Goal: Task Accomplishment & Management: Manage account settings

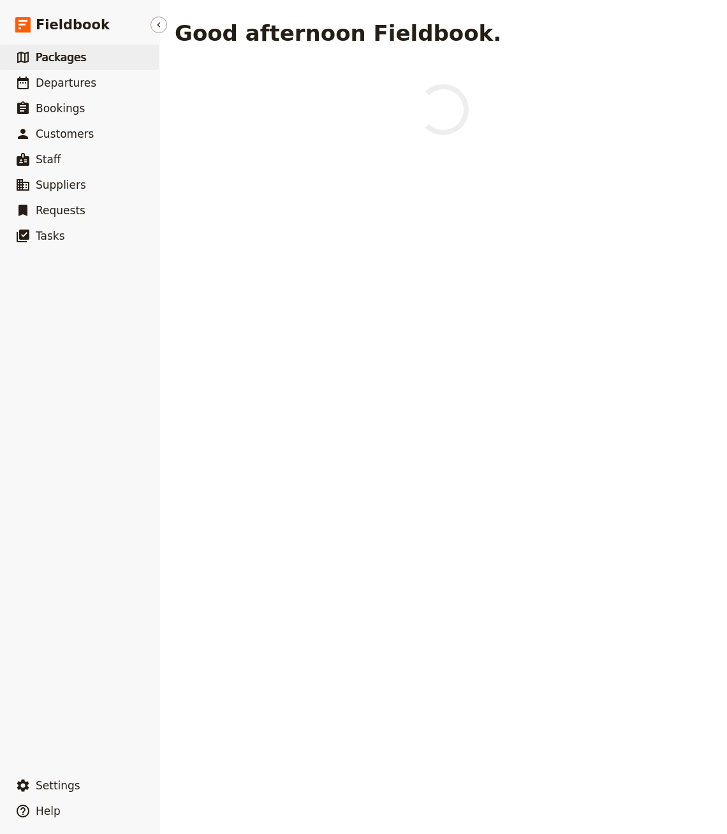
click at [91, 64] on link "​ Packages" at bounding box center [79, 58] width 159 height 26
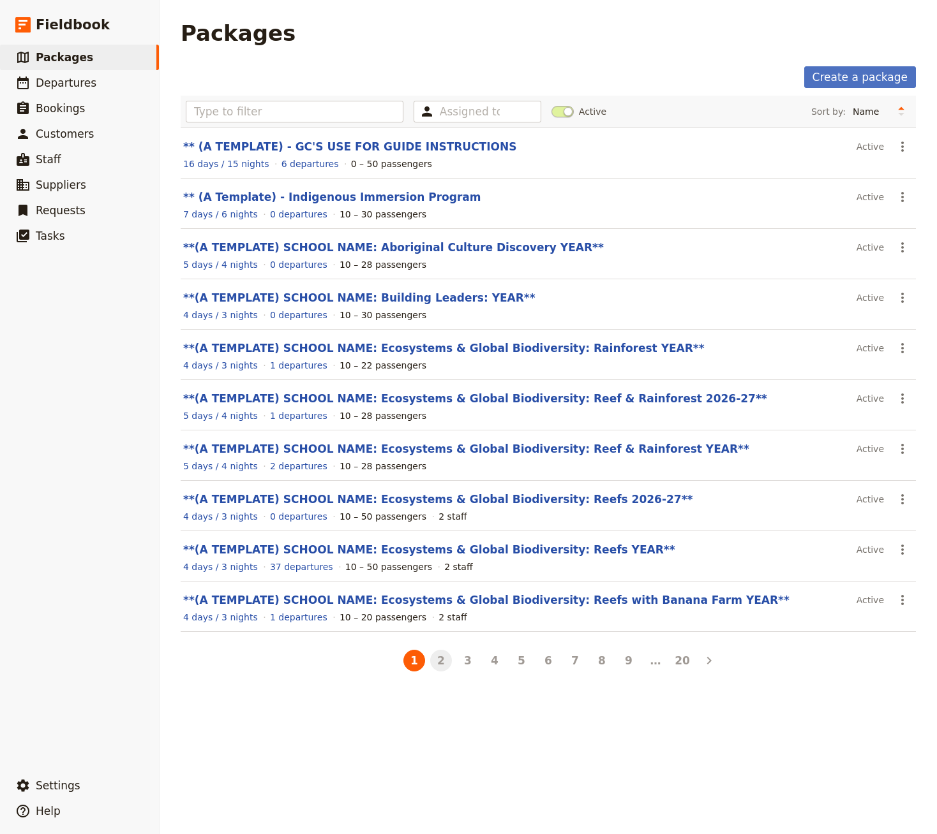
click at [443, 656] on button "2" at bounding box center [441, 661] width 22 height 22
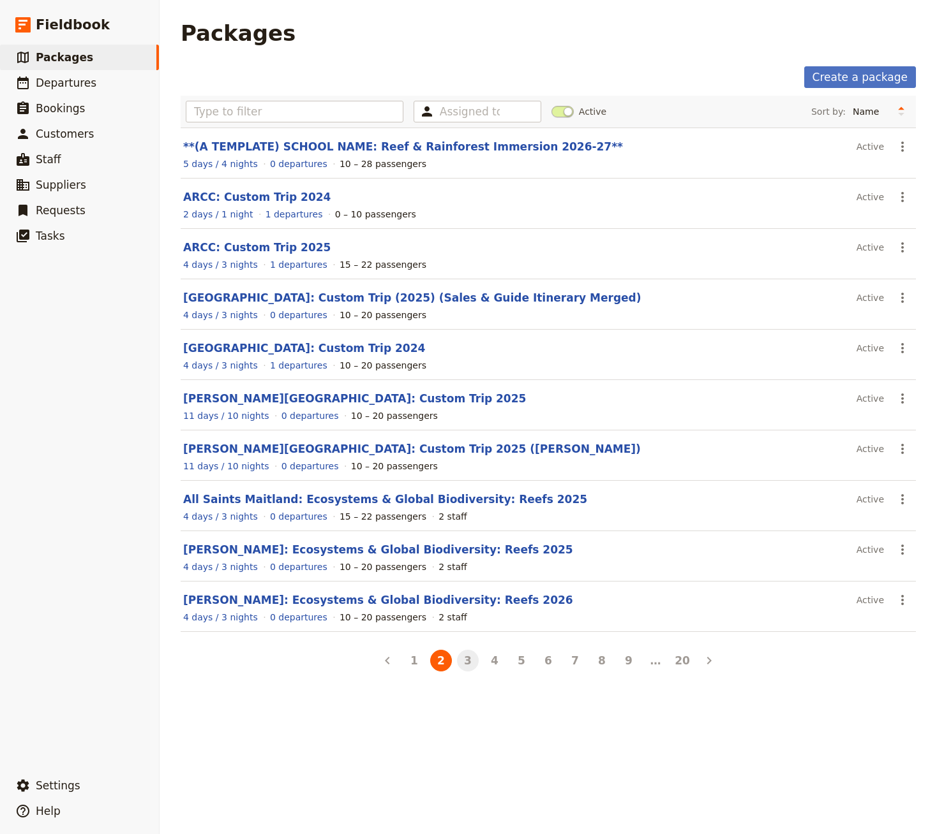
click at [476, 663] on button "3" at bounding box center [468, 661] width 22 height 22
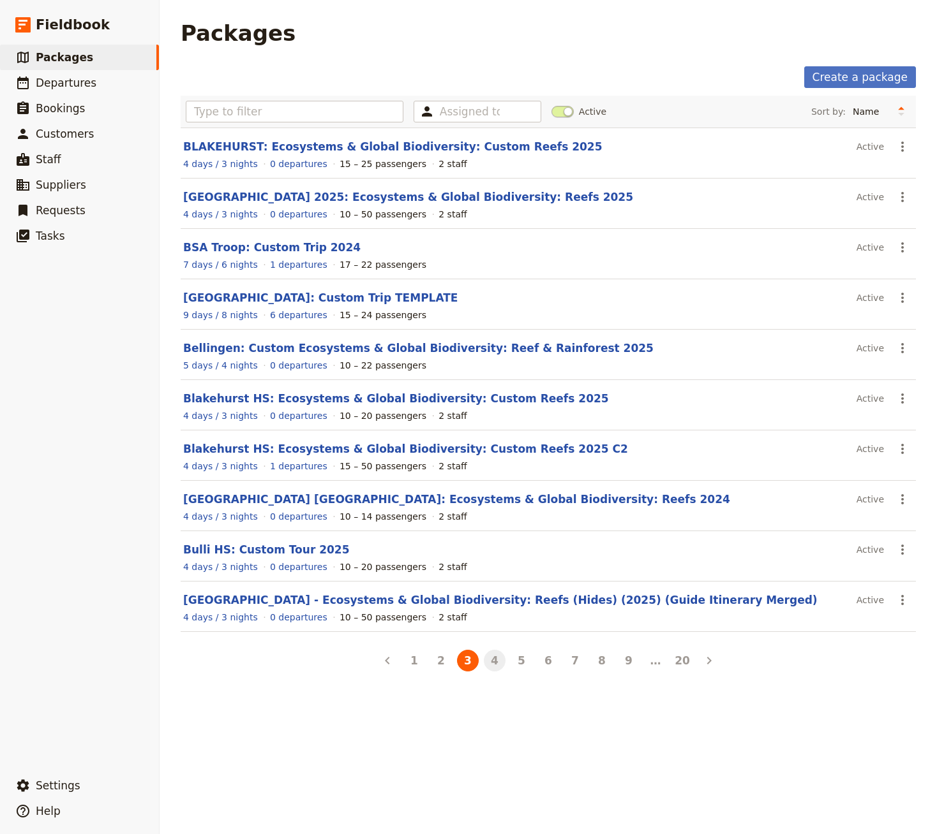
click at [489, 658] on button "4" at bounding box center [495, 661] width 22 height 22
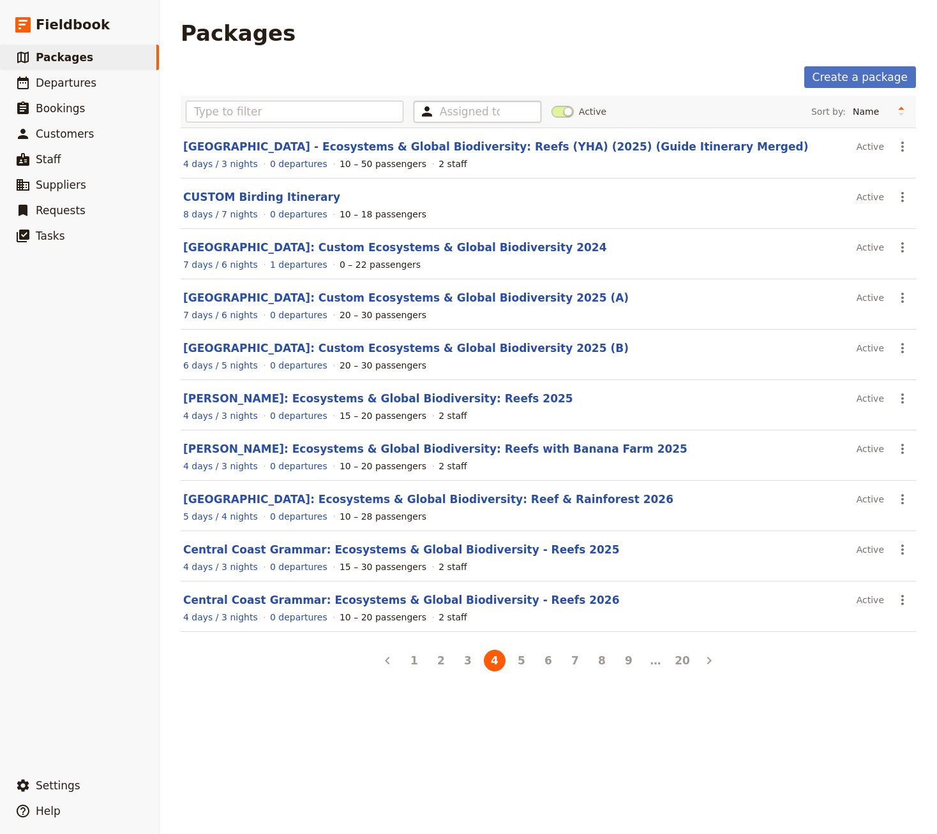
click at [459, 101] on div "Assigned to" at bounding box center [477, 112] width 128 height 22
click at [437, 56] on main "Packages Create a package Assigned to Active Sort by: Name Number of departures…" at bounding box center [548, 347] width 766 height 695
click at [454, 108] on input "text" at bounding box center [470, 111] width 60 height 15
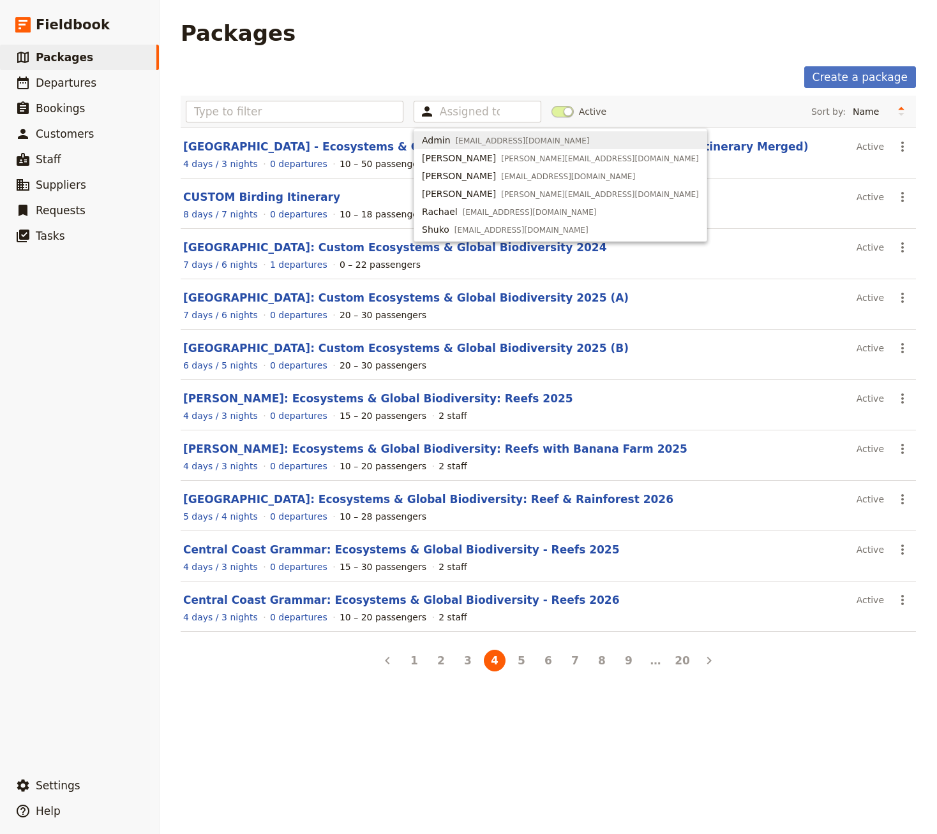
click at [469, 79] on div "Create a package" at bounding box center [548, 77] width 735 height 22
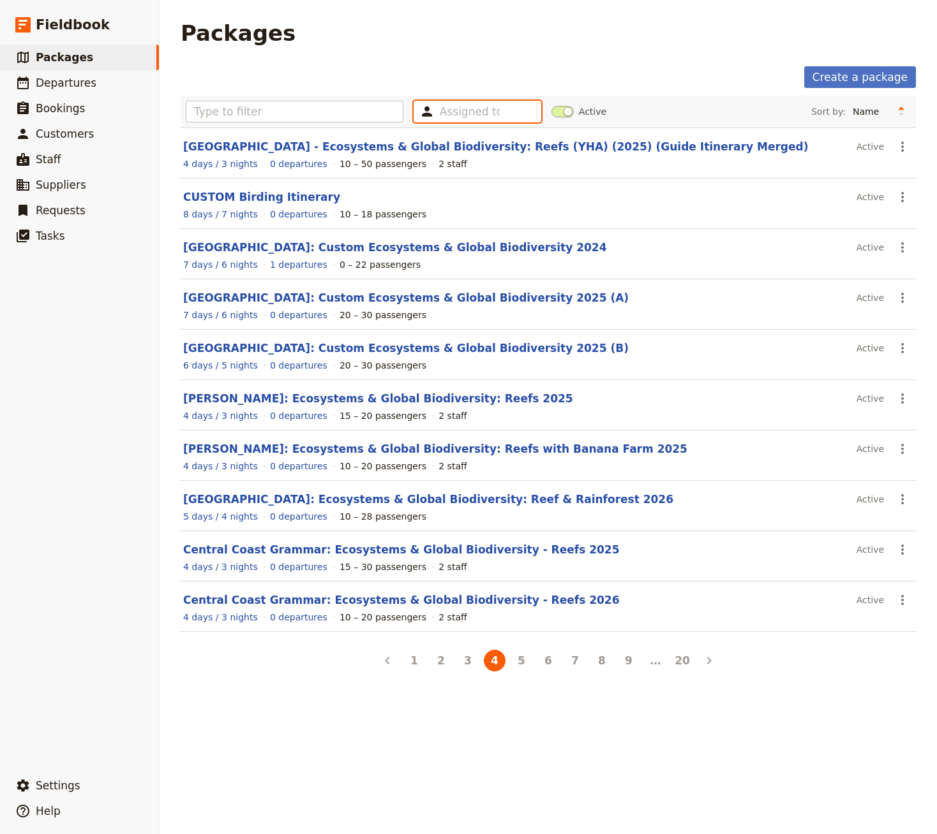
click at [459, 105] on input "text" at bounding box center [470, 111] width 60 height 15
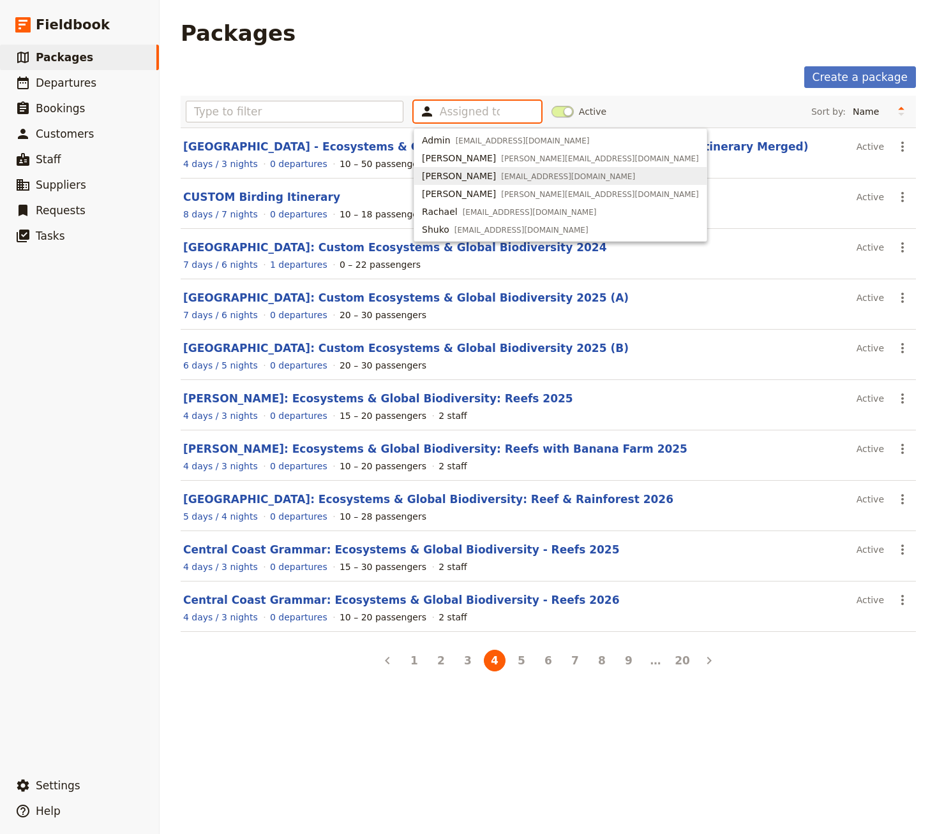
click at [501, 172] on span "[EMAIL_ADDRESS][DOMAIN_NAME]" at bounding box center [568, 177] width 134 height 10
type input "655bc9440a0683e24fac64e5"
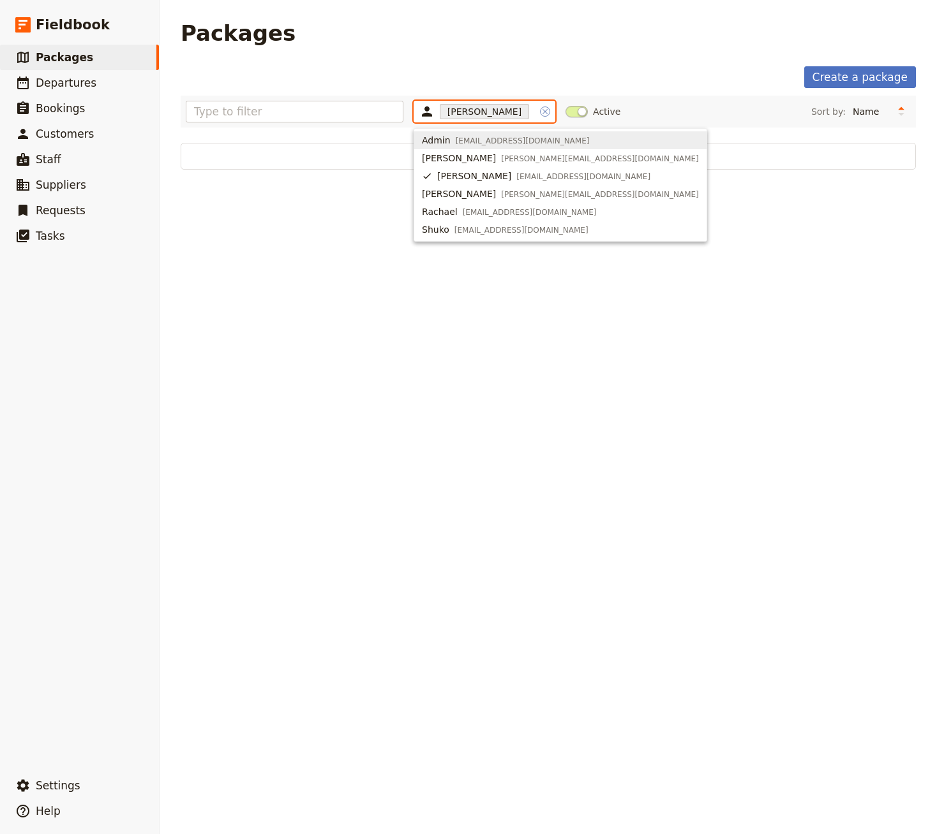
click at [540, 115] on icon "Clear input" at bounding box center [545, 112] width 10 height 10
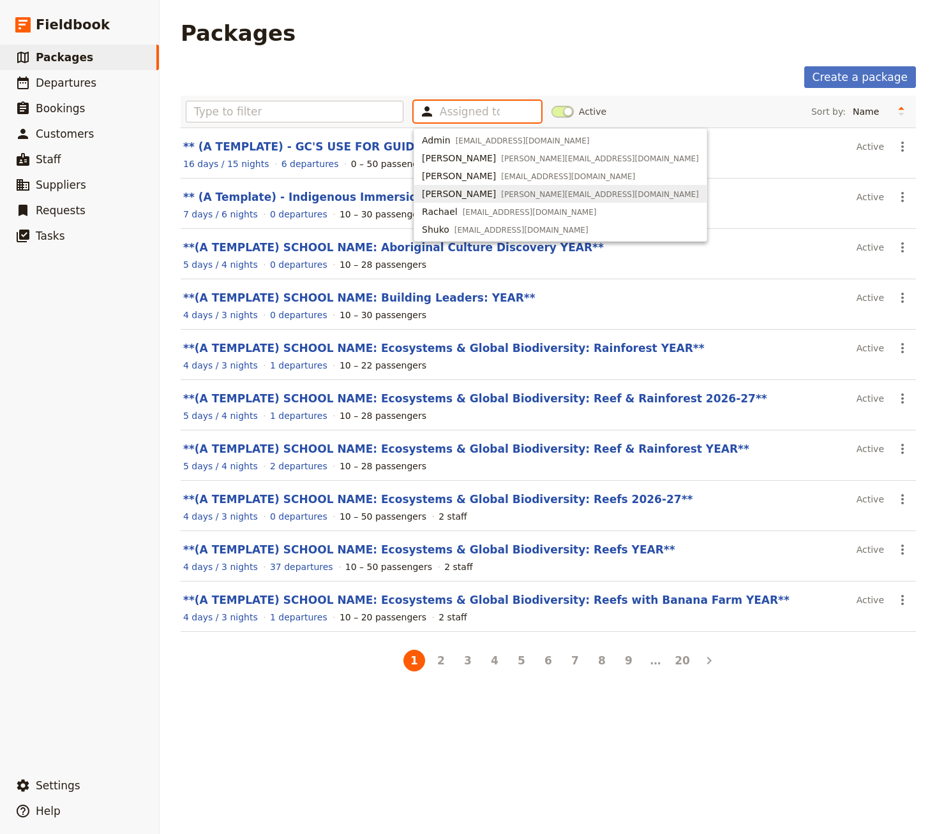
click at [459, 193] on div "[PERSON_NAME] [PERSON_NAME][EMAIL_ADDRESS][DOMAIN_NAME]" at bounding box center [560, 194] width 277 height 13
type input "655bc9180a0683e24fac64e4"
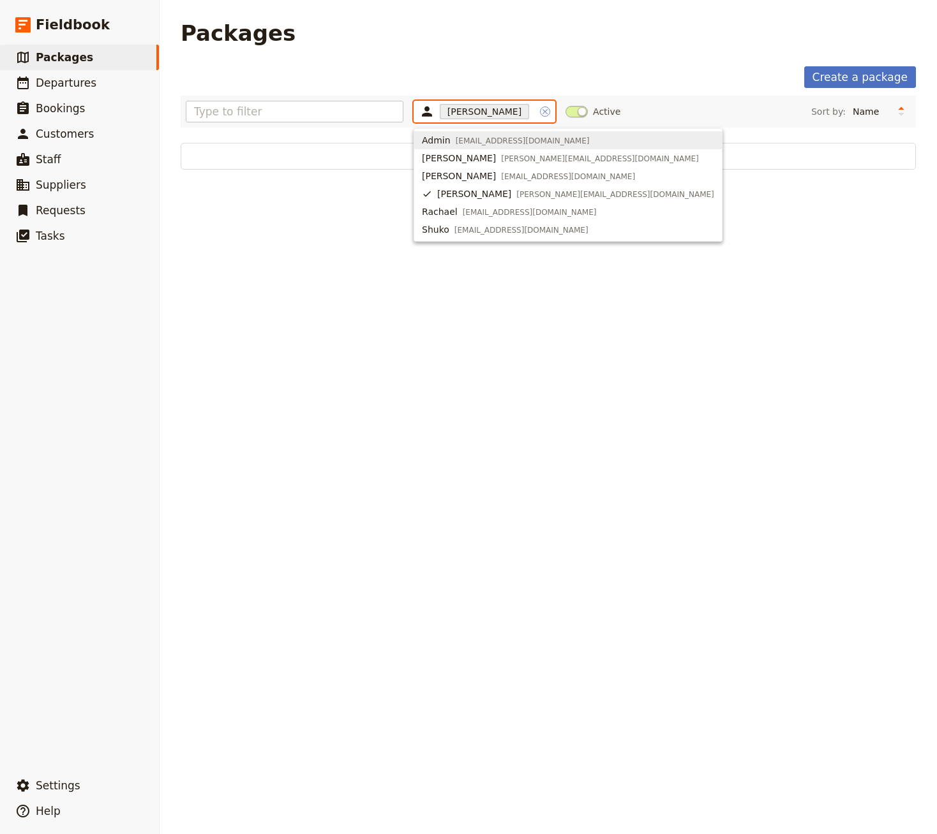
click at [540, 113] on icon "Clear input" at bounding box center [545, 112] width 10 height 10
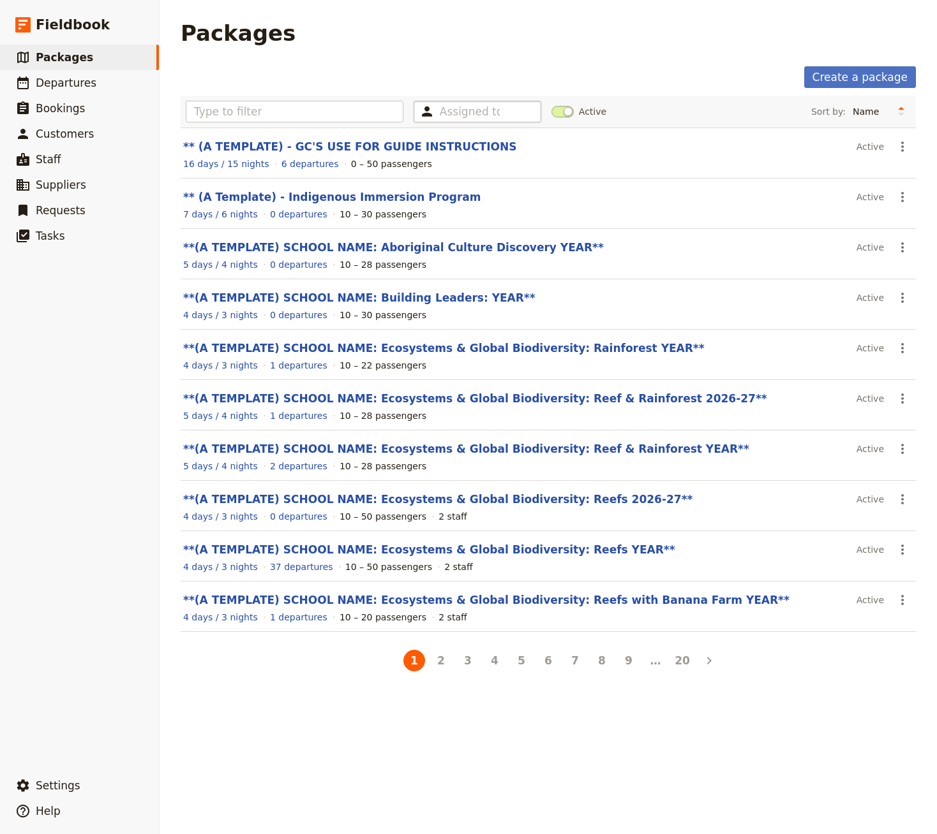
click at [438, 75] on div "Create a package" at bounding box center [548, 77] width 735 height 22
click at [465, 108] on input "text" at bounding box center [470, 111] width 60 height 15
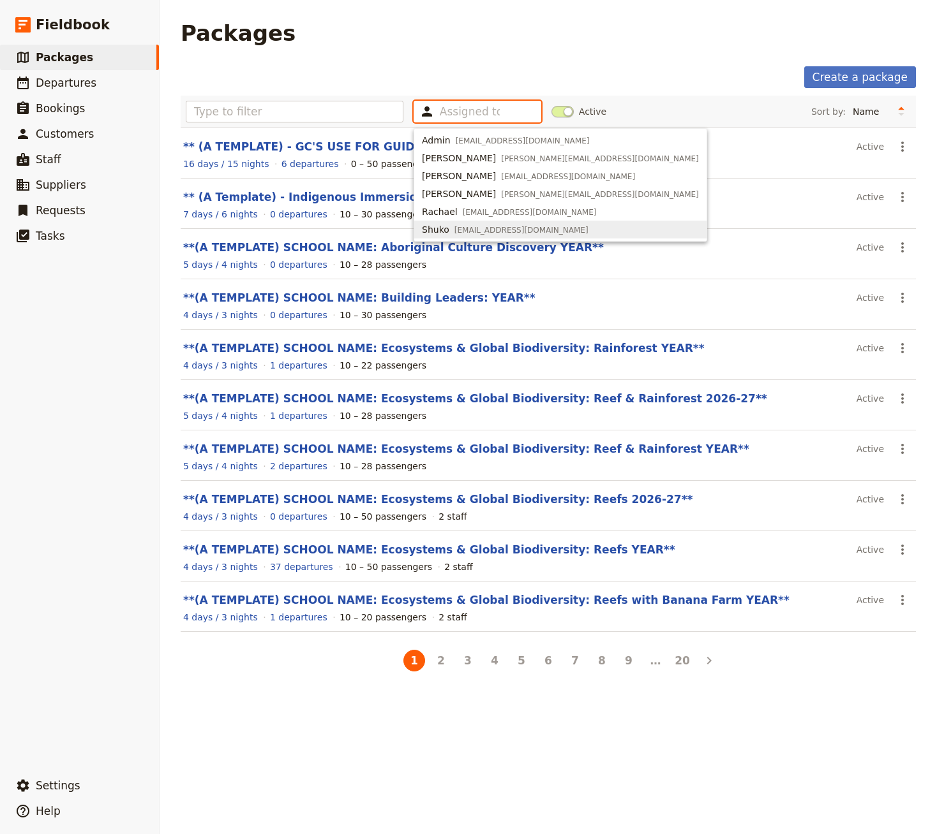
click at [473, 230] on span "[EMAIL_ADDRESS][DOMAIN_NAME]" at bounding box center [521, 230] width 134 height 10
type input "638ddb6f7301499727c17bd8"
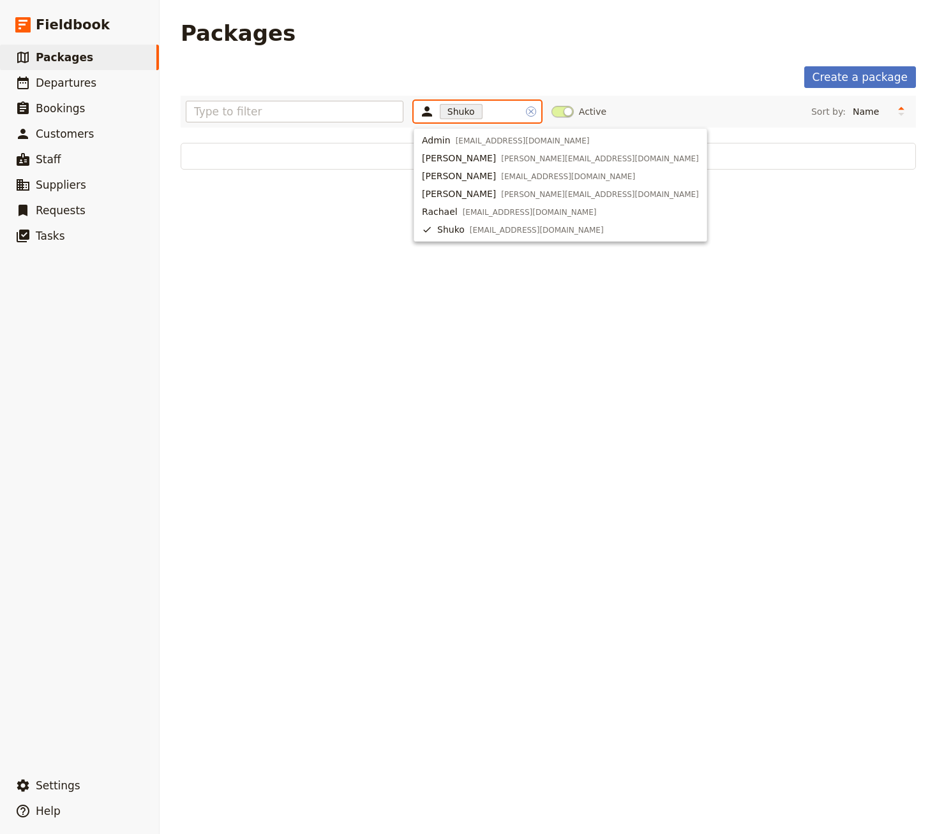
click at [532, 114] on icon "Clear input" at bounding box center [531, 112] width 10 height 10
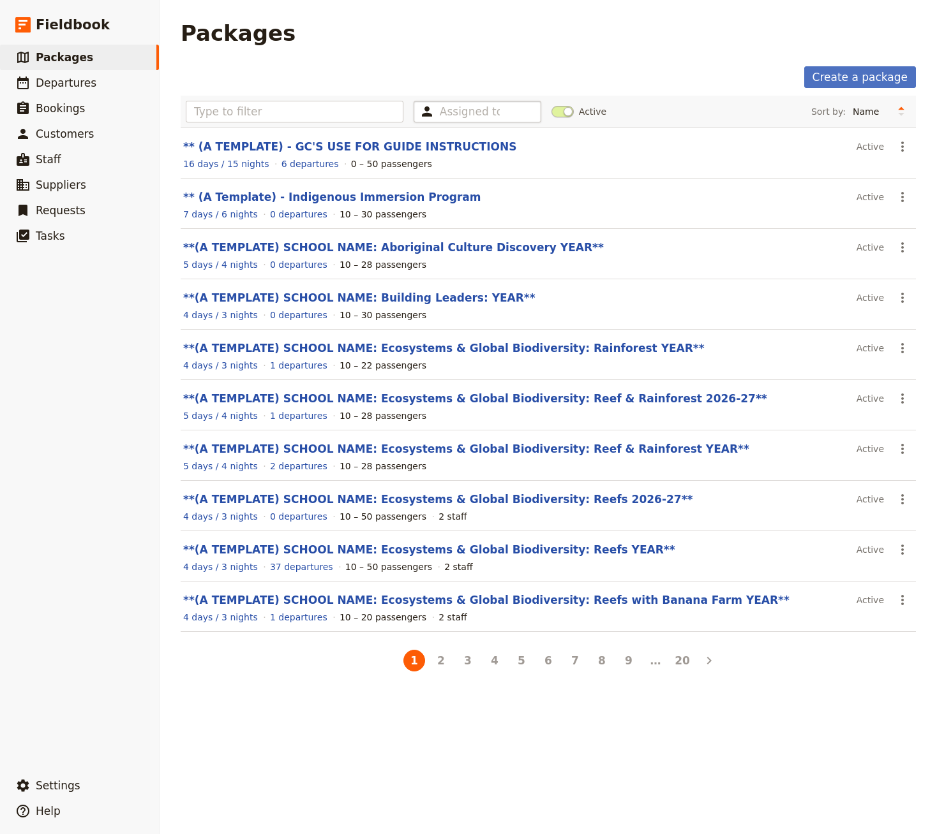
click at [269, 689] on main "Packages Create a package Assigned to Active Sort by: Name Number of departures…" at bounding box center [548, 347] width 766 height 695
click at [465, 111] on input "text" at bounding box center [470, 111] width 60 height 15
click at [362, 150] on link "** (A TEMPLATE) - GC'S USE FOR GUIDE INSTRUCTIONS" at bounding box center [349, 146] width 333 height 13
click at [448, 660] on button "2" at bounding box center [441, 661] width 22 height 22
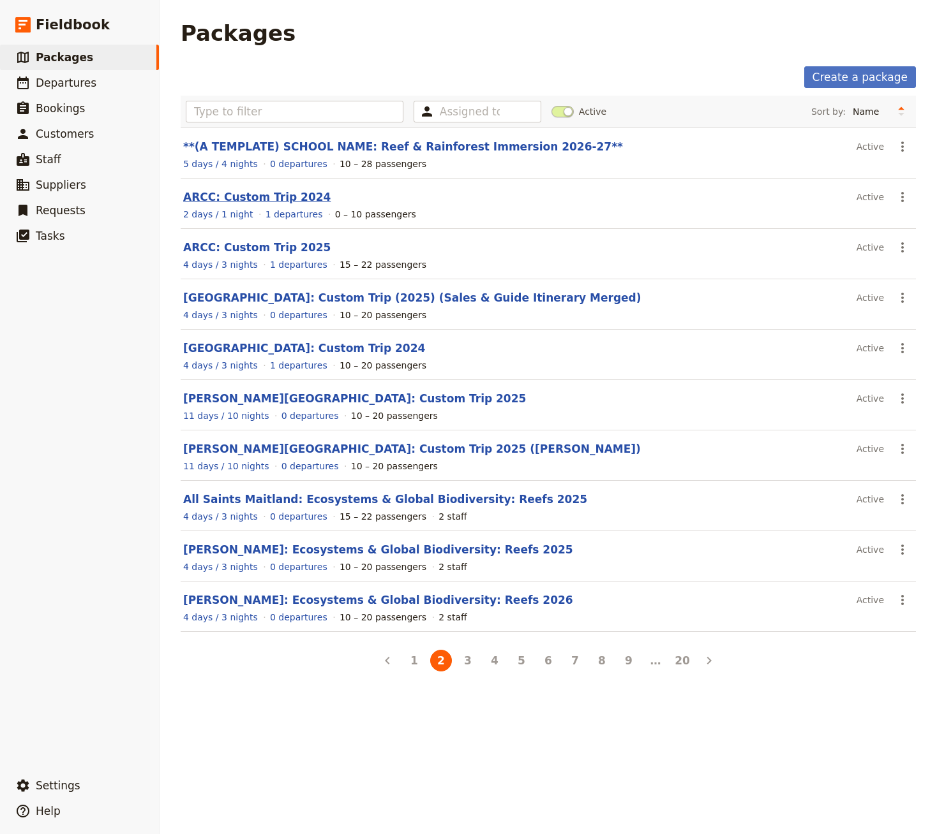
click at [278, 194] on link "ARCC: Custom Trip 2024" at bounding box center [256, 197] width 147 height 13
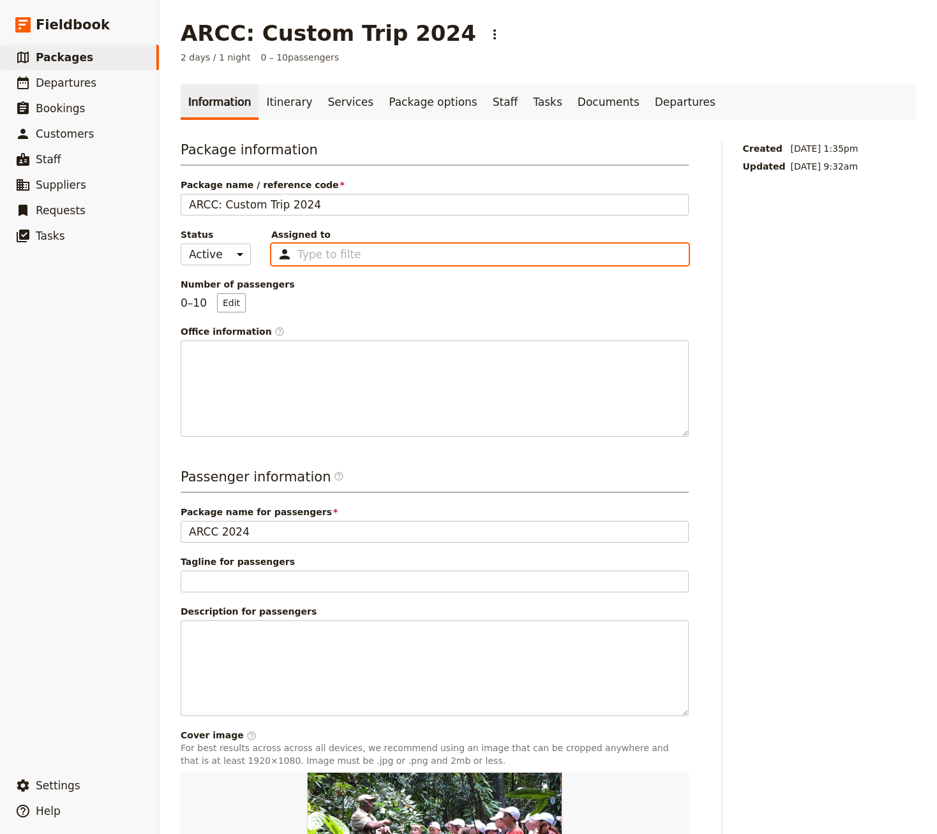
click at [311, 251] on input "Assigned to Type to filter" at bounding box center [329, 254] width 64 height 15
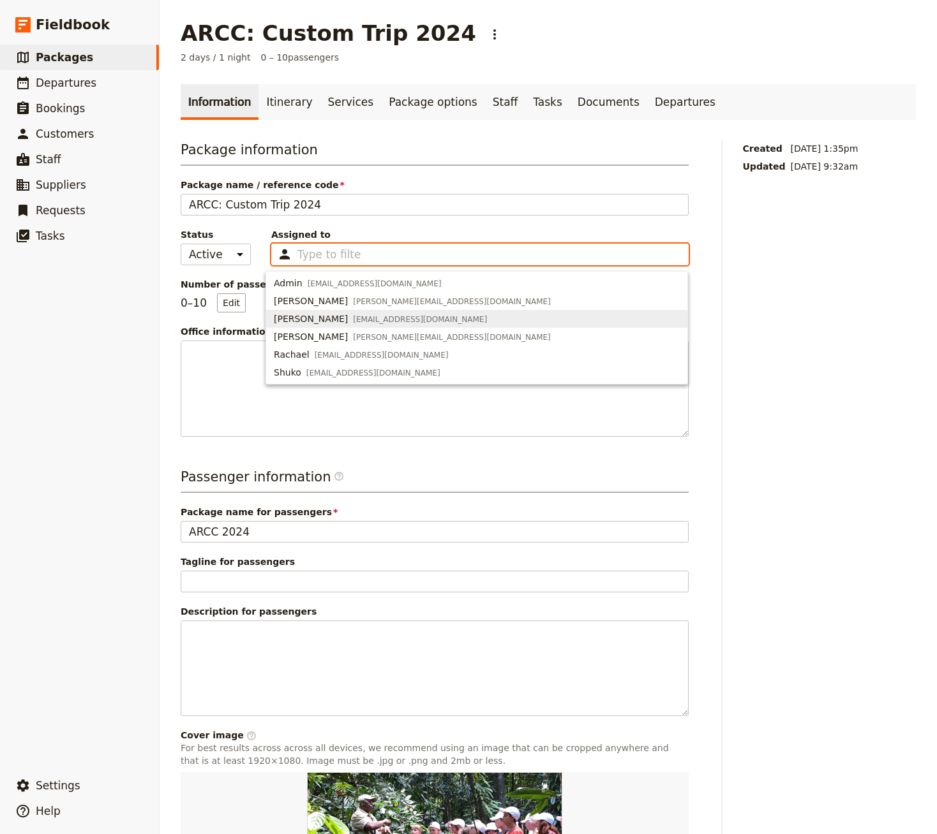
click at [353, 320] on span "[EMAIL_ADDRESS][DOMAIN_NAME]" at bounding box center [420, 320] width 134 height 10
type input "655bc9440a0683e24fac64e5"
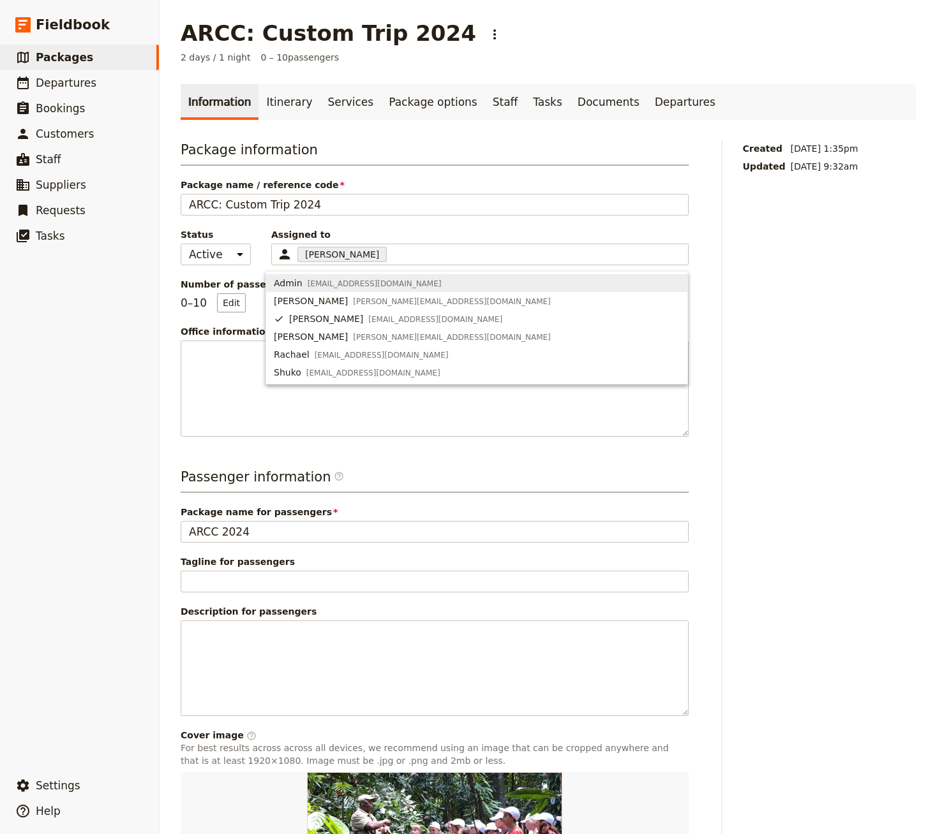
click at [447, 232] on span "Assigned to" at bounding box center [479, 234] width 417 height 13
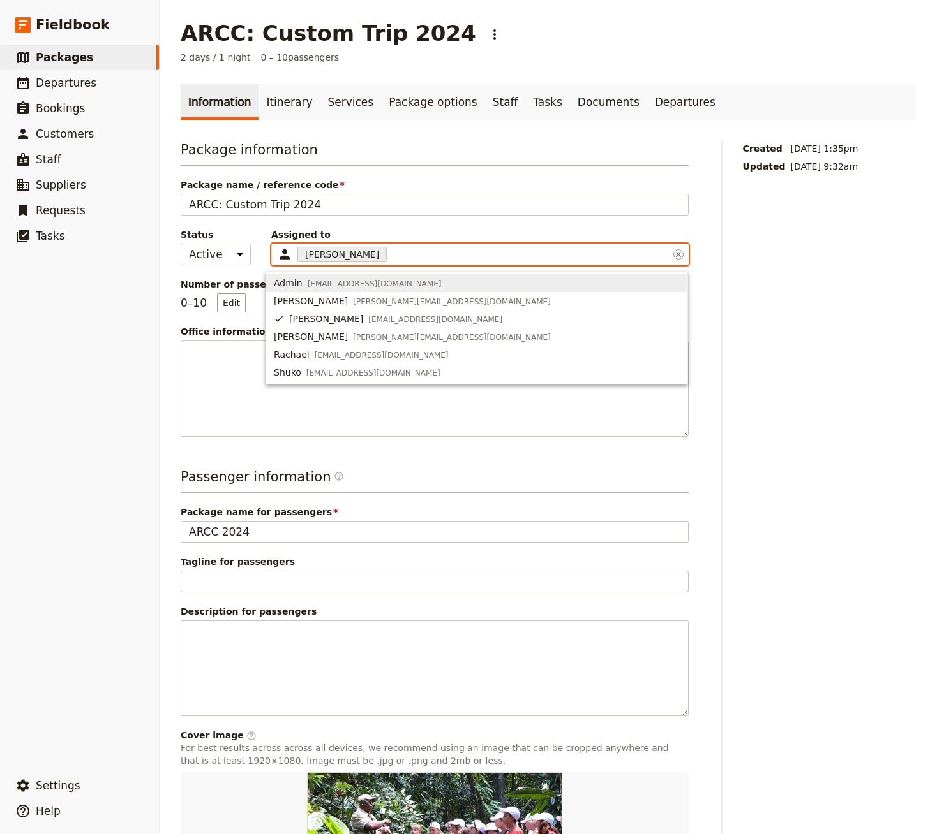
click at [392, 247] on input "Assigned to [PERSON_NAME] 655bc9440a0683e24fac64e5" at bounding box center [390, 254] width 3 height 15
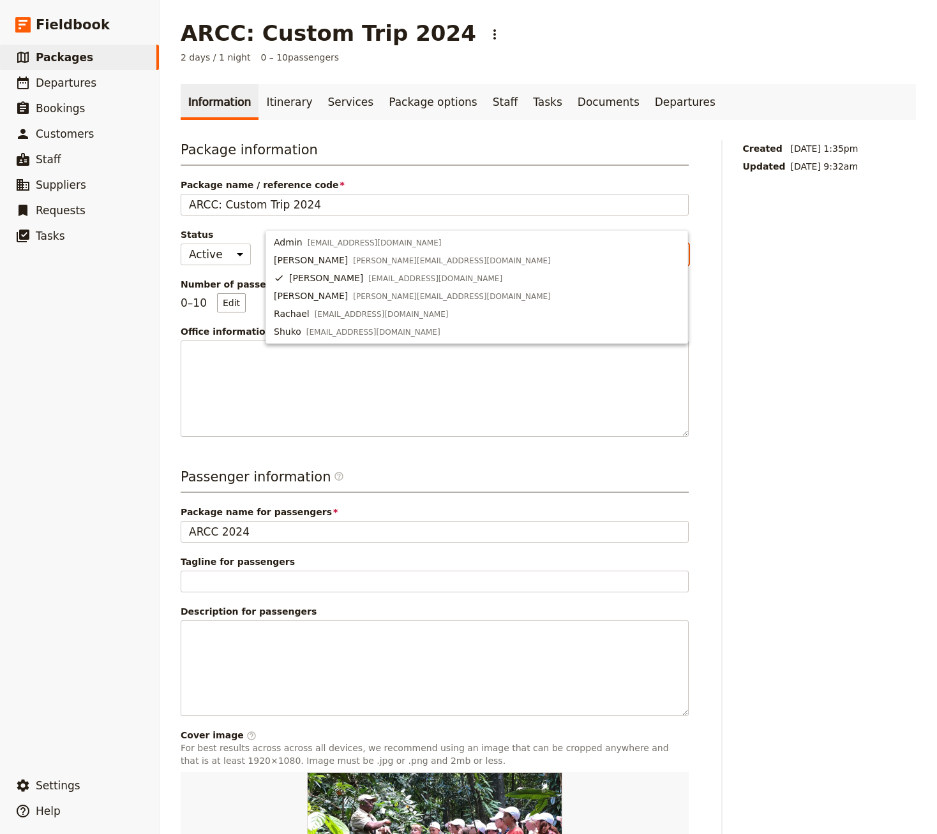
scroll to position [177, 0]
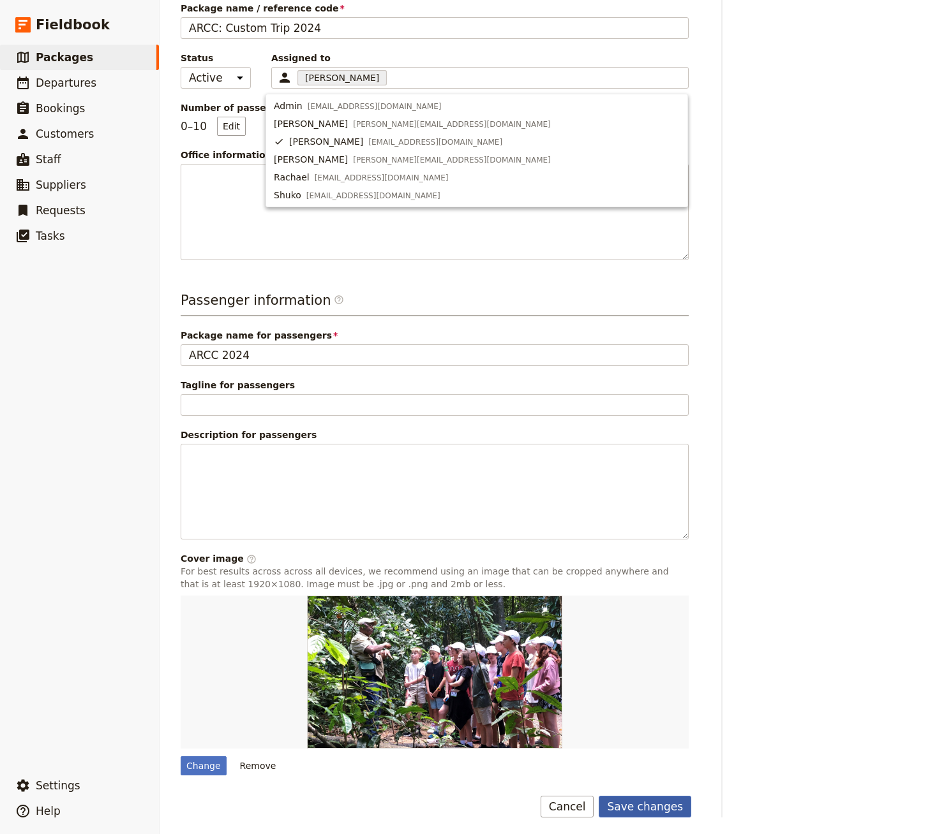
click at [647, 799] on button "Save changes" at bounding box center [644, 807] width 93 height 22
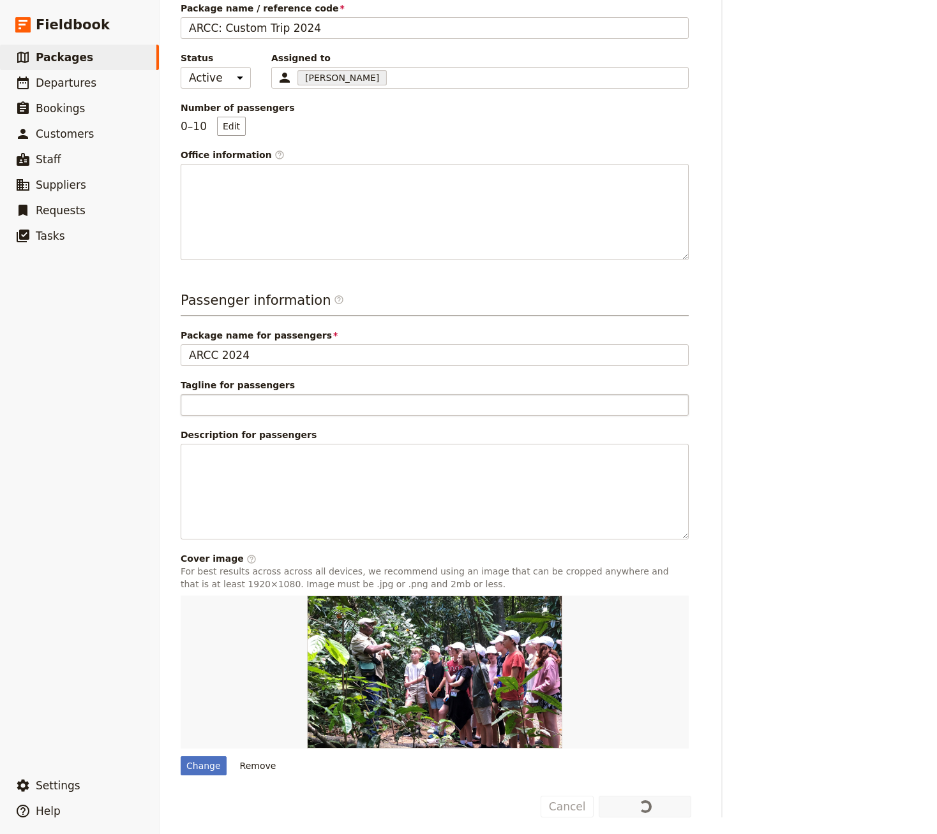
scroll to position [0, 0]
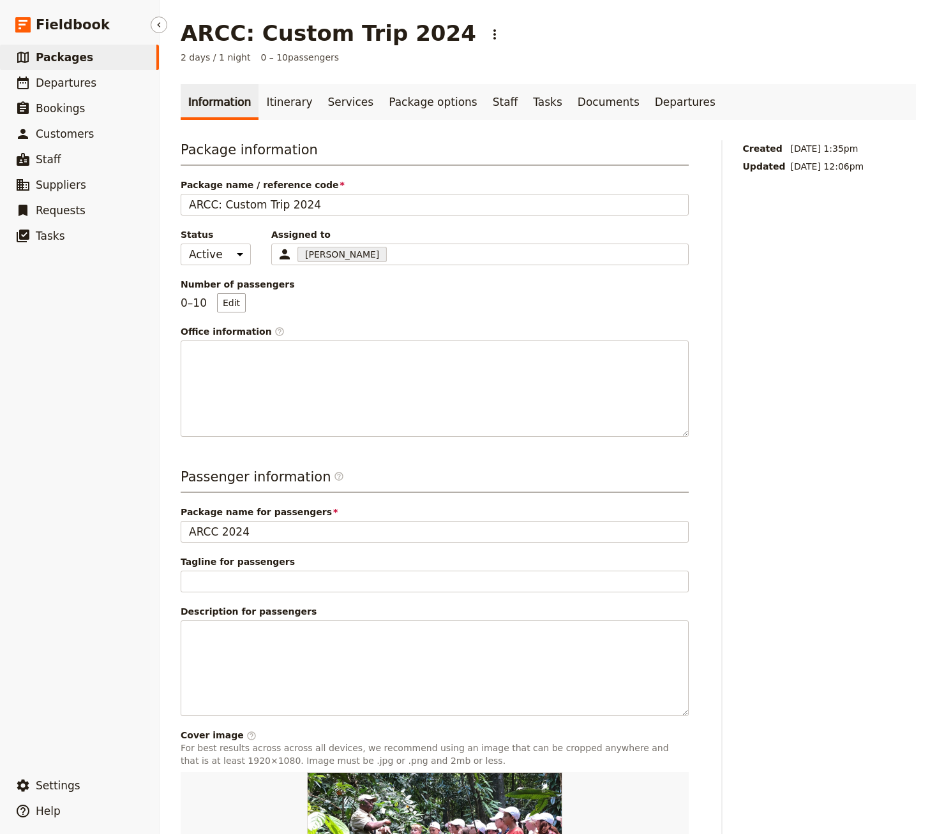
click at [124, 59] on link "​ Packages" at bounding box center [79, 58] width 159 height 26
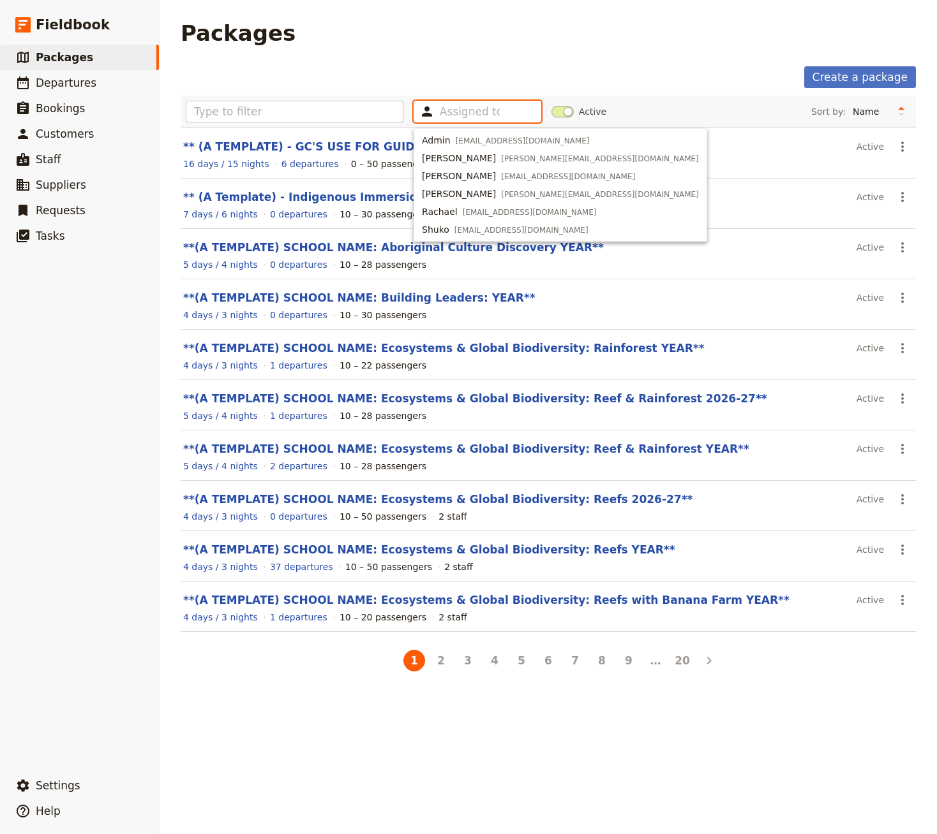
click at [470, 110] on input "text" at bounding box center [470, 111] width 60 height 15
click at [501, 172] on span "[EMAIL_ADDRESS][DOMAIN_NAME]" at bounding box center [568, 177] width 134 height 10
type input "655bc9440a0683e24fac64e5"
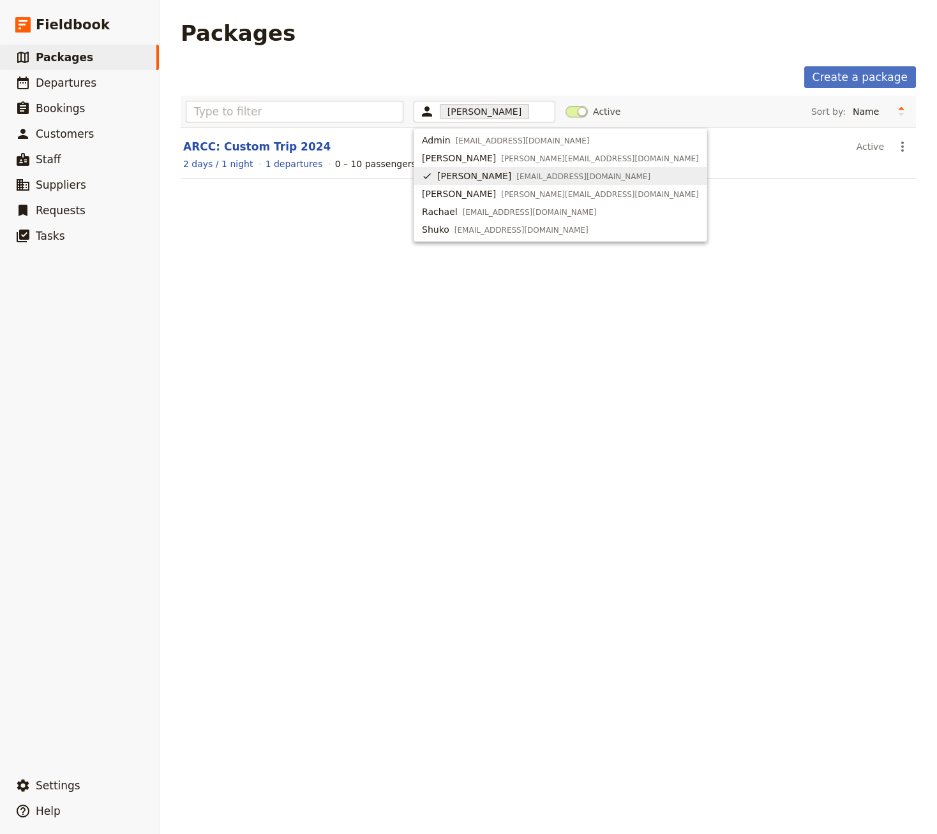
click at [303, 257] on div "Packages Create a package [PERSON_NAME] 655bc9440a0683e24fac64e5 Active Sort by…" at bounding box center [547, 417] width 777 height 834
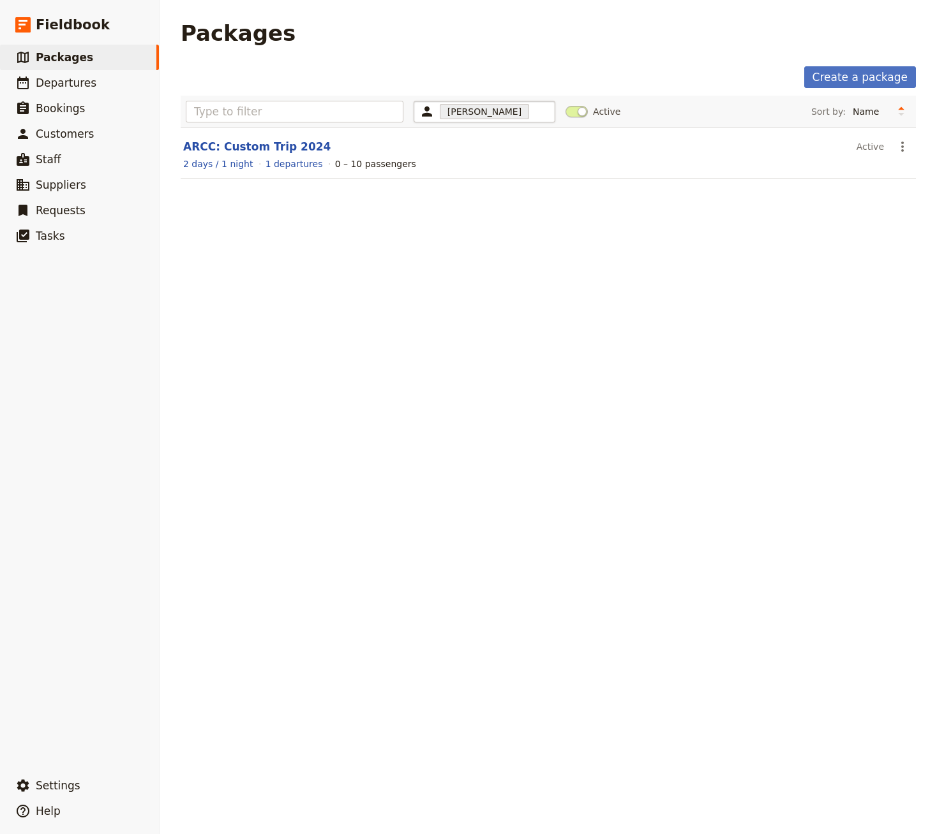
click at [491, 114] on div "[PERSON_NAME] 655bc9440a0683e24fac64e5" at bounding box center [484, 112] width 142 height 22
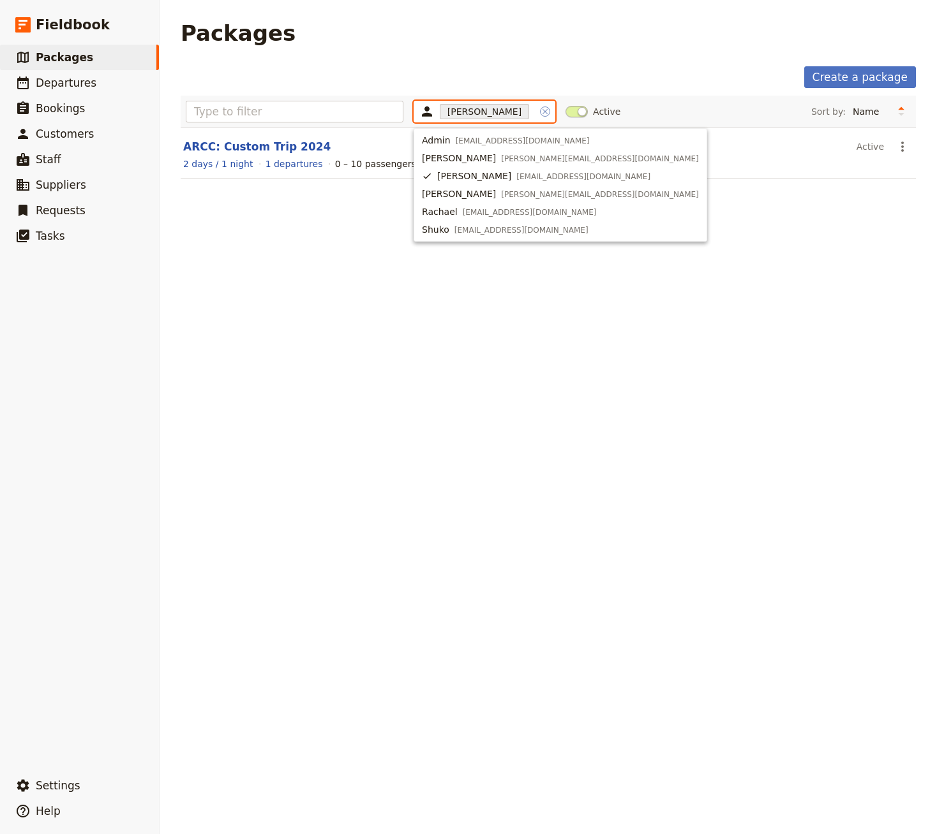
click at [540, 113] on icon "Clear input" at bounding box center [545, 112] width 10 height 10
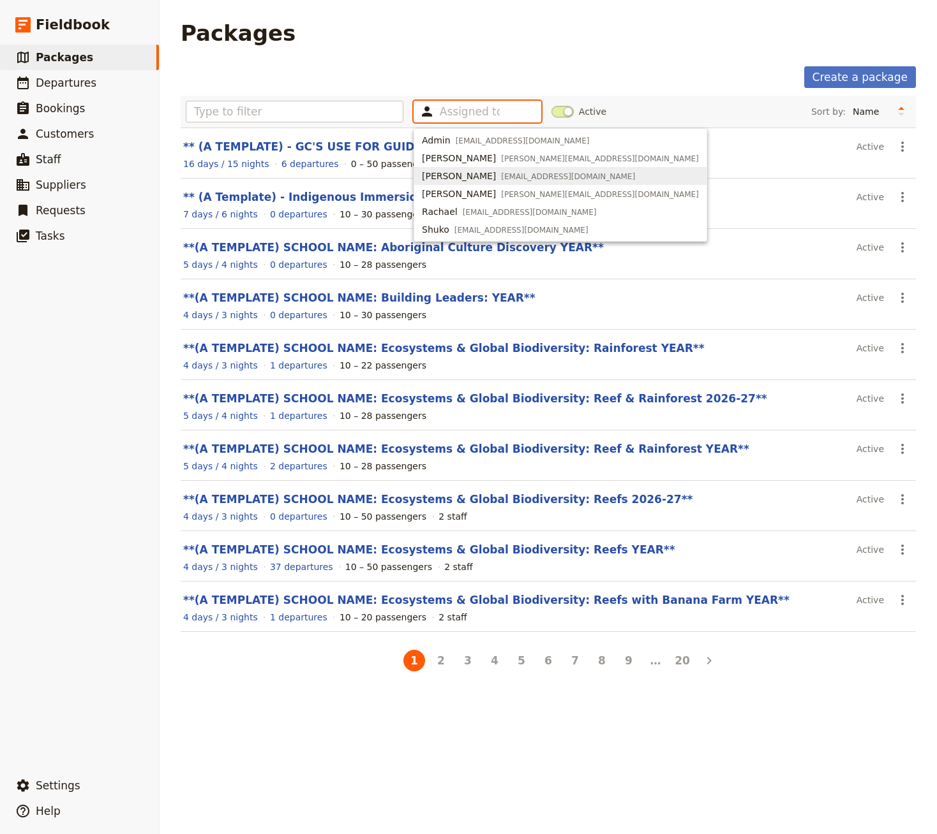
click at [501, 176] on span "[EMAIL_ADDRESS][DOMAIN_NAME]" at bounding box center [568, 177] width 134 height 10
type input "655bc9440a0683e24fac64e5"
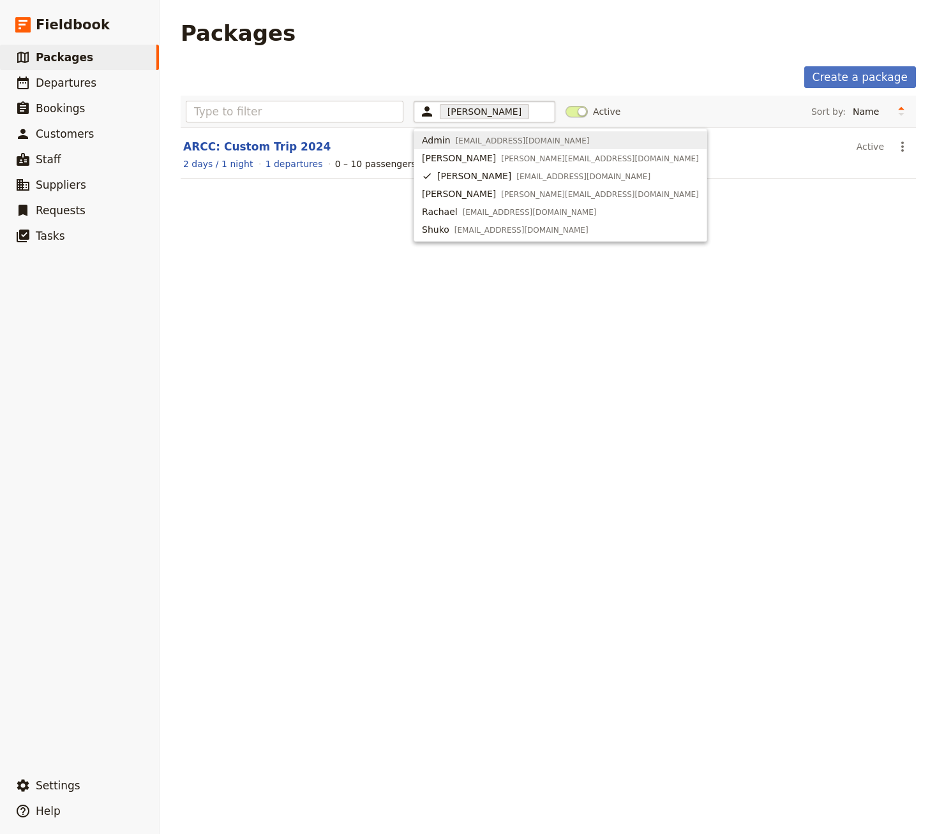
click at [389, 77] on div "Create a package" at bounding box center [548, 77] width 735 height 22
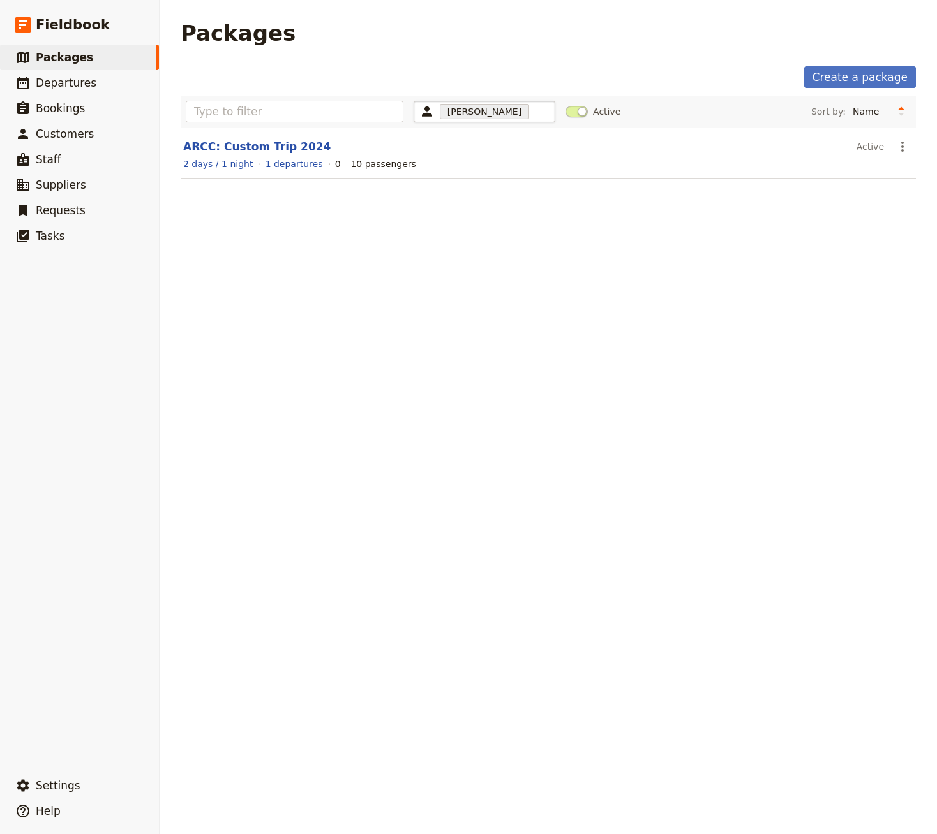
click at [516, 116] on div "[PERSON_NAME] 655bc9440a0683e24fac64e5" at bounding box center [484, 112] width 142 height 22
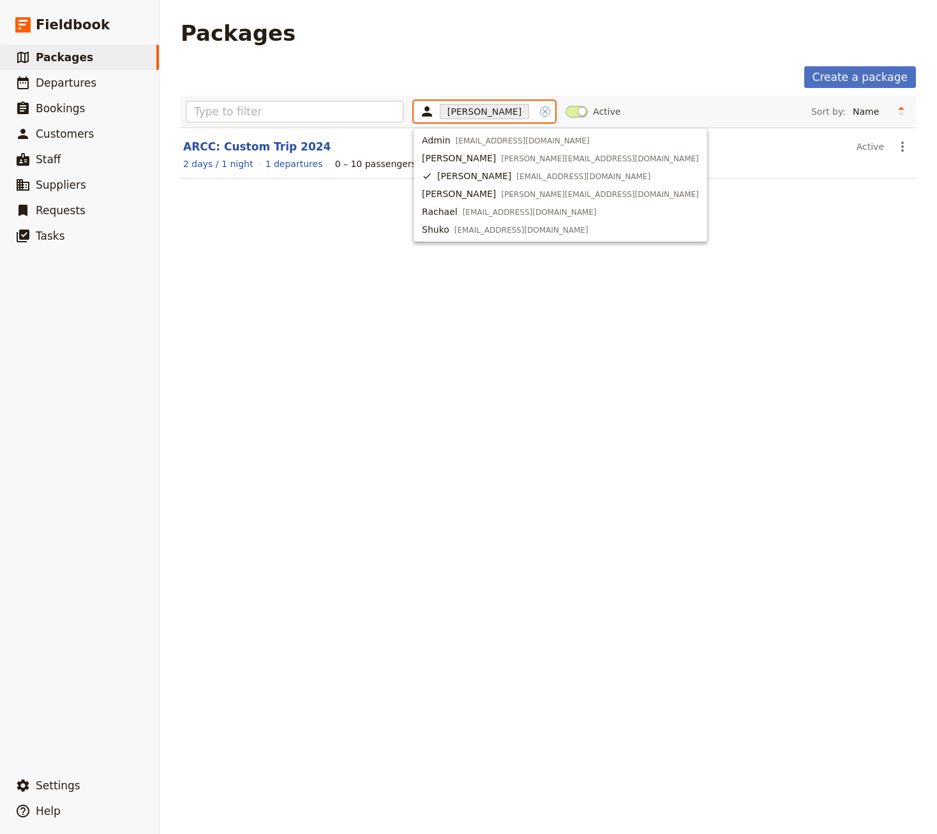
click at [540, 113] on icon "Clear input" at bounding box center [545, 112] width 10 height 10
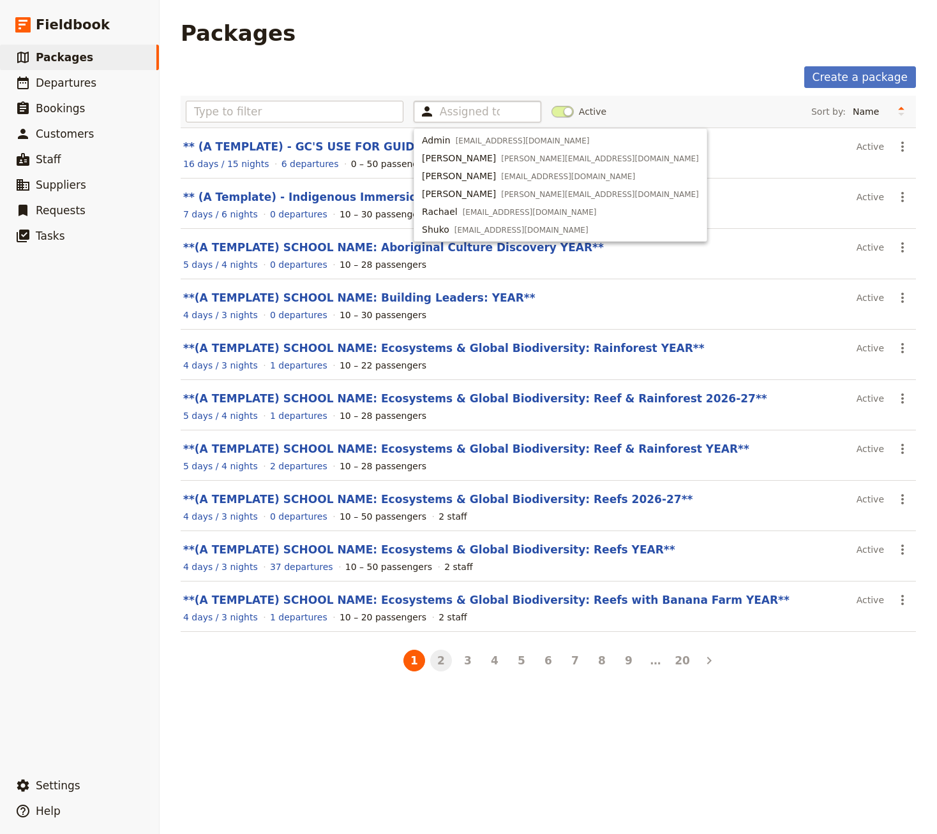
click at [443, 663] on button "2" at bounding box center [441, 661] width 22 height 22
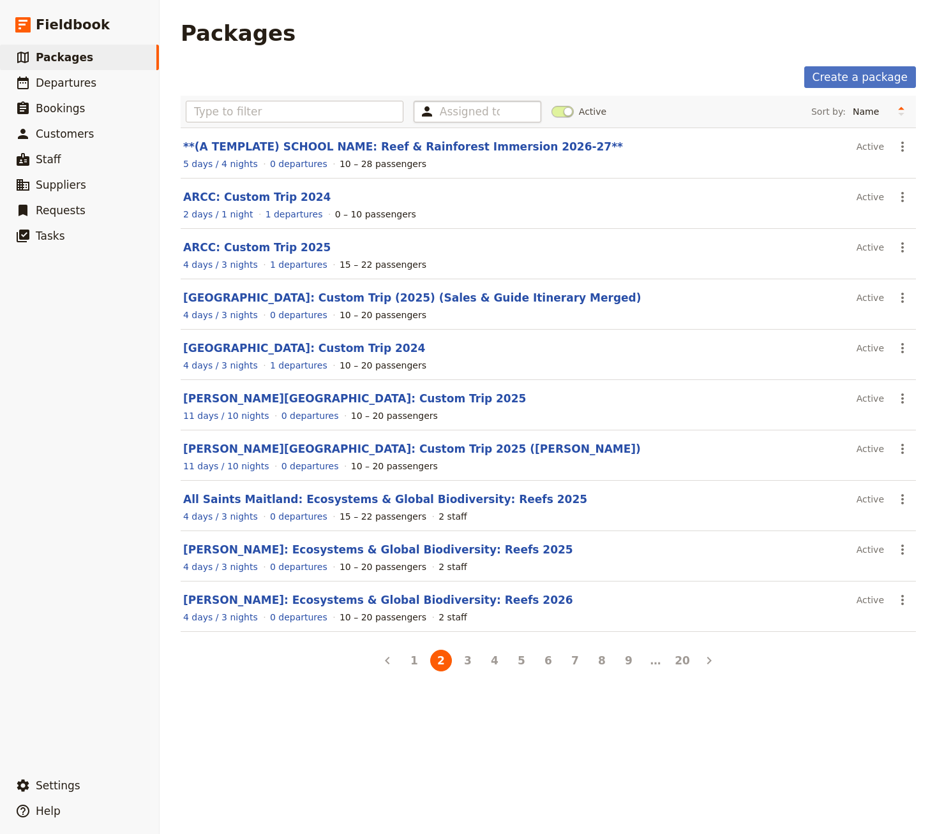
click at [281, 186] on section "ARCC: Custom Trip 2024 Active ​ 2 days / 1 night 1 departures 0 – 10 passengers" at bounding box center [548, 204] width 735 height 50
click at [276, 194] on link "ARCC: Custom Trip 2024" at bounding box center [256, 197] width 147 height 13
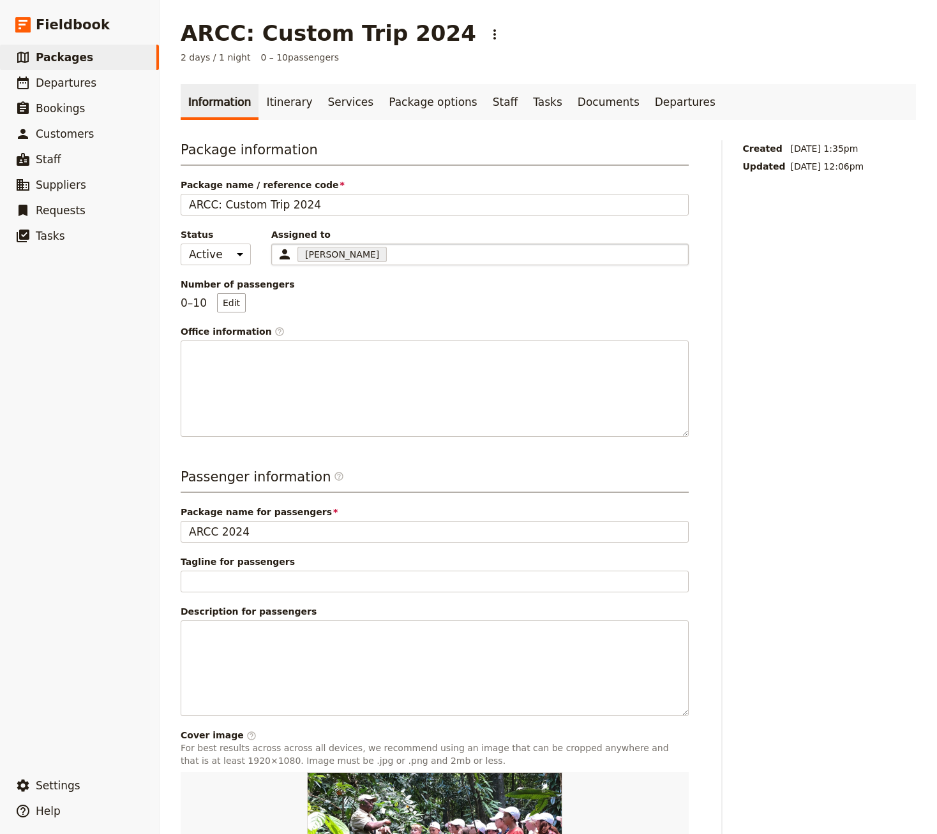
click at [407, 251] on div "[PERSON_NAME] 655bc9440a0683e24fac64e5" at bounding box center [479, 255] width 417 height 22
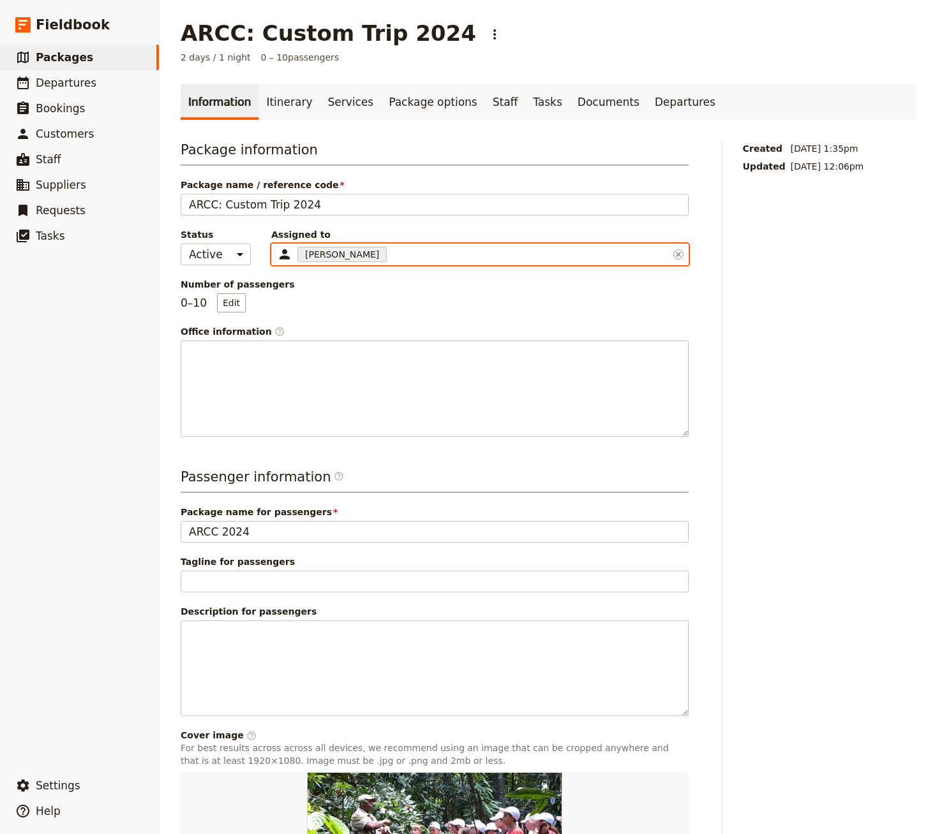
click at [392, 251] on input "Assigned to [PERSON_NAME] 655bc9440a0683e24fac64e5" at bounding box center [390, 254] width 3 height 15
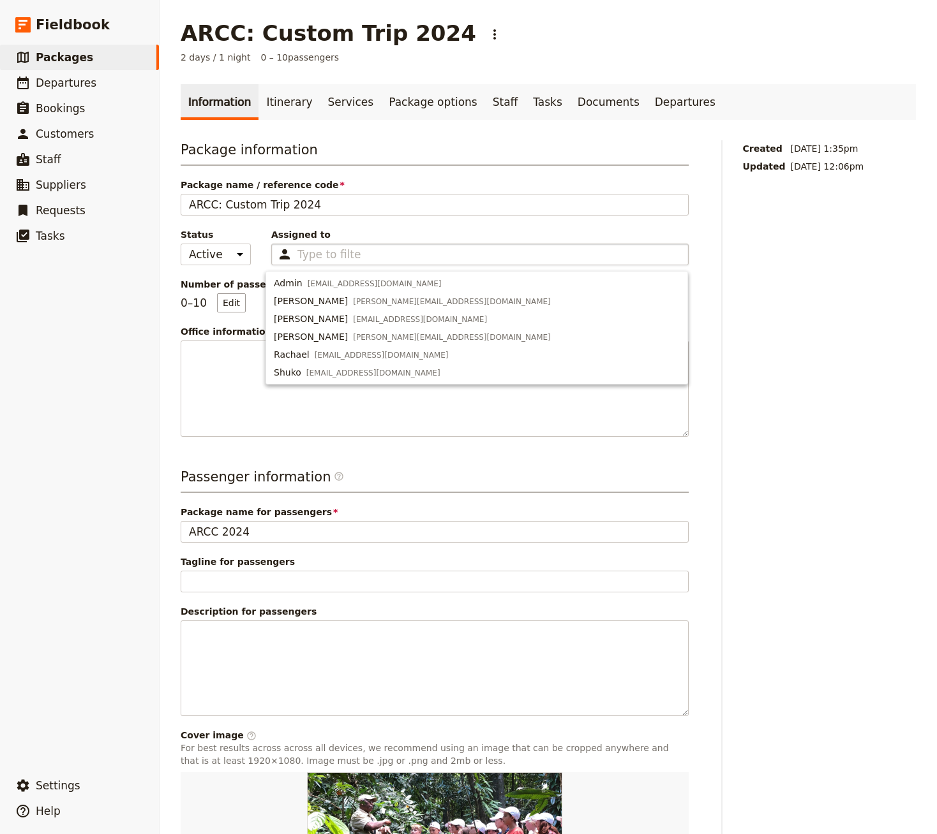
click at [488, 232] on span "Assigned to" at bounding box center [479, 234] width 417 height 13
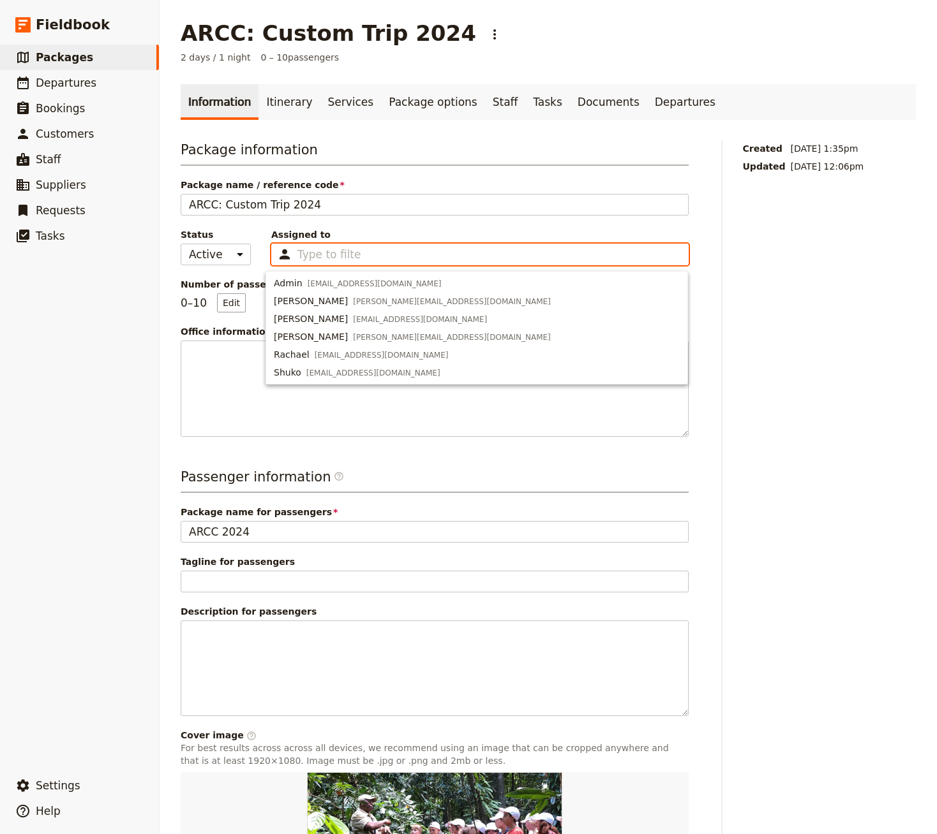
click at [361, 247] on input "Assigned to Type to filter" at bounding box center [329, 254] width 64 height 15
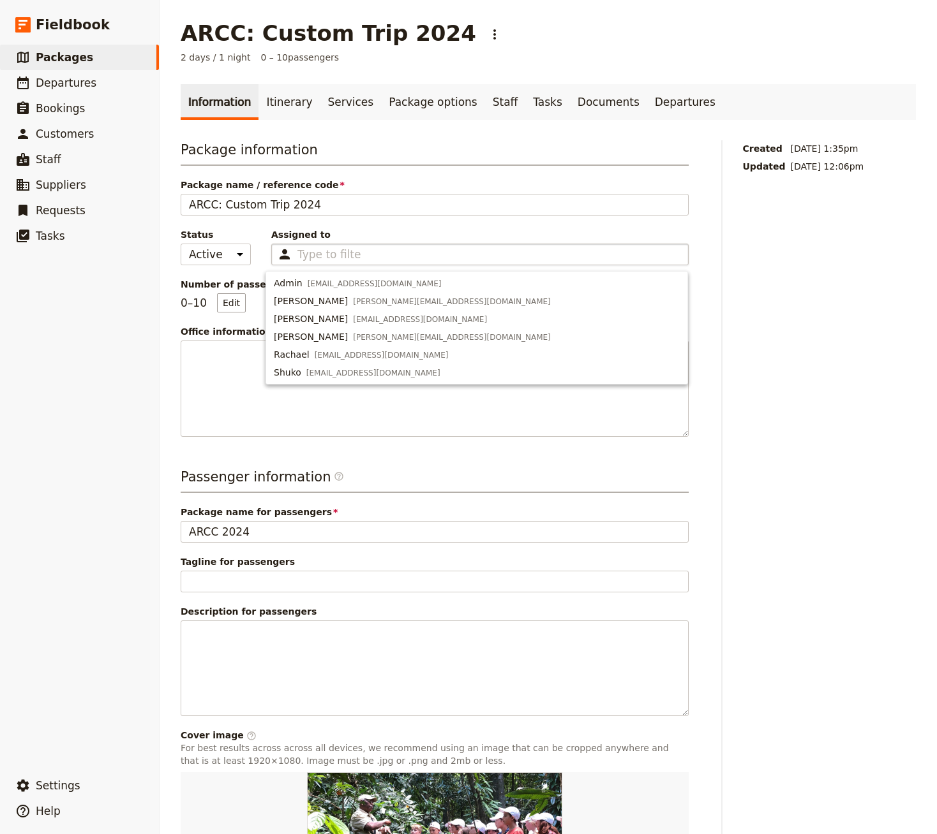
click at [727, 322] on div "Created [DATE] 1:35pm Updated [DATE] 12:06pm" at bounding box center [830, 567] width 174 height 854
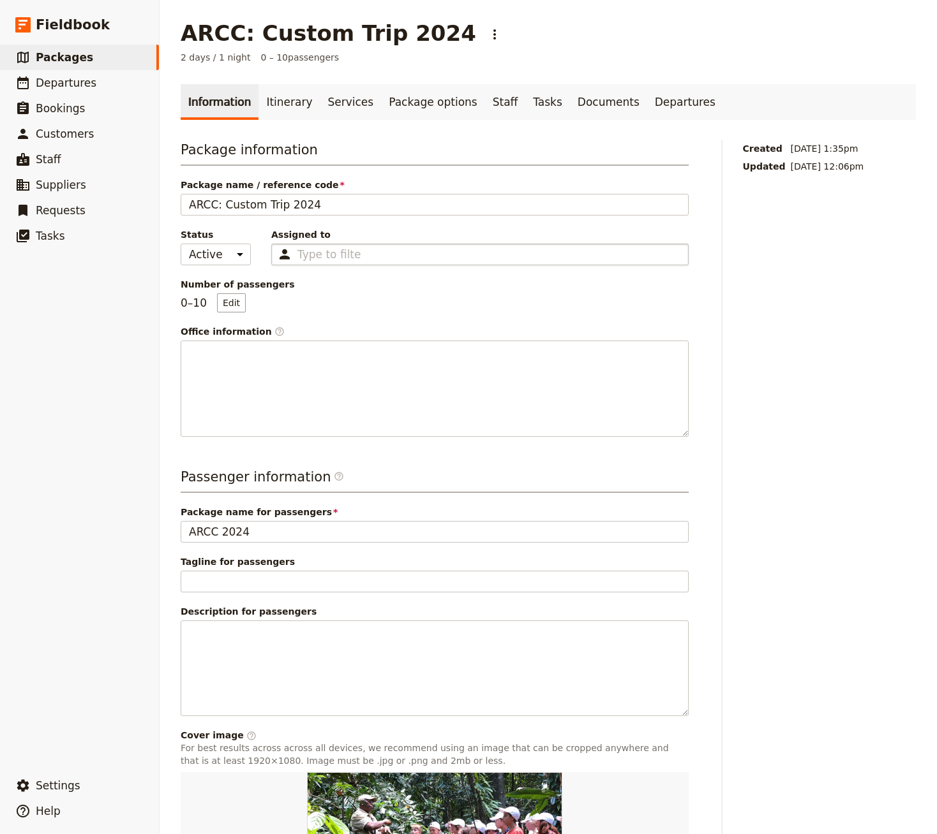
scroll to position [177, 0]
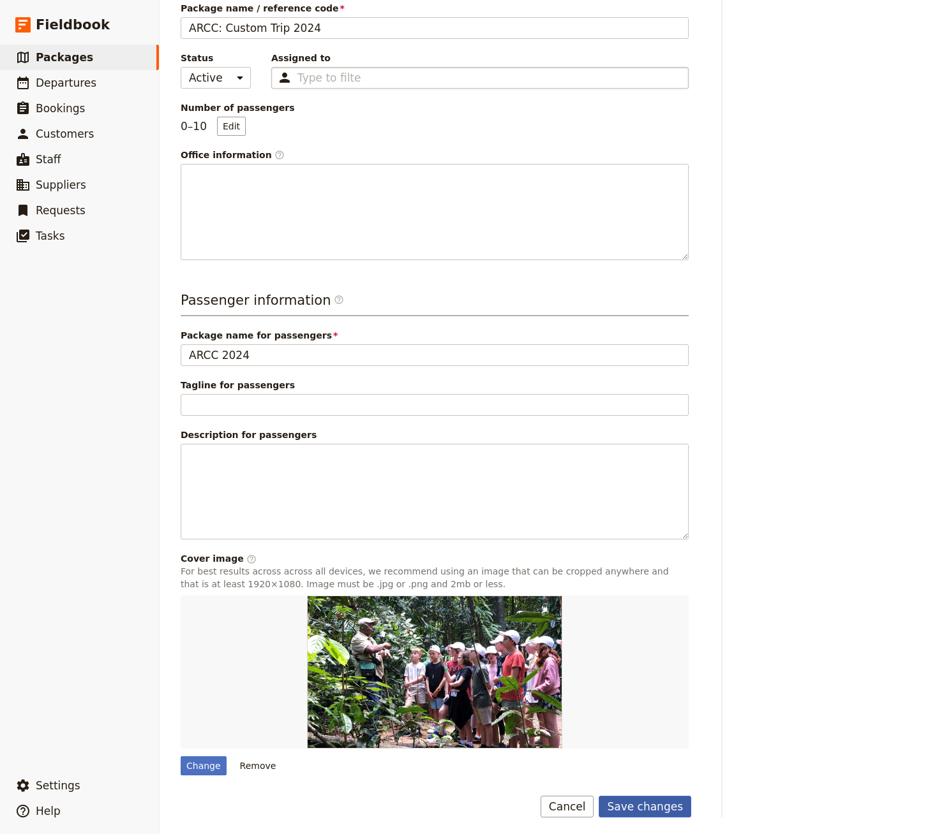
click at [669, 808] on button "Save changes" at bounding box center [644, 807] width 93 height 22
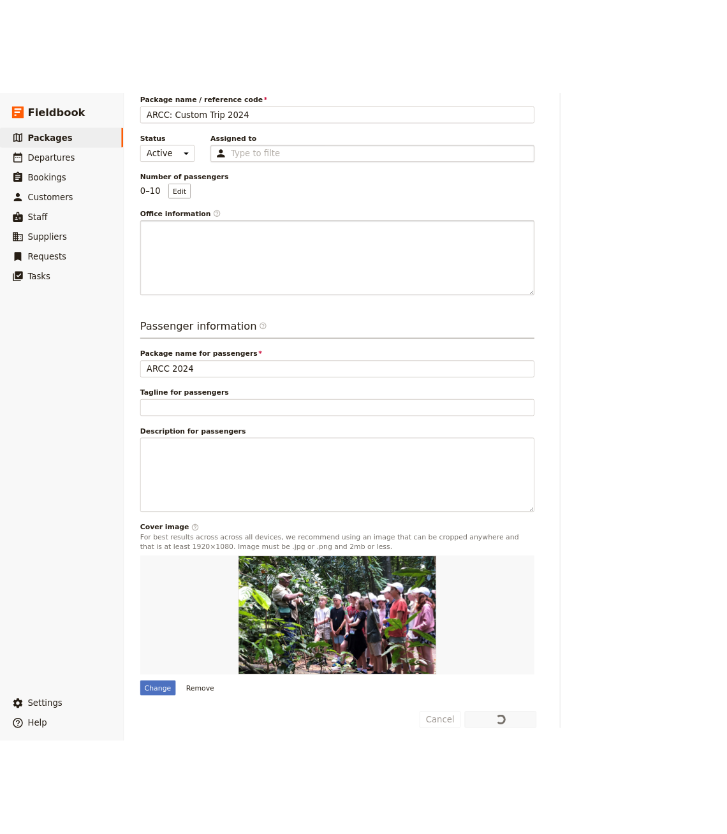
scroll to position [0, 0]
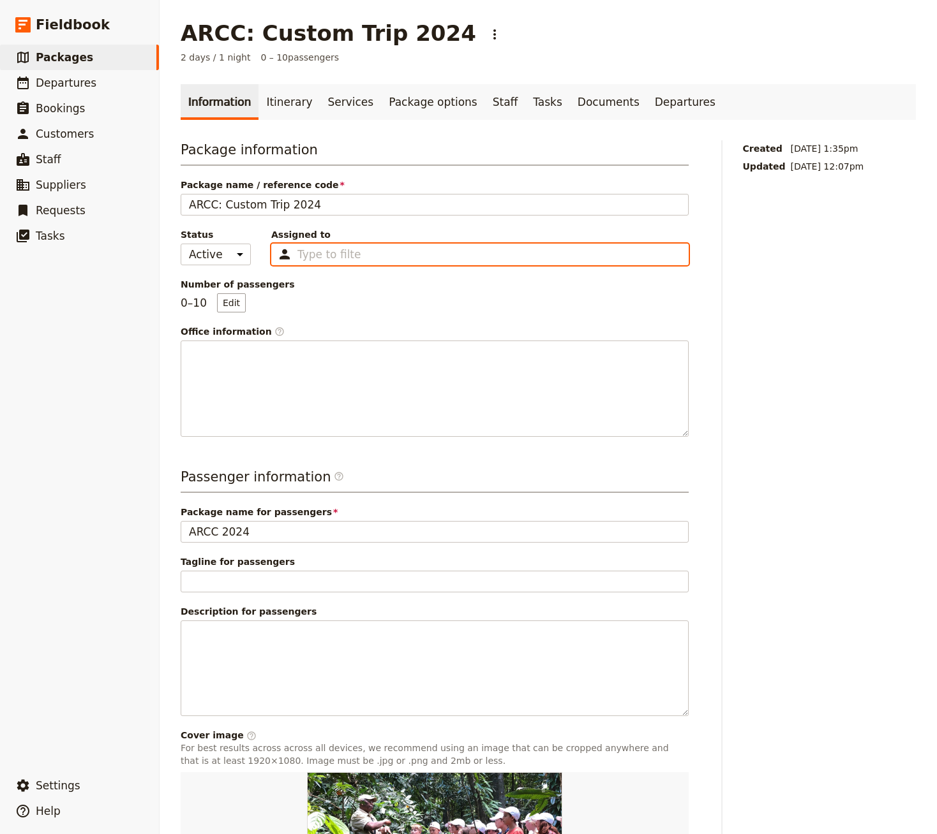
click at [326, 254] on input "Assigned to Type to filter" at bounding box center [329, 254] width 64 height 15
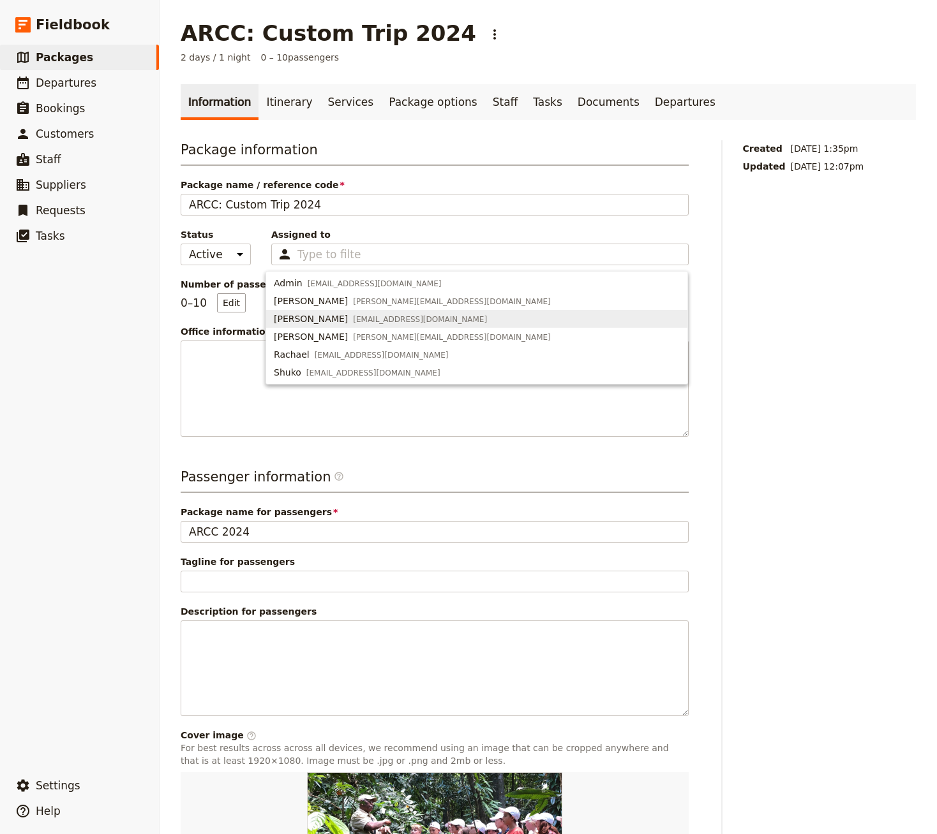
click at [727, 378] on div "Created [DATE] 1:35pm Updated [DATE] 12:07pm" at bounding box center [830, 567] width 174 height 854
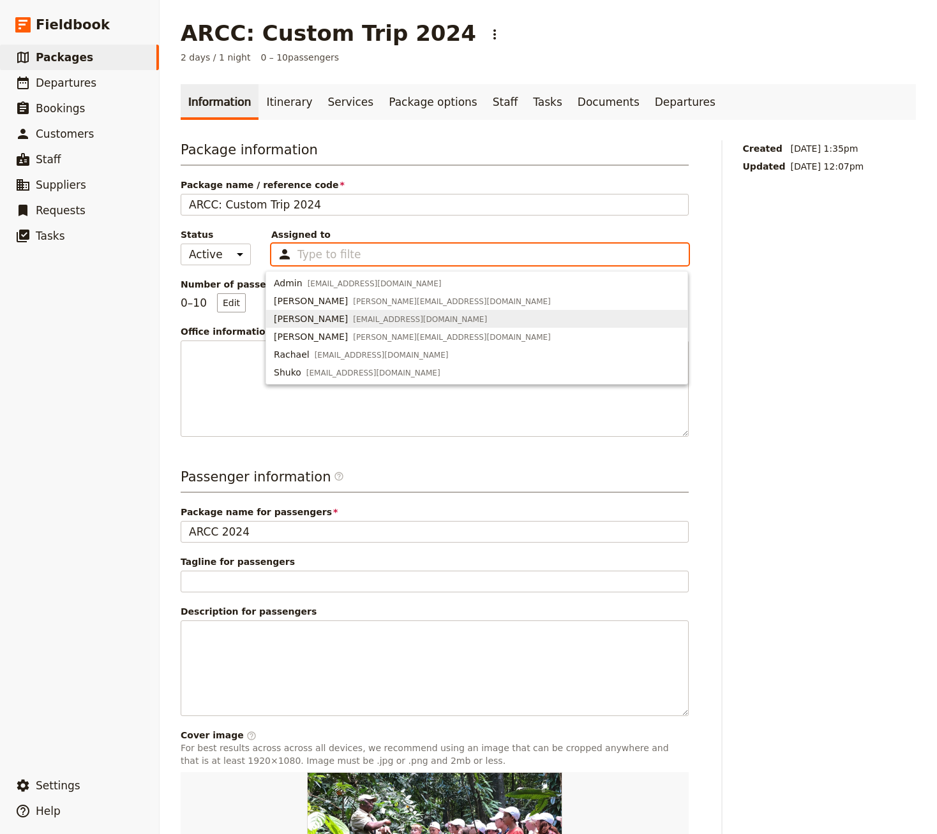
click at [322, 256] on input "Assigned to Type to filter" at bounding box center [329, 254] width 64 height 15
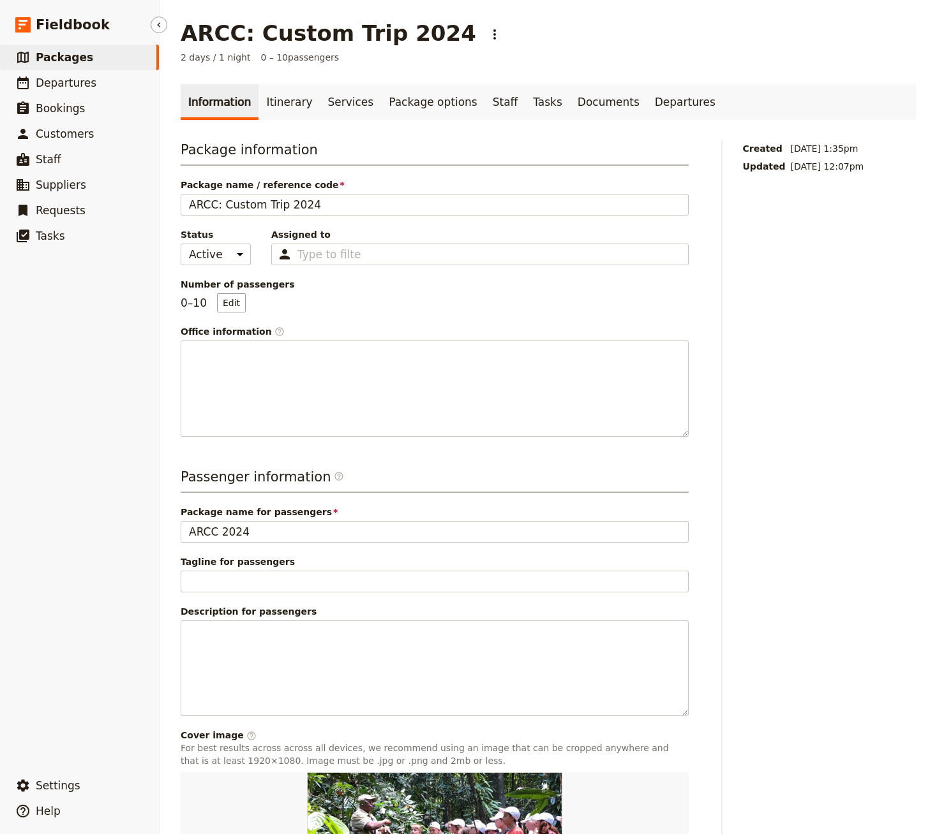
click at [141, 59] on link "​ Packages" at bounding box center [79, 58] width 159 height 26
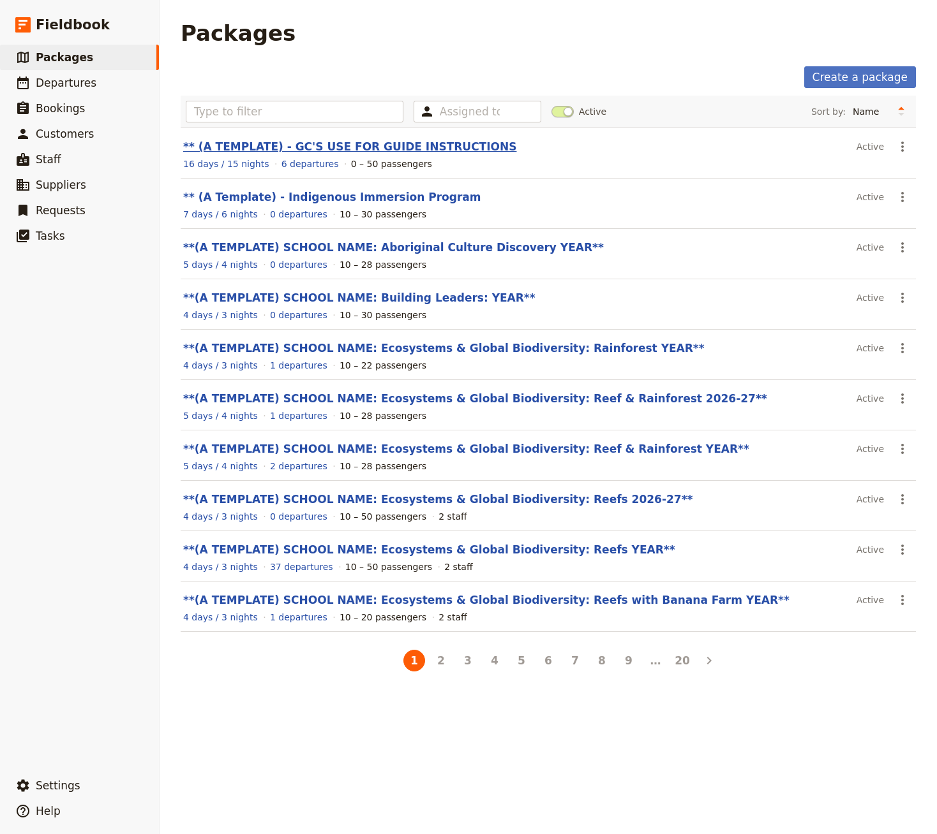
click at [356, 141] on link "** (A TEMPLATE) - GC'S USE FOR GUIDE INSTRUCTIONS" at bounding box center [349, 146] width 333 height 13
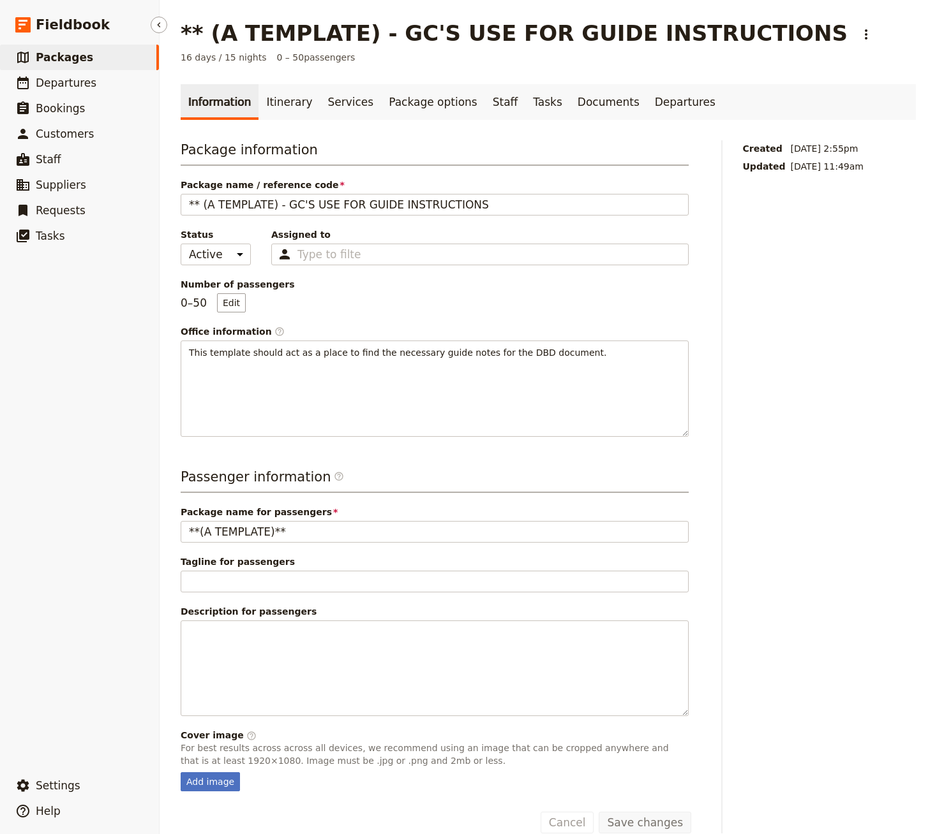
click at [117, 54] on link "​ Packages" at bounding box center [79, 58] width 159 height 26
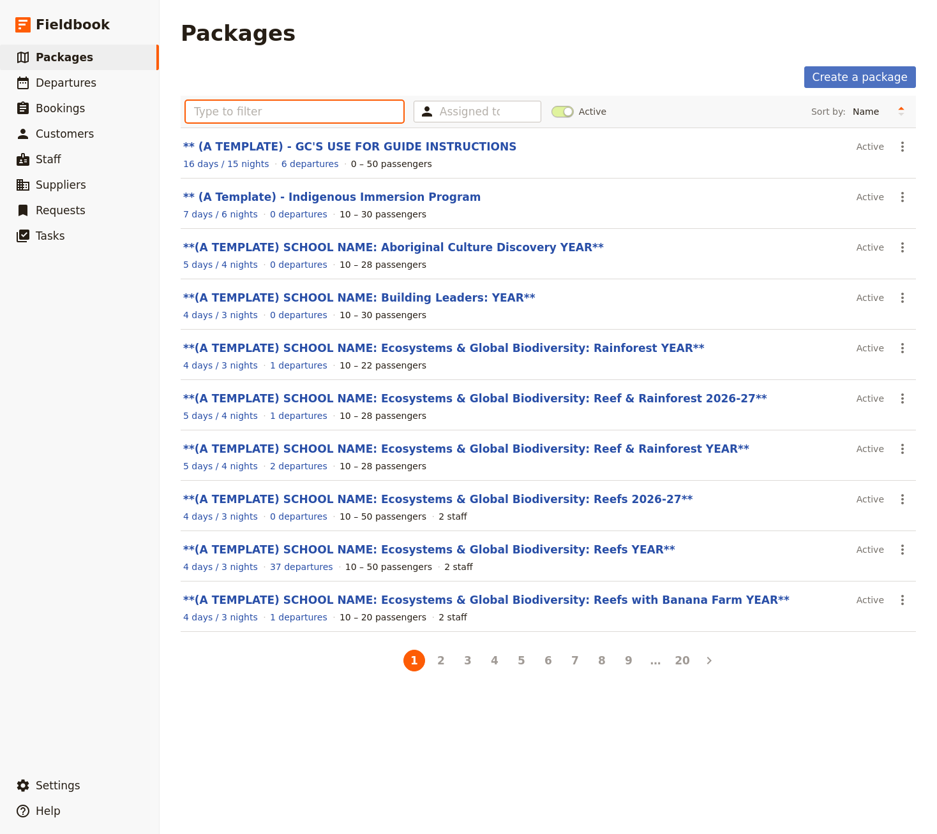
click at [284, 112] on input "text" at bounding box center [295, 112] width 218 height 22
click at [685, 663] on button "20" at bounding box center [682, 661] width 22 height 22
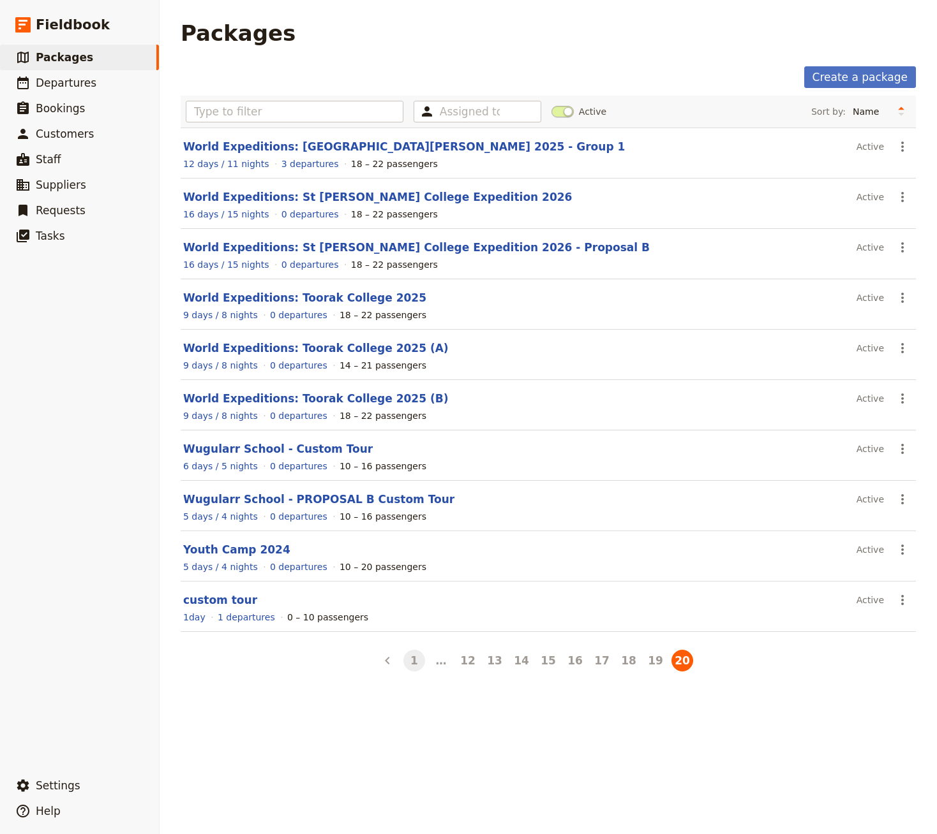
click at [415, 659] on button "1" at bounding box center [414, 661] width 22 height 22
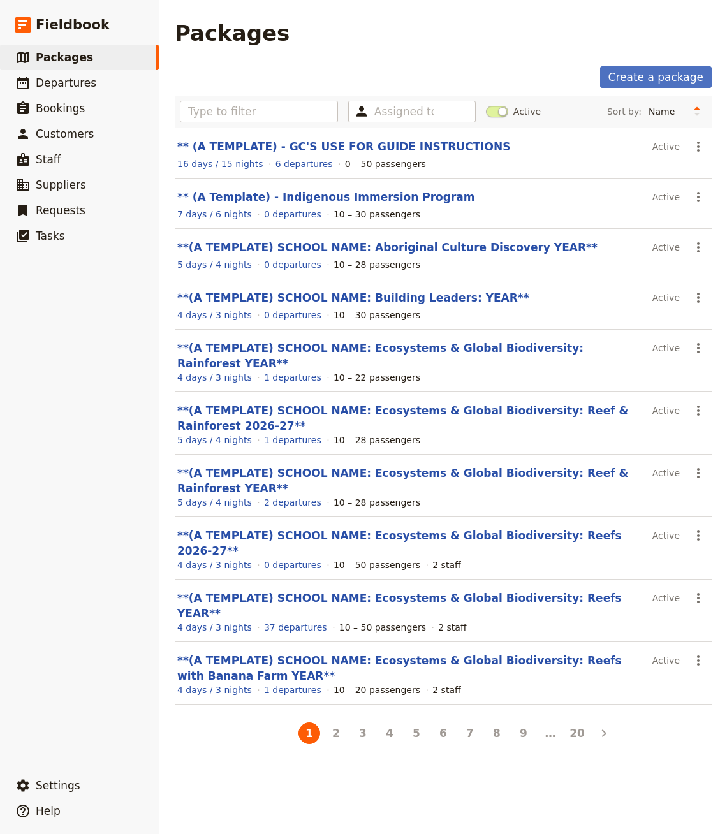
click at [484, 235] on section "**(A TEMPLATE) SCHOOL NAME: Aboriginal Culture Discovery YEAR** Active ​ 5 days…" at bounding box center [443, 254] width 537 height 50
click at [337, 723] on button "2" at bounding box center [336, 734] width 22 height 22
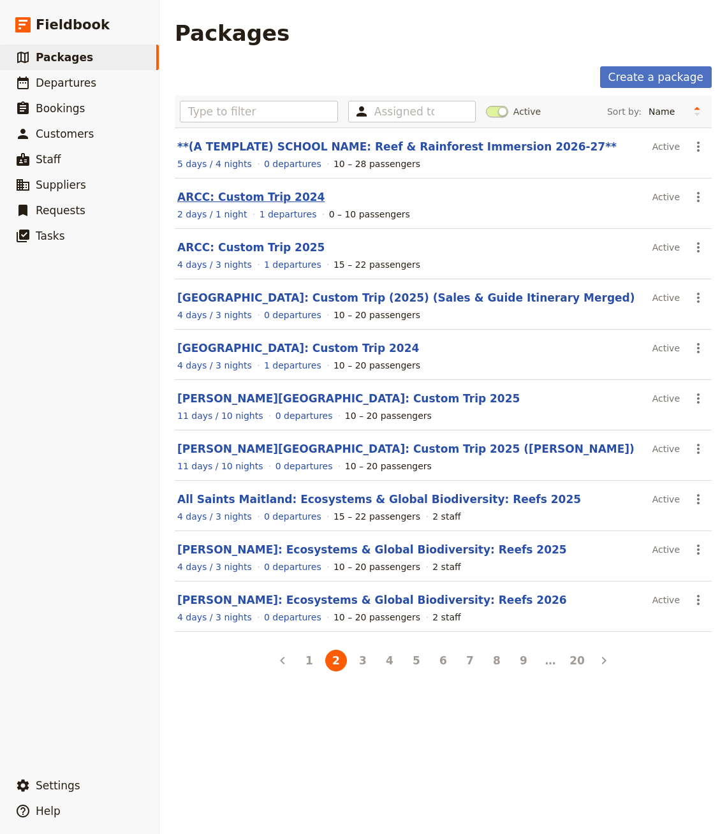
click at [264, 195] on link "ARCC: Custom Trip 2024" at bounding box center [250, 197] width 147 height 13
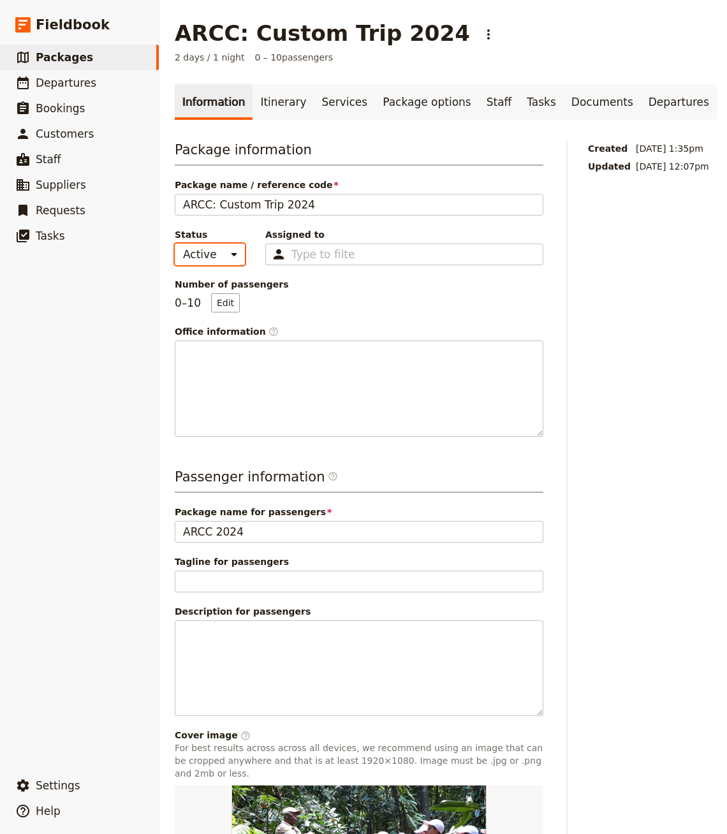
click at [217, 254] on select "Active Inactive" at bounding box center [210, 255] width 70 height 22
click at [74, 59] on span "Packages" at bounding box center [64, 57] width 57 height 13
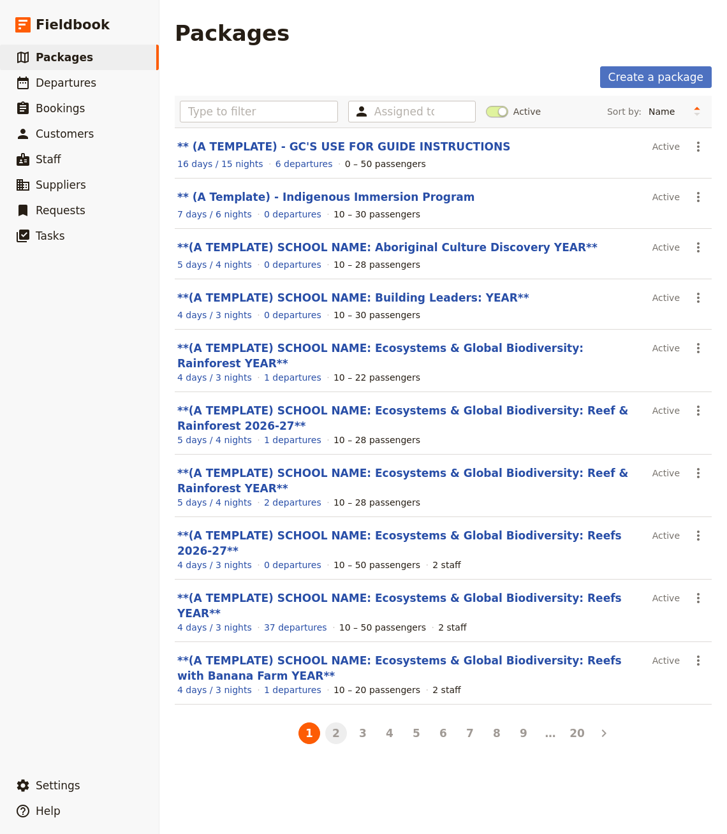
click at [341, 723] on button "2" at bounding box center [336, 734] width 22 height 22
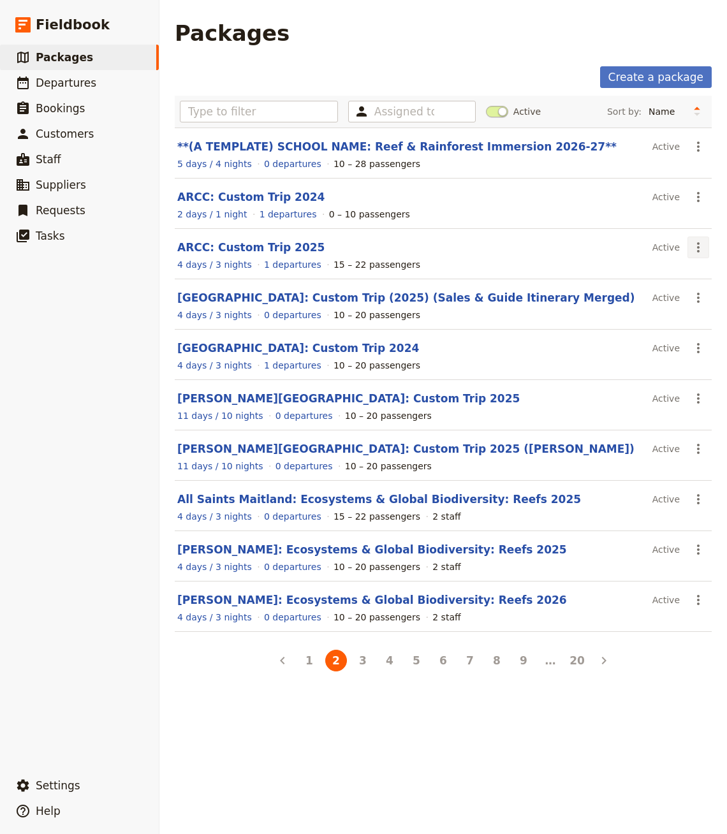
click at [699, 253] on icon "Actions" at bounding box center [698, 247] width 15 height 15
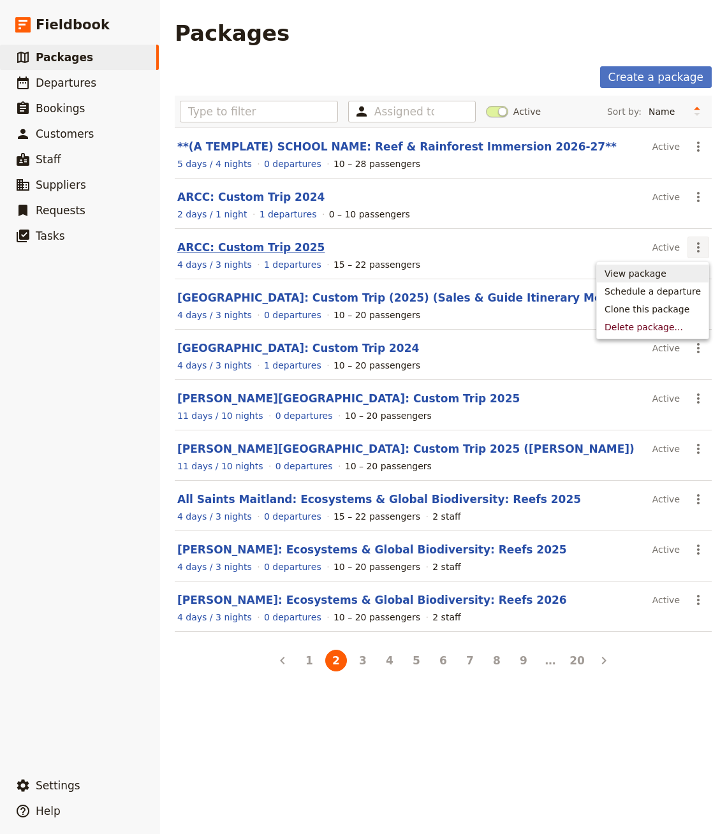
click at [237, 248] on link "ARCC: Custom Trip 2025" at bounding box center [250, 247] width 147 height 13
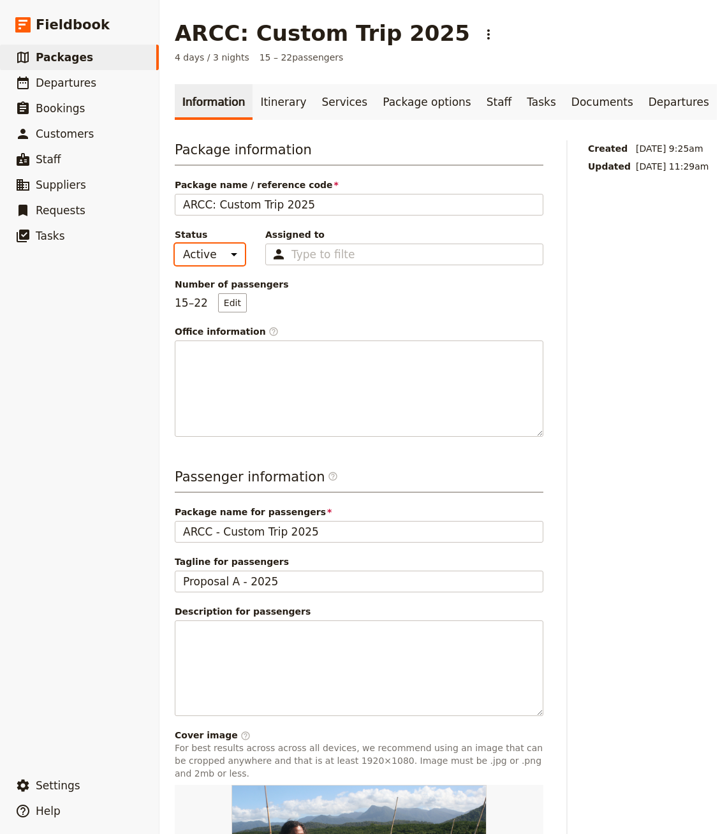
click at [209, 253] on select "Active Inactive" at bounding box center [210, 255] width 70 height 22
click at [132, 64] on link "​ Packages" at bounding box center [79, 58] width 159 height 26
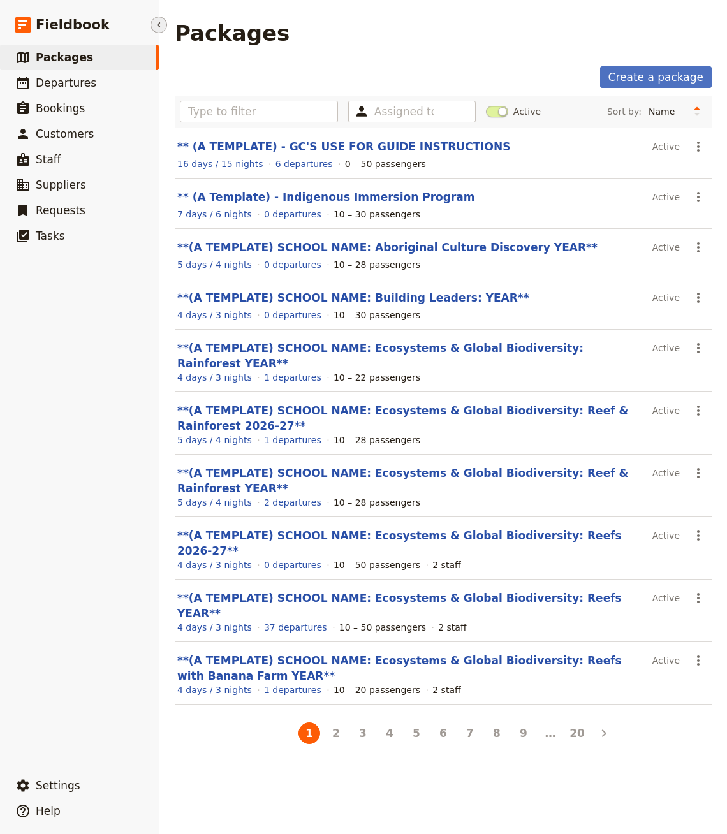
click at [162, 23] on icon "Hide menu" at bounding box center [159, 25] width 10 height 10
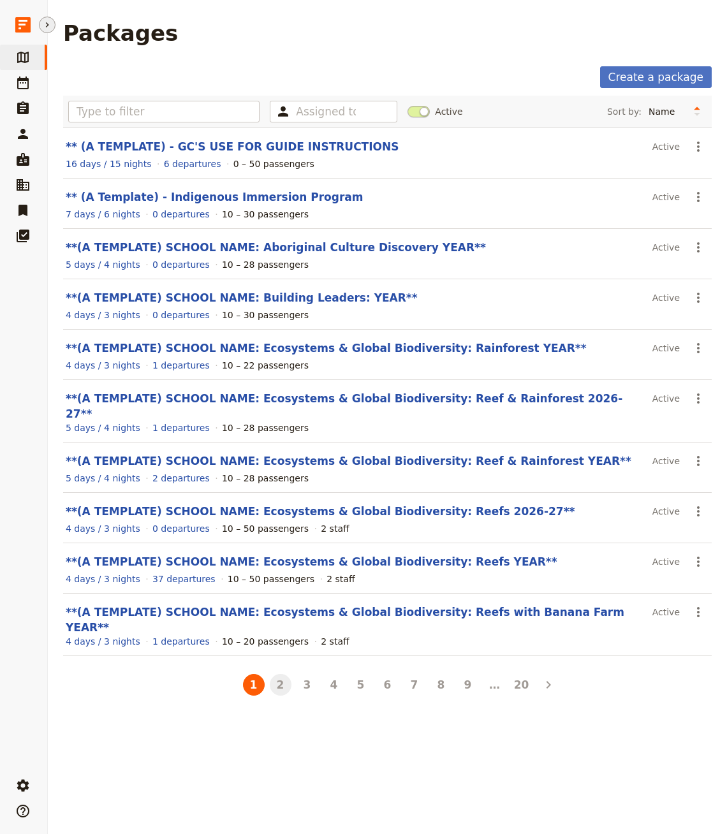
click at [281, 674] on button "2" at bounding box center [281, 685] width 22 height 22
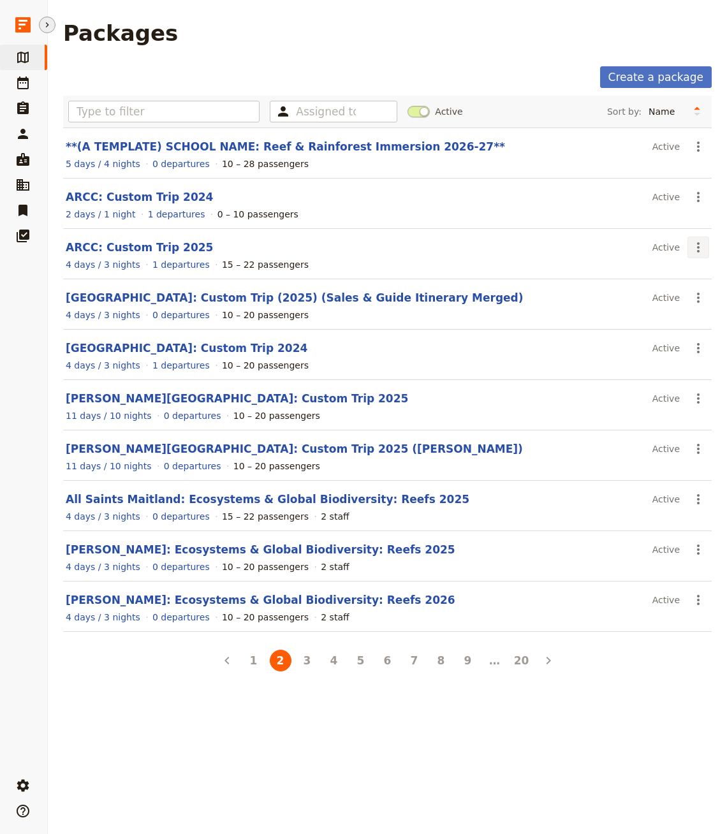
click at [702, 243] on icon "Actions" at bounding box center [698, 247] width 15 height 15
click at [475, 700] on div "Packages Create a package Assigned to Active Sort by: Name Number of departures…" at bounding box center [387, 417] width 679 height 834
click at [47, 29] on button "​" at bounding box center [47, 25] width 17 height 17
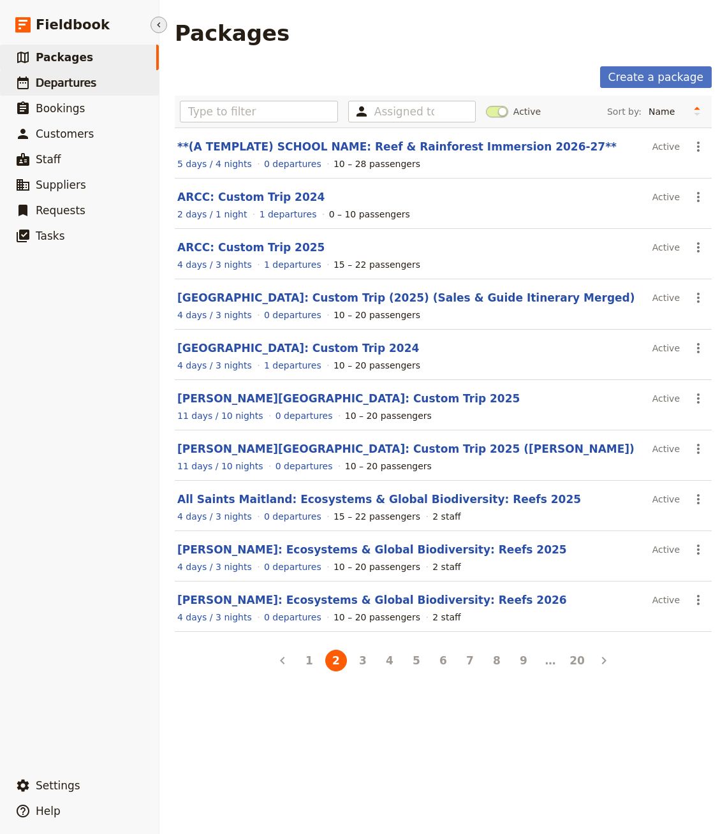
click at [99, 72] on link "​ Departures" at bounding box center [79, 83] width 159 height 26
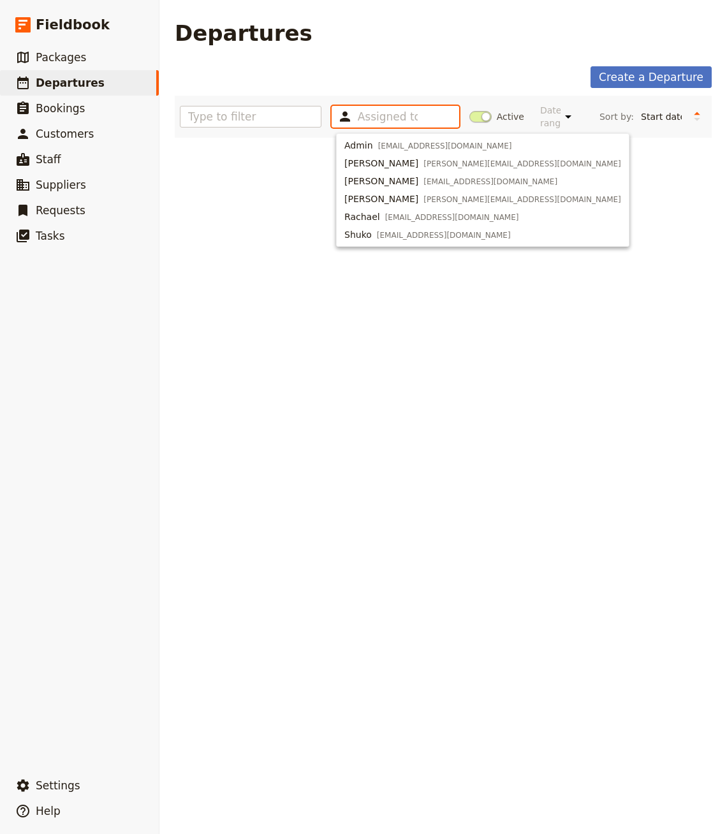
click at [418, 113] on input "text" at bounding box center [388, 116] width 60 height 15
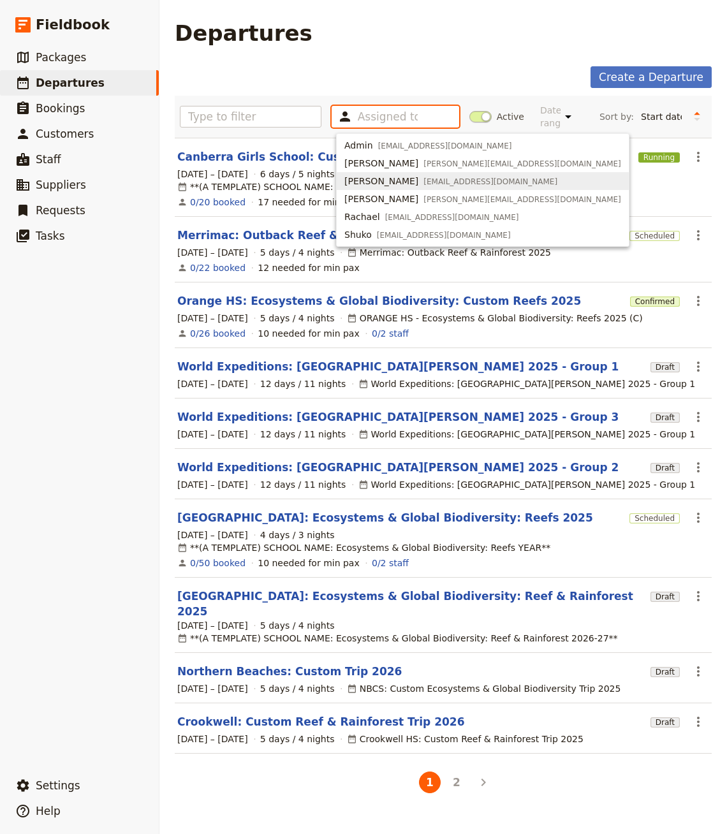
click at [392, 175] on div "[PERSON_NAME] [PERSON_NAME][EMAIL_ADDRESS][DOMAIN_NAME]" at bounding box center [451, 181] width 213 height 13
type input "655bc9440a0683e24fac64e5"
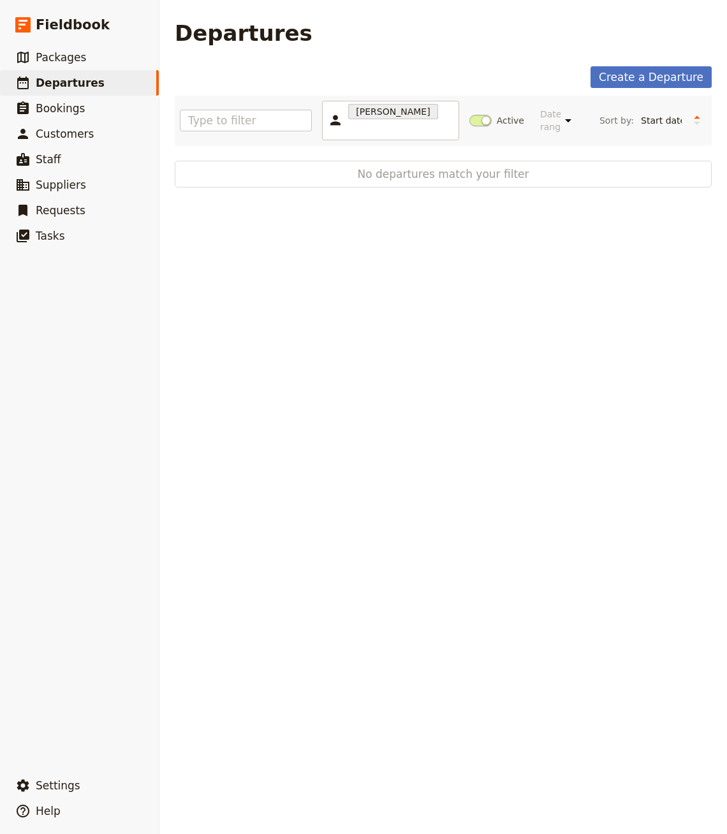
click at [353, 50] on main "Departures Create a Departure [PERSON_NAME] 655bc9440a0683e24fac64e5 Active Dat…" at bounding box center [443, 104] width 568 height 208
click at [406, 117] on div "[PERSON_NAME] 655bc9440a0683e24fac64e5" at bounding box center [390, 121] width 137 height 40
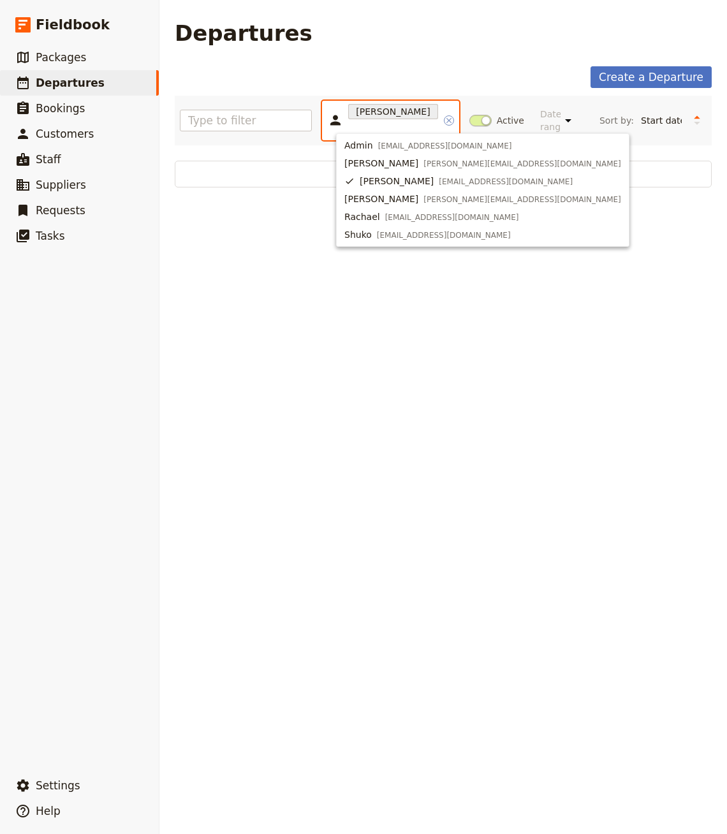
click at [452, 118] on icon "Clear input" at bounding box center [449, 119] width 5 height 5
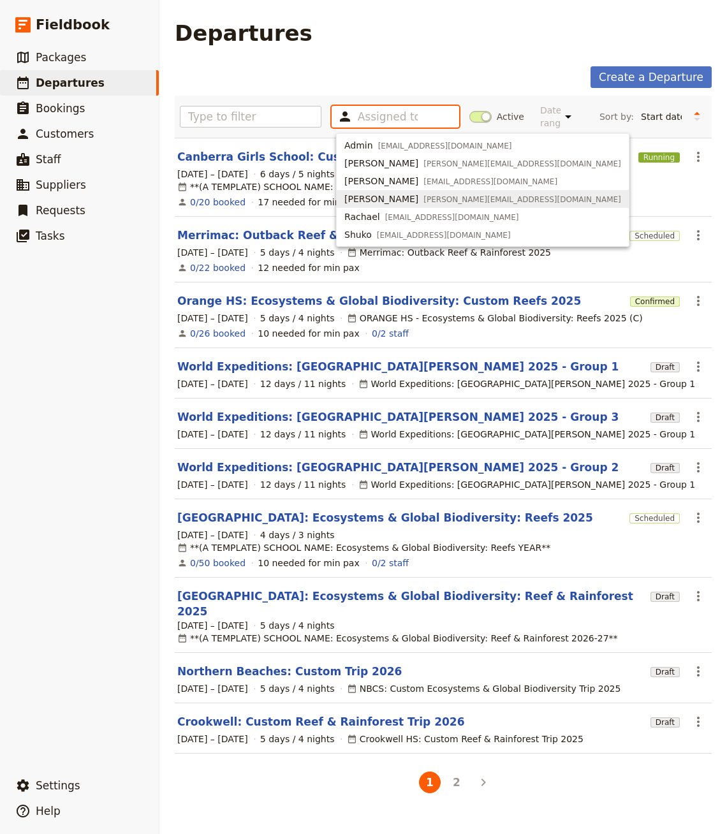
click at [424, 202] on span "[PERSON_NAME][EMAIL_ADDRESS][DOMAIN_NAME]" at bounding box center [523, 200] width 198 height 10
type input "655bc9180a0683e24fac64e4"
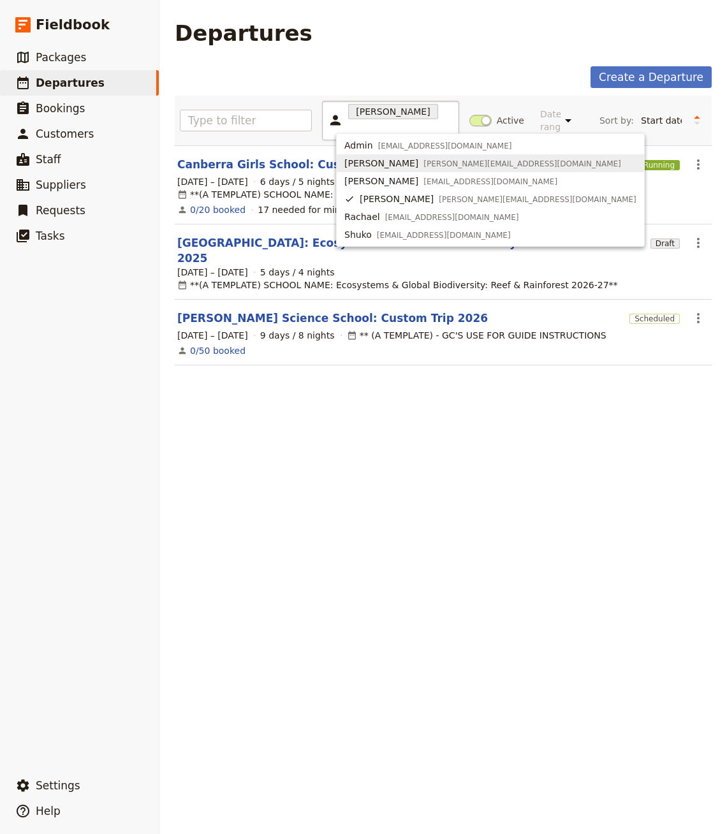
click at [396, 48] on main "Departures Create a Departure [PERSON_NAME] 655bc9180a0683e24fac64e4 Active Dat…" at bounding box center [443, 200] width 568 height 401
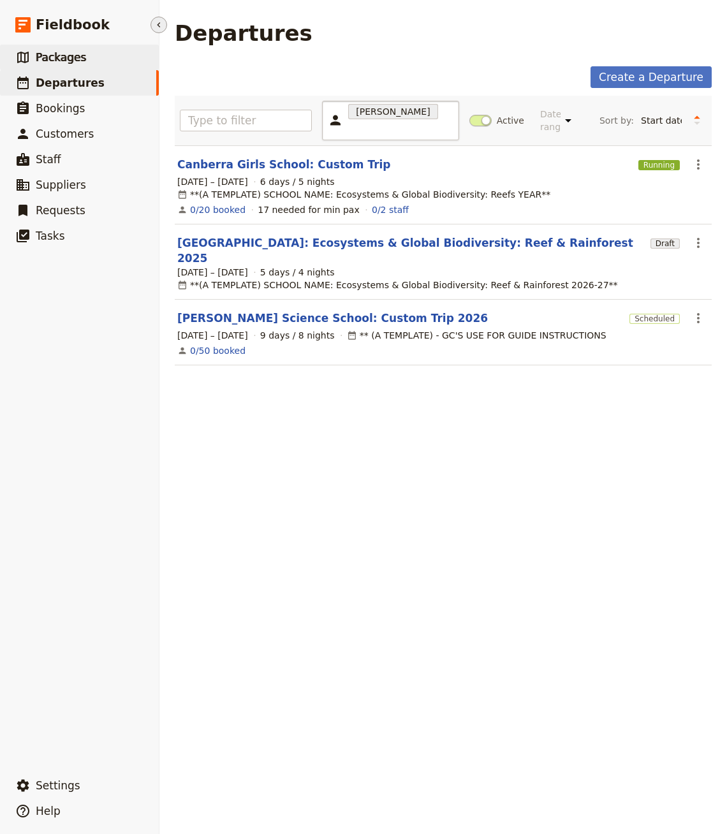
click at [82, 56] on span "Packages" at bounding box center [61, 57] width 50 height 13
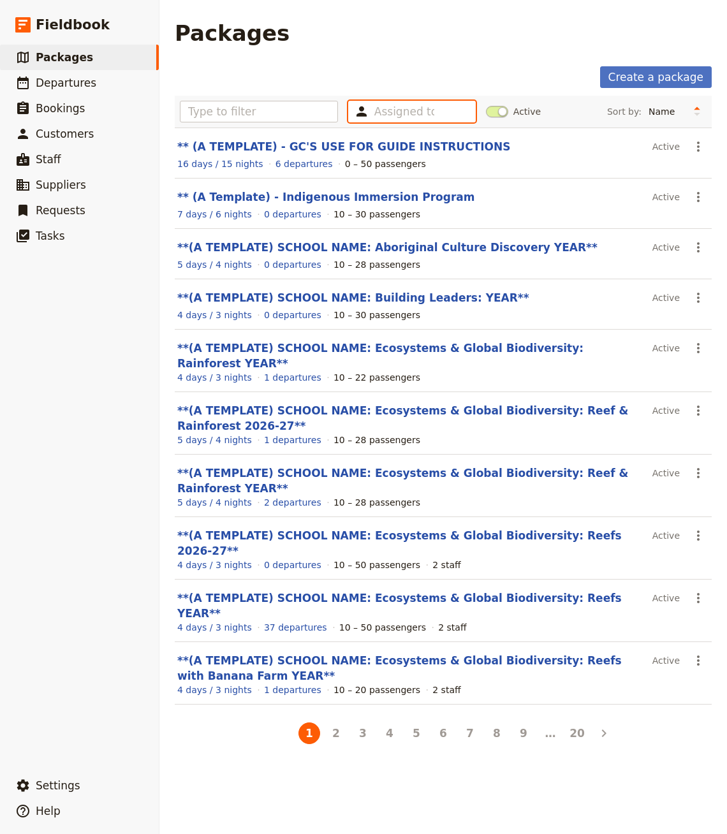
click at [405, 115] on input "text" at bounding box center [404, 111] width 60 height 15
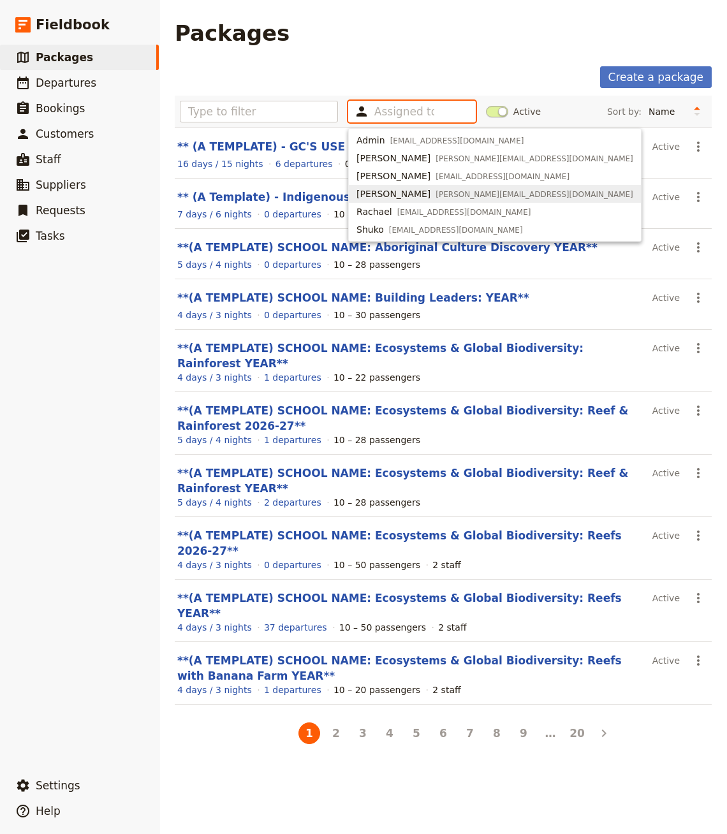
click at [390, 186] on button "[PERSON_NAME] [PERSON_NAME][EMAIL_ADDRESS][DOMAIN_NAME]" at bounding box center [495, 194] width 292 height 18
type input "655bc9180a0683e24fac64e4"
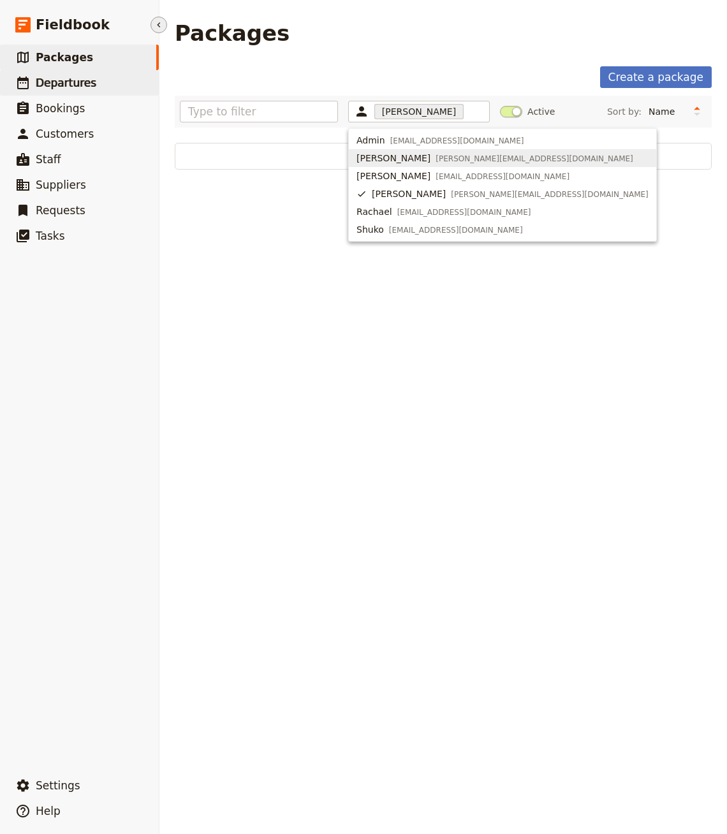
click at [122, 91] on link "​ Departures" at bounding box center [79, 83] width 159 height 26
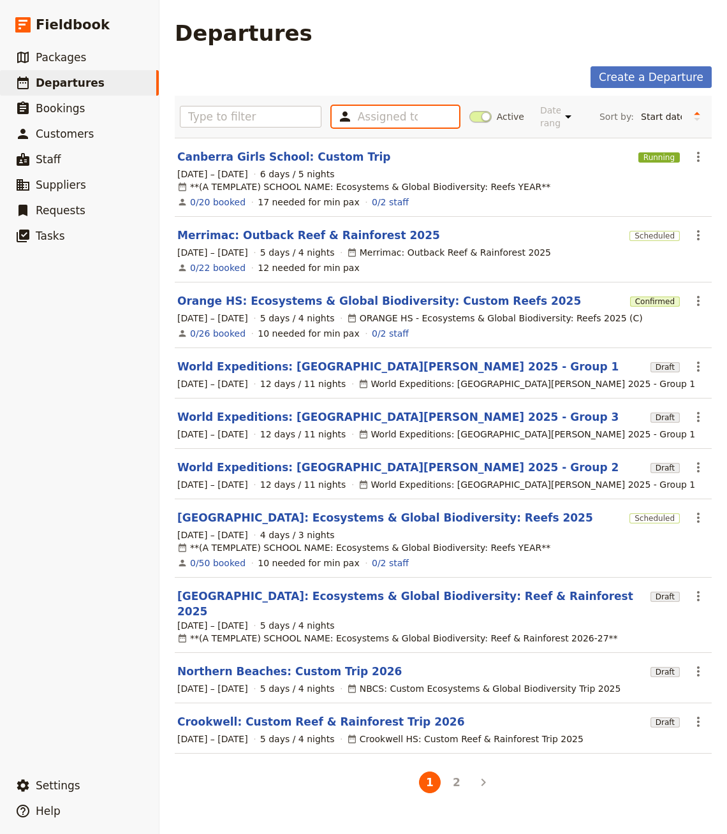
click at [418, 123] on input "text" at bounding box center [388, 116] width 60 height 15
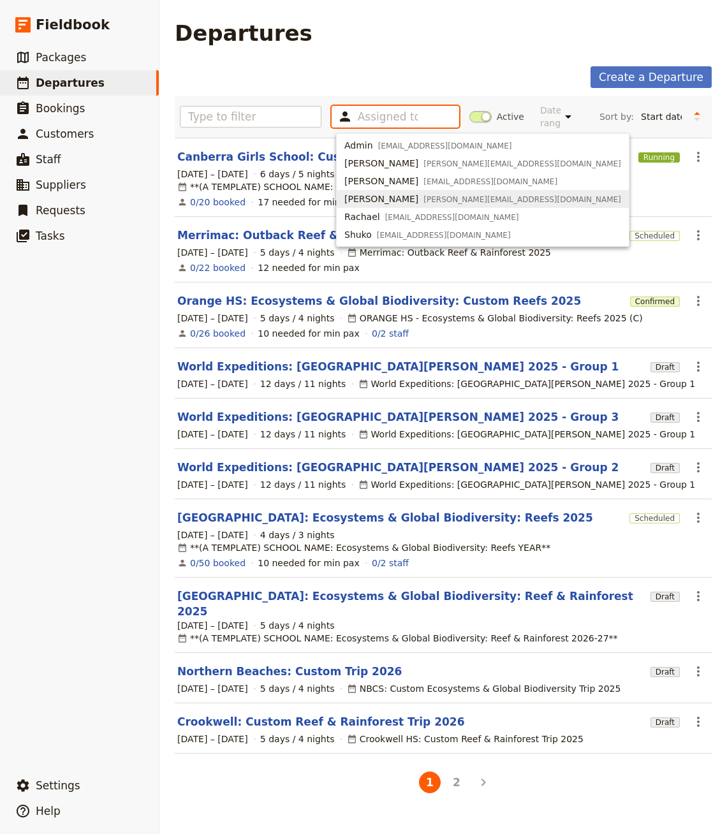
click at [424, 200] on span "[PERSON_NAME][EMAIL_ADDRESS][DOMAIN_NAME]" at bounding box center [523, 200] width 198 height 10
type input "655bc9180a0683e24fac64e4"
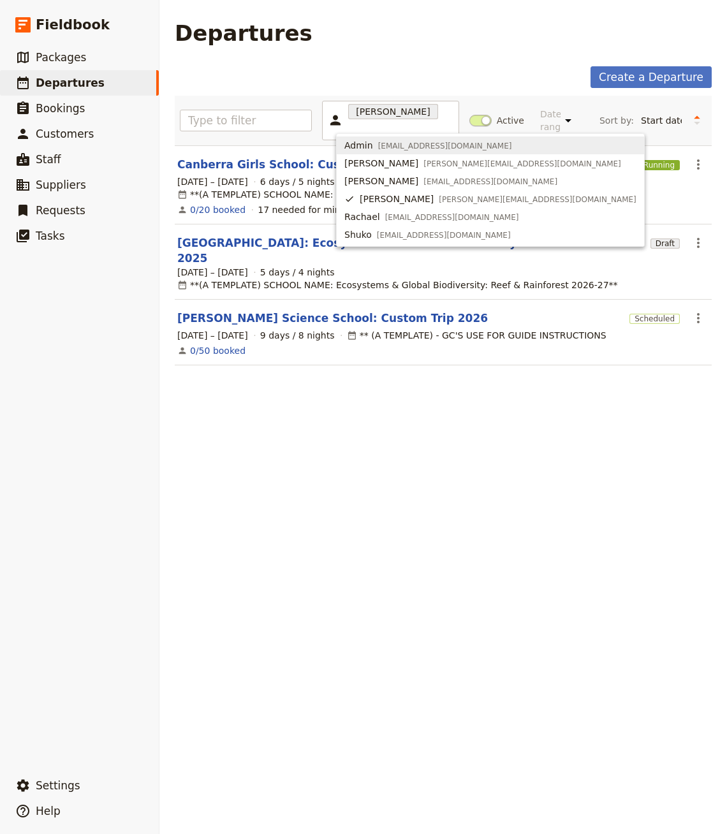
click at [394, 66] on div "Create a Departure" at bounding box center [443, 77] width 537 height 22
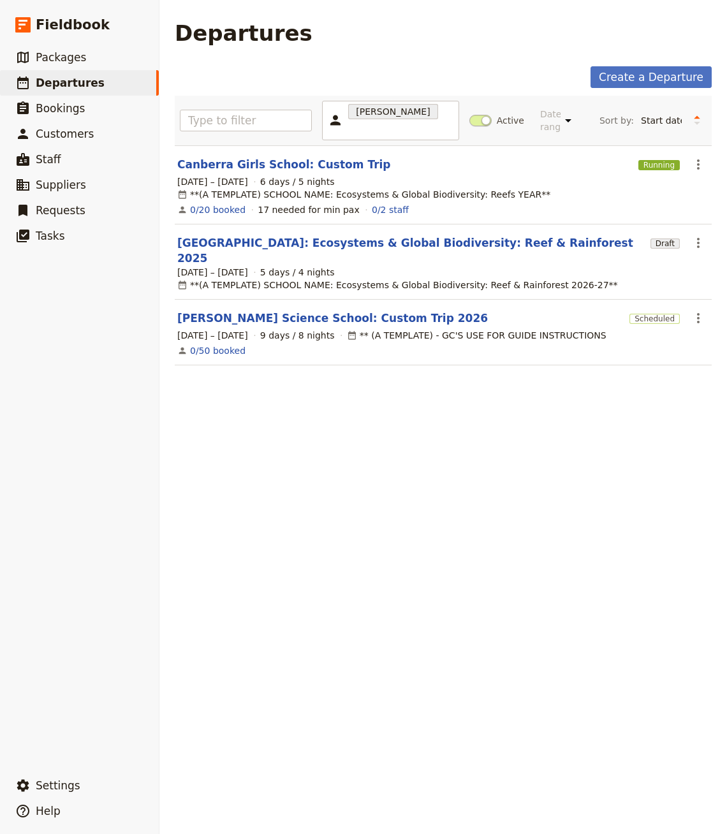
click at [156, 21] on icon "Hide menu" at bounding box center [159, 25] width 10 height 10
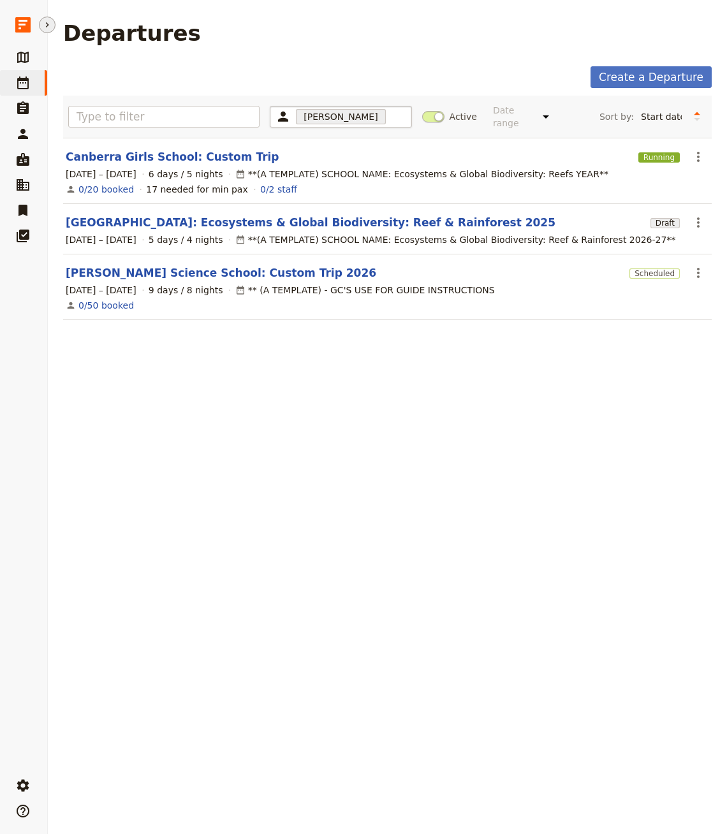
click at [380, 108] on div "[PERSON_NAME] 655bc9180a0683e24fac64e4" at bounding box center [341, 117] width 142 height 22
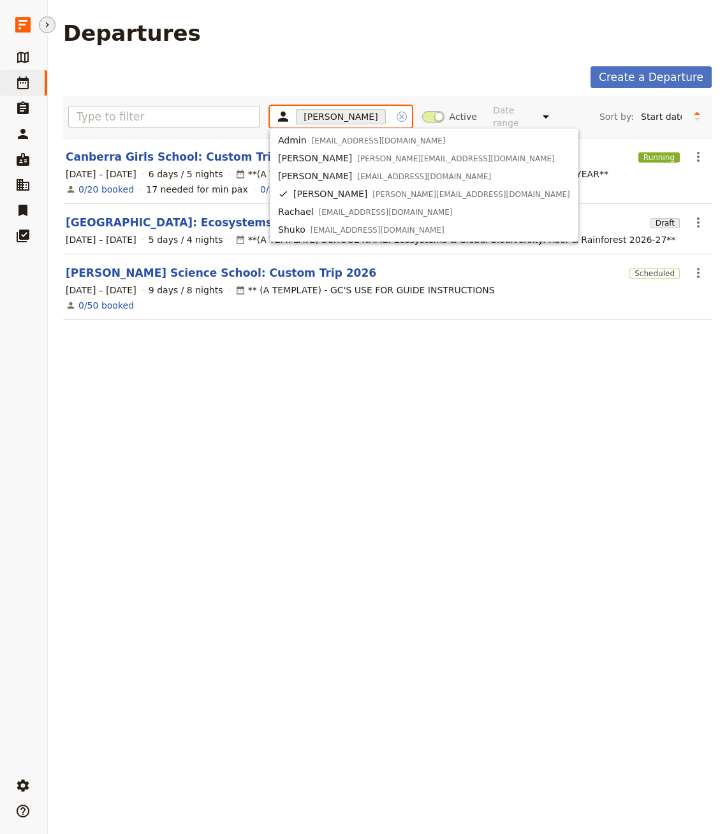
click at [397, 114] on icon "Clear input" at bounding box center [402, 117] width 10 height 10
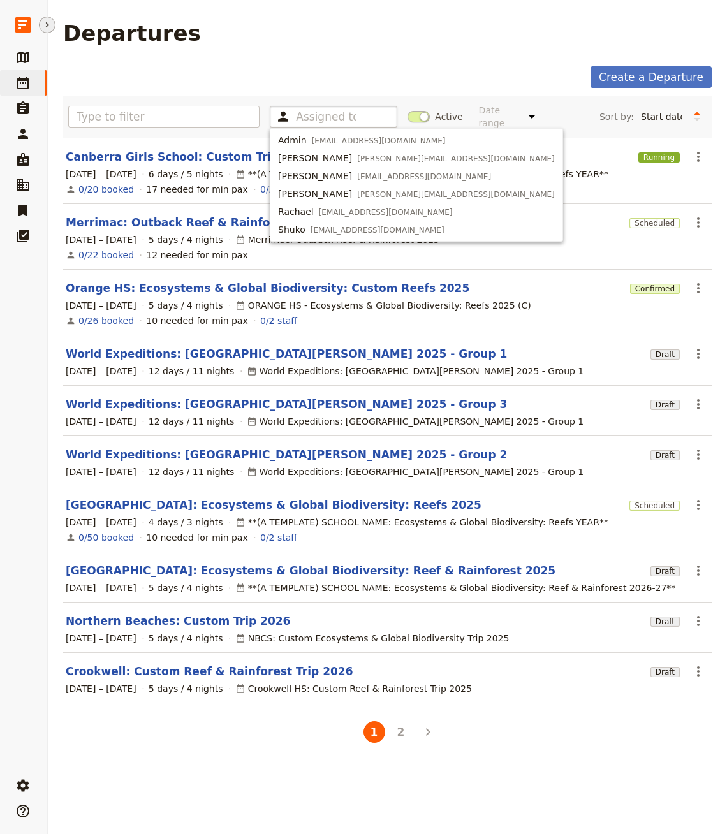
click at [406, 45] on div "Departures" at bounding box center [387, 33] width 649 height 26
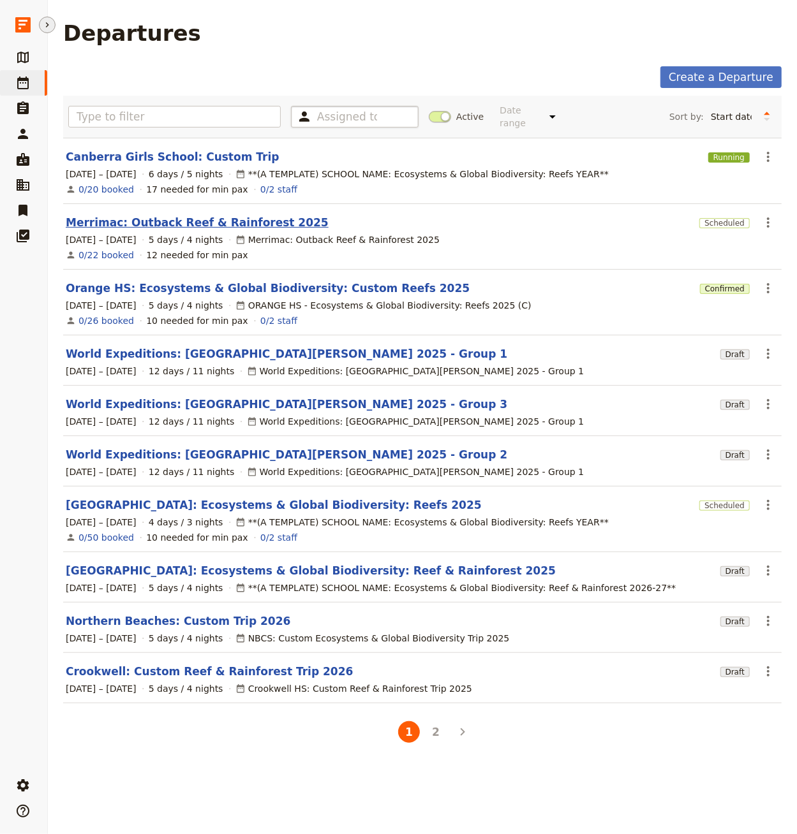
click at [140, 215] on link "Merrimac: Outback Reef & Rainforest 2025" at bounding box center [197, 222] width 263 height 15
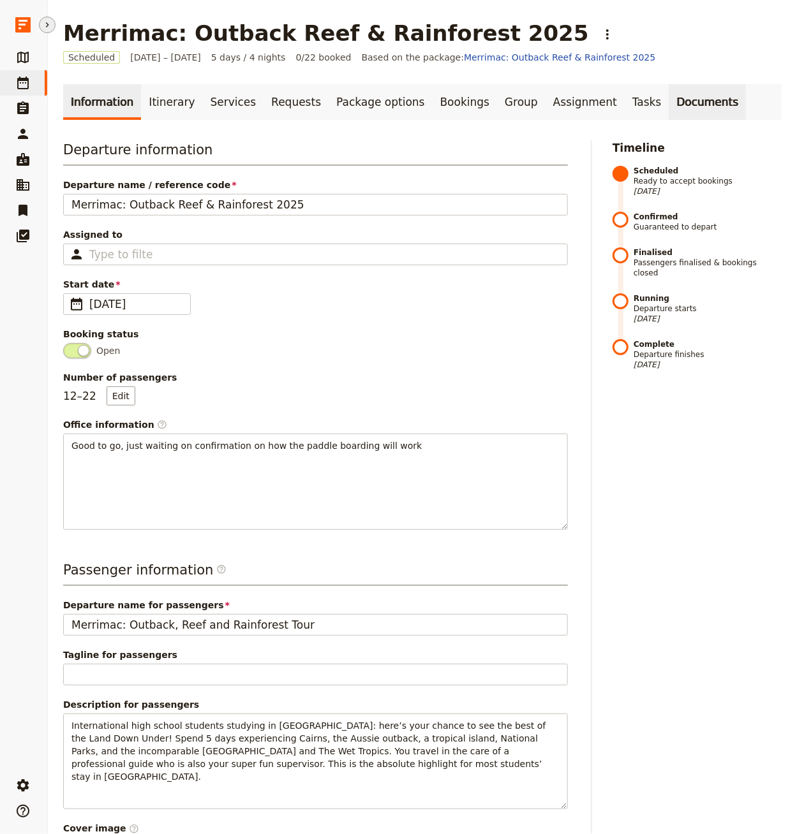
click at [669, 96] on link "Documents" at bounding box center [707, 102] width 77 height 36
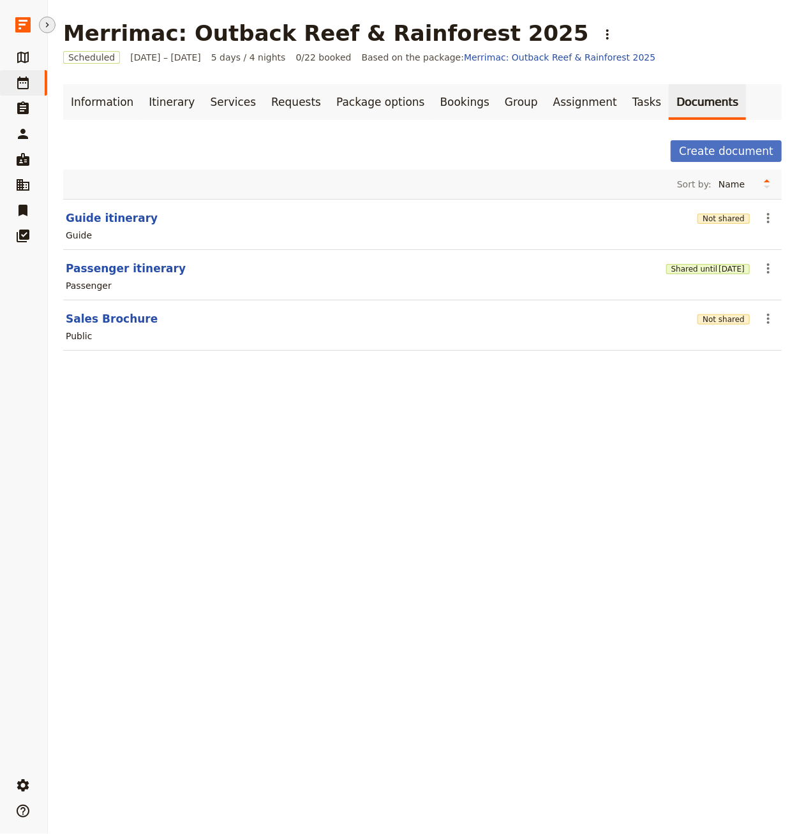
click at [149, 261] on header "Passenger itinerary" at bounding box center [363, 268] width 595 height 15
click at [143, 268] on button "Passenger itinerary" at bounding box center [126, 268] width 120 height 15
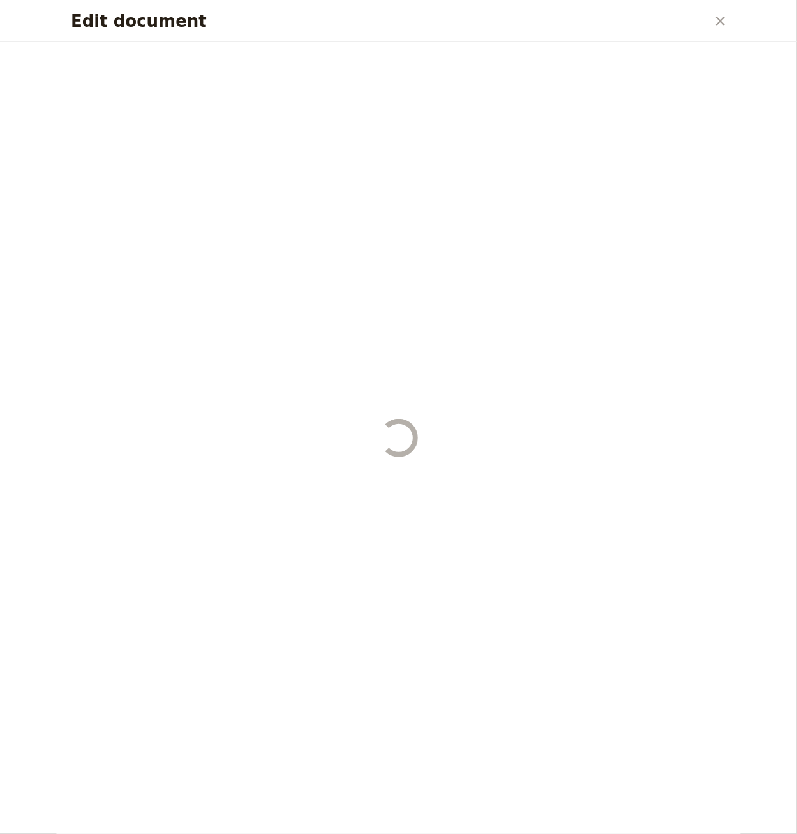
select select "PASSENGER"
select select "RUN_SHEET"
select select "DEFAULT"
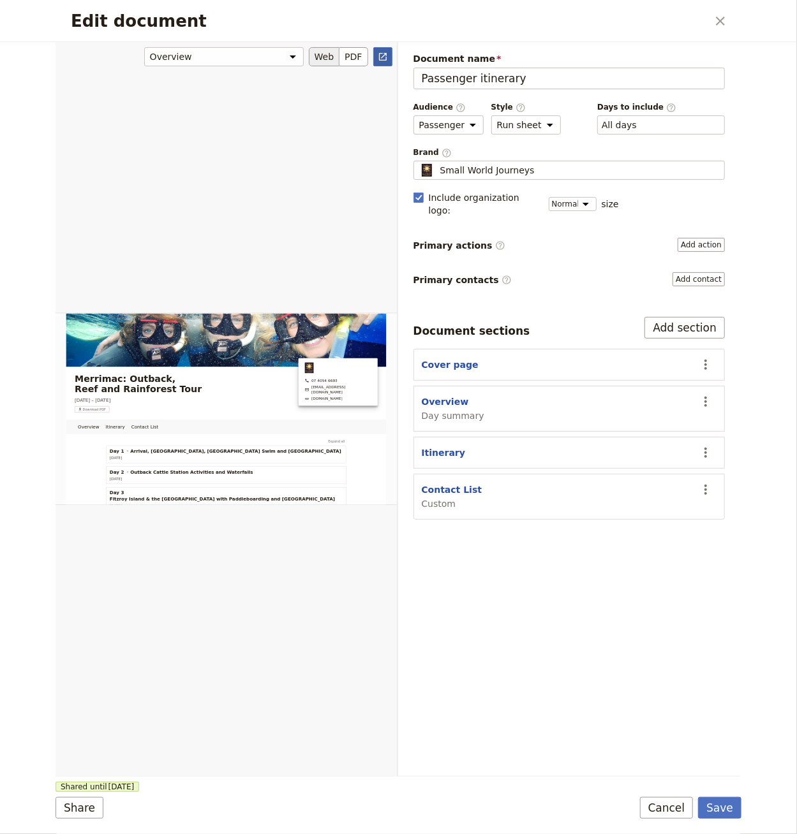
click at [380, 58] on icon "Open full preview" at bounding box center [383, 57] width 10 height 10
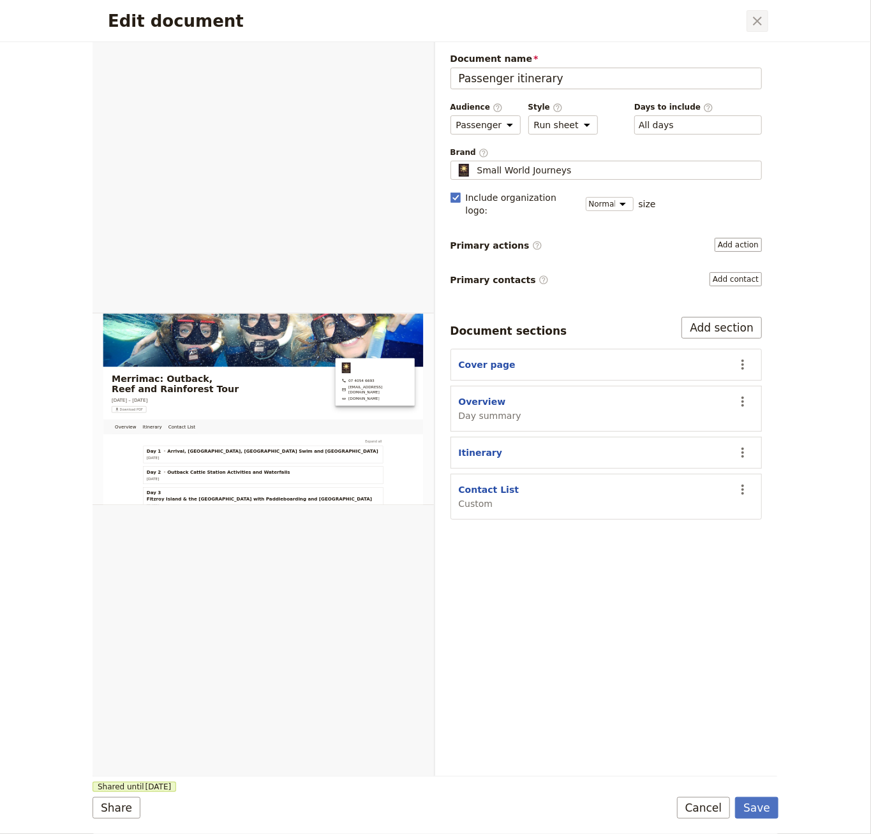
click at [727, 27] on icon "Close dialog" at bounding box center [757, 20] width 15 height 15
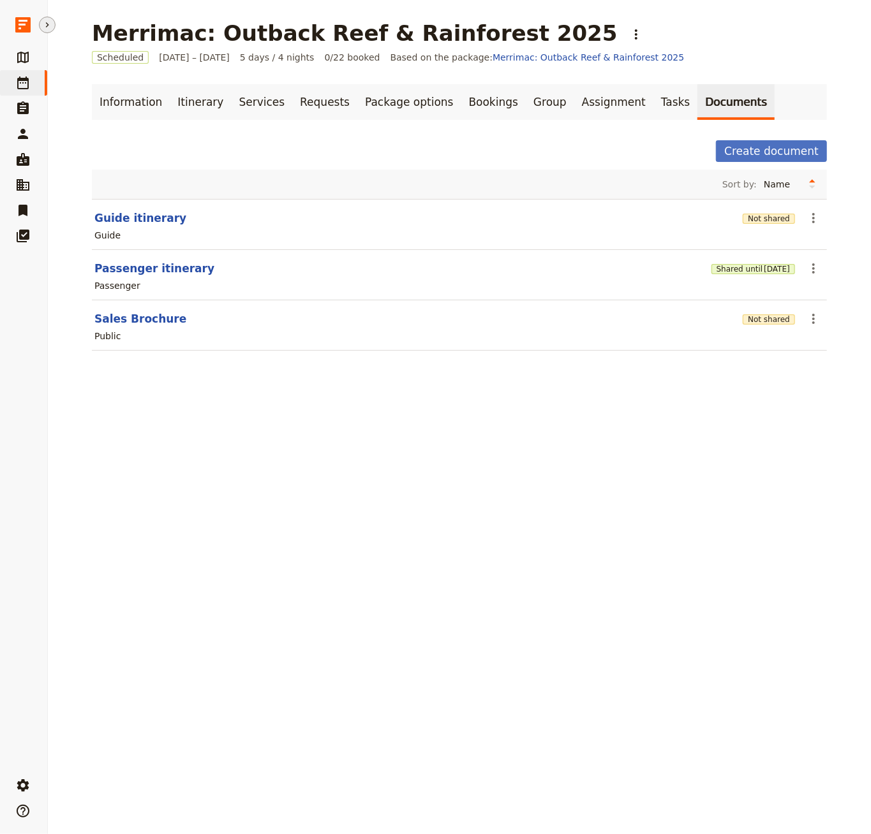
click at [20, 85] on icon at bounding box center [22, 82] width 15 height 15
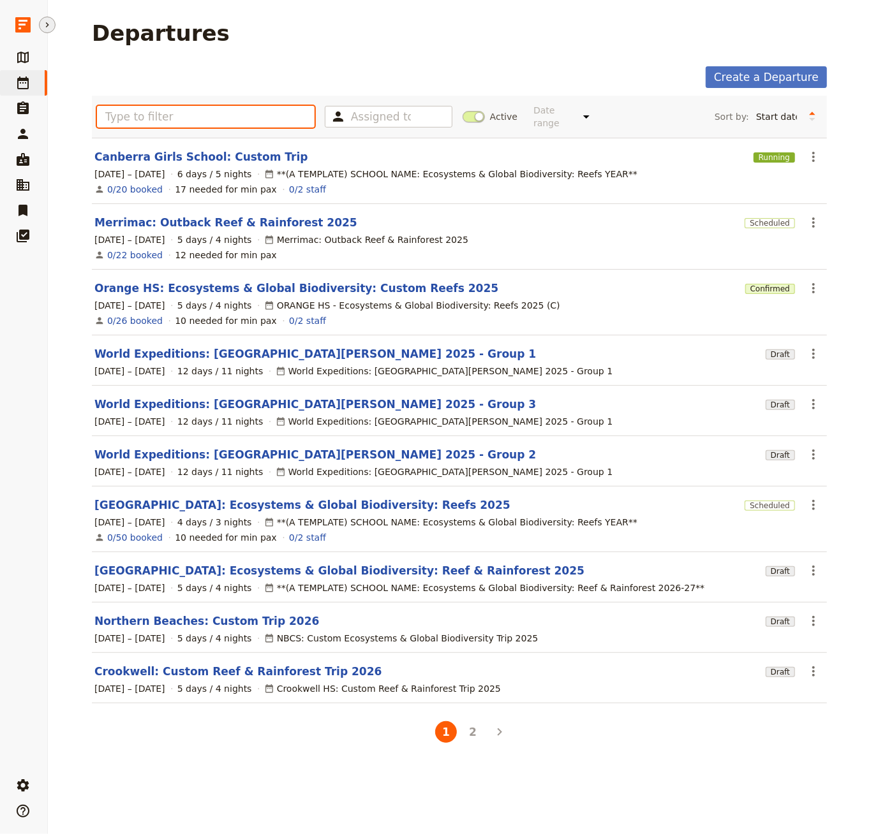
click at [214, 110] on input "text" at bounding box center [206, 117] width 218 height 22
click at [461, 109] on div "Assigned to Active Date range This week Next week This month Next month This ye…" at bounding box center [459, 117] width 725 height 32
click at [474, 111] on span at bounding box center [474, 116] width 22 height 11
click at [463, 110] on input "Active" at bounding box center [463, 110] width 0 height 0
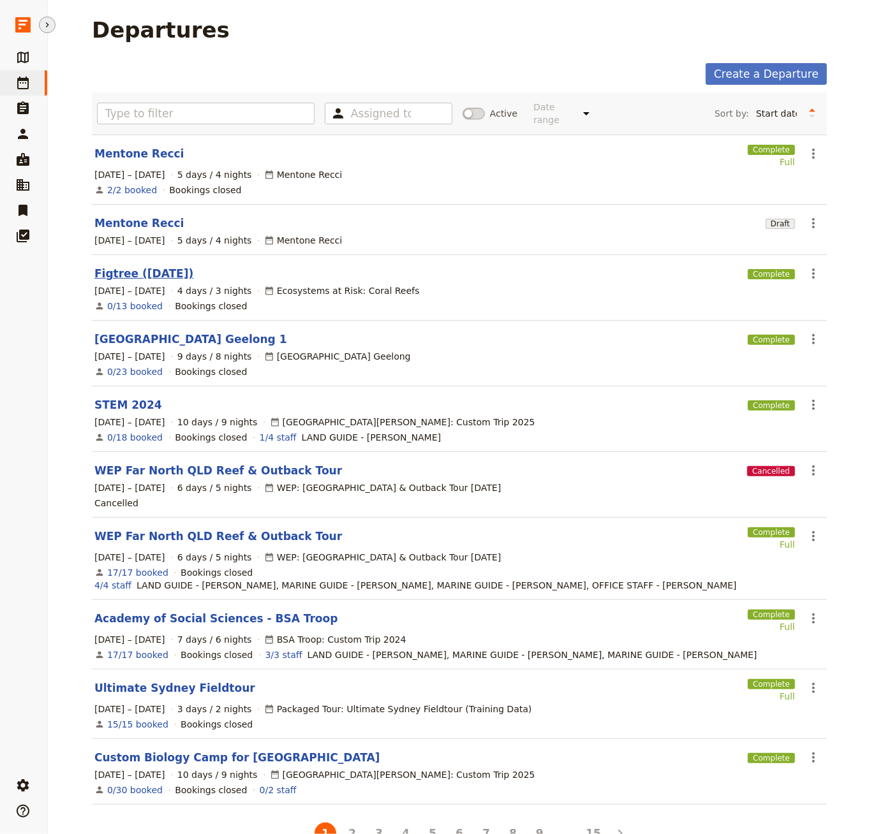
scroll to position [10, 0]
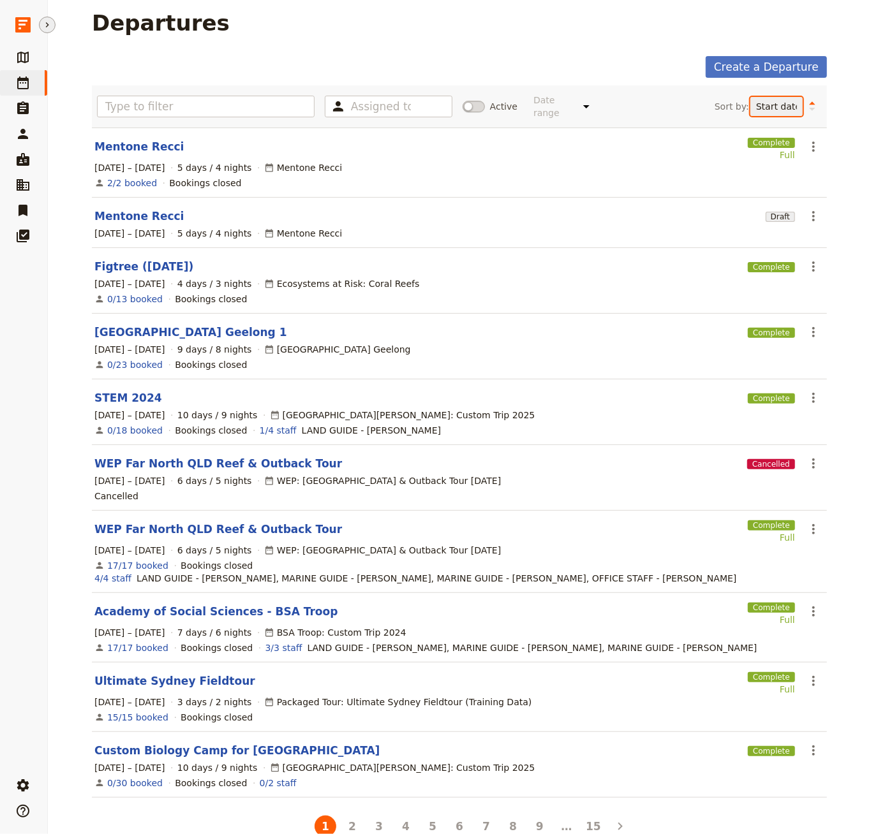
click at [727, 103] on select "Start date Name Status Most recently updated Most recently created" at bounding box center [776, 106] width 52 height 19
click at [727, 99] on button "Change sort direction" at bounding box center [812, 106] width 19 height 19
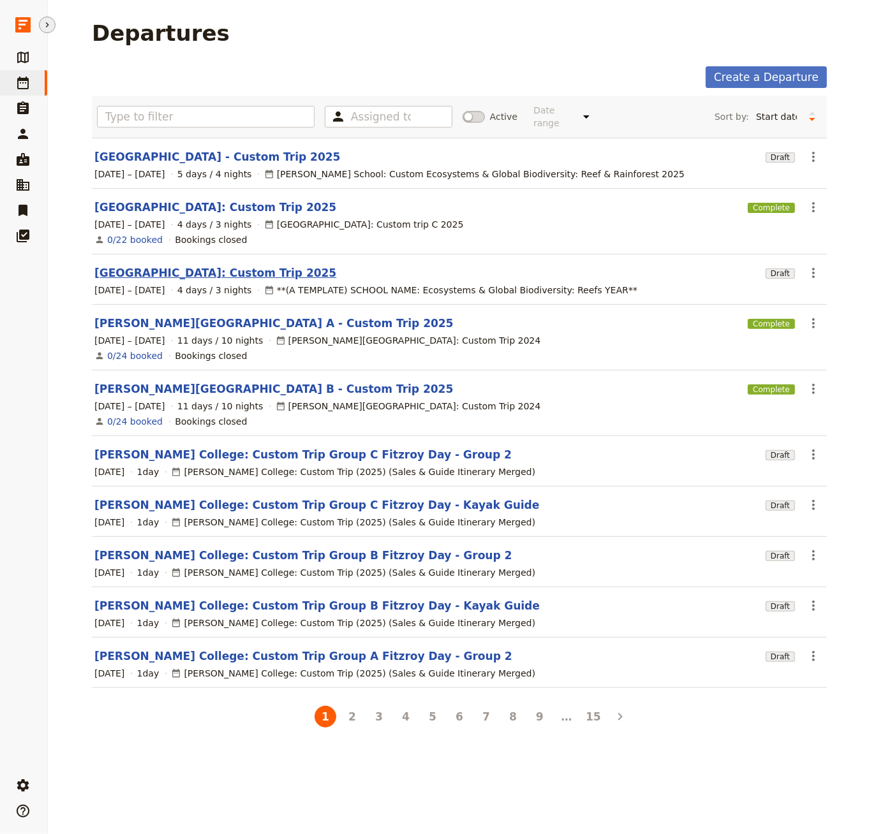
click at [206, 267] on link "[GEOGRAPHIC_DATA]: Custom Trip 2025" at bounding box center [215, 272] width 242 height 15
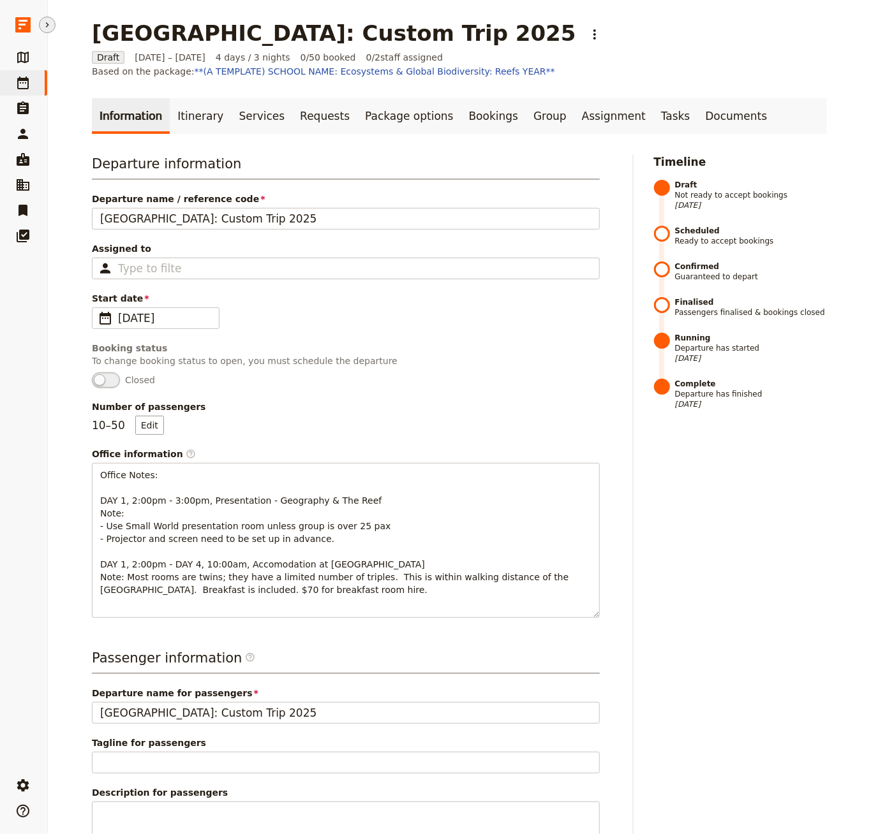
click at [724, 110] on ul "Information Itinerary Services Requests Package options Bookings Group Assignme…" at bounding box center [459, 116] width 735 height 36
click at [706, 111] on link "Documents" at bounding box center [735, 116] width 77 height 36
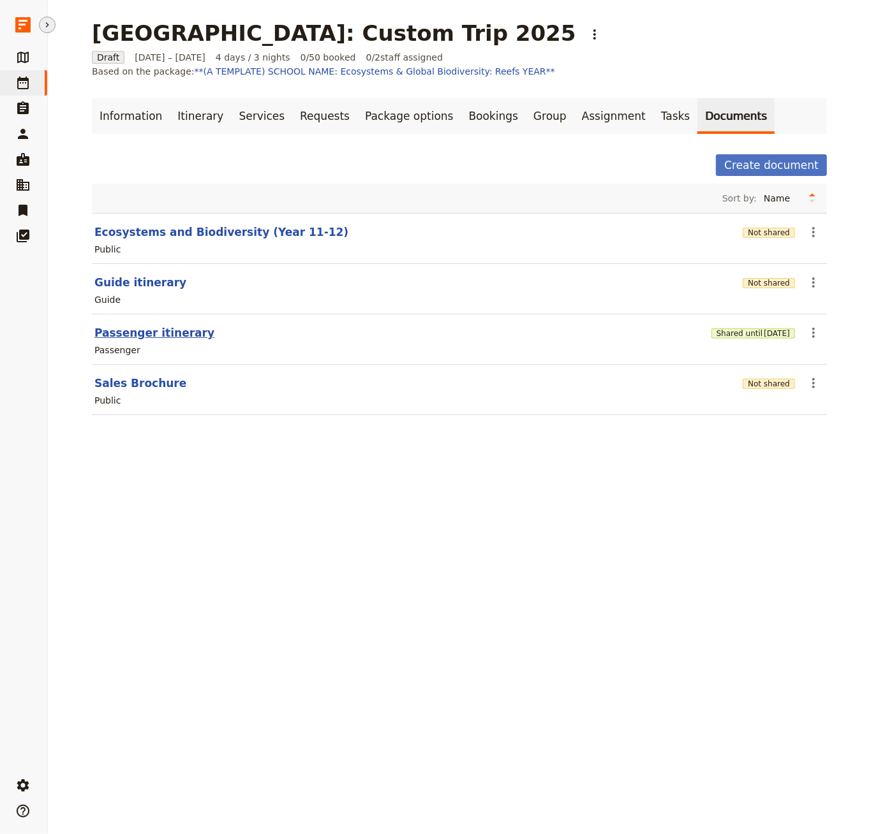
click at [143, 328] on button "Passenger itinerary" at bounding box center [154, 332] width 120 height 15
select select "PASSENGER"
select select "RUN_SHEET"
select select "DEFAULT"
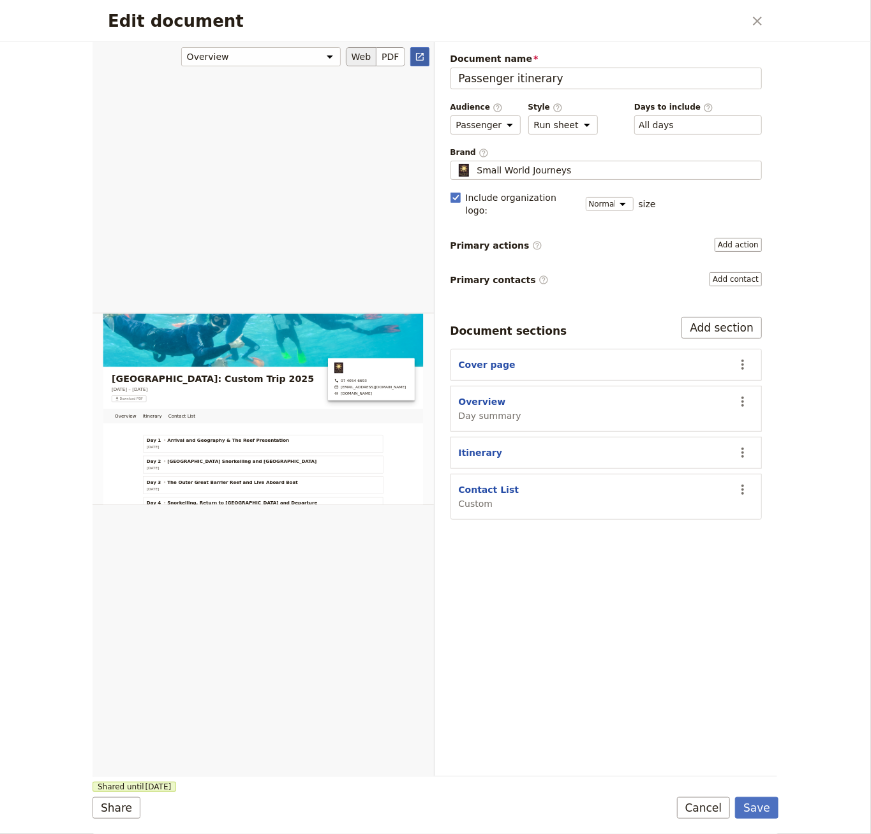
click at [418, 57] on icon "Open full preview" at bounding box center [420, 57] width 10 height 10
click at [727, 238] on button "Add action" at bounding box center [738, 245] width 47 height 14
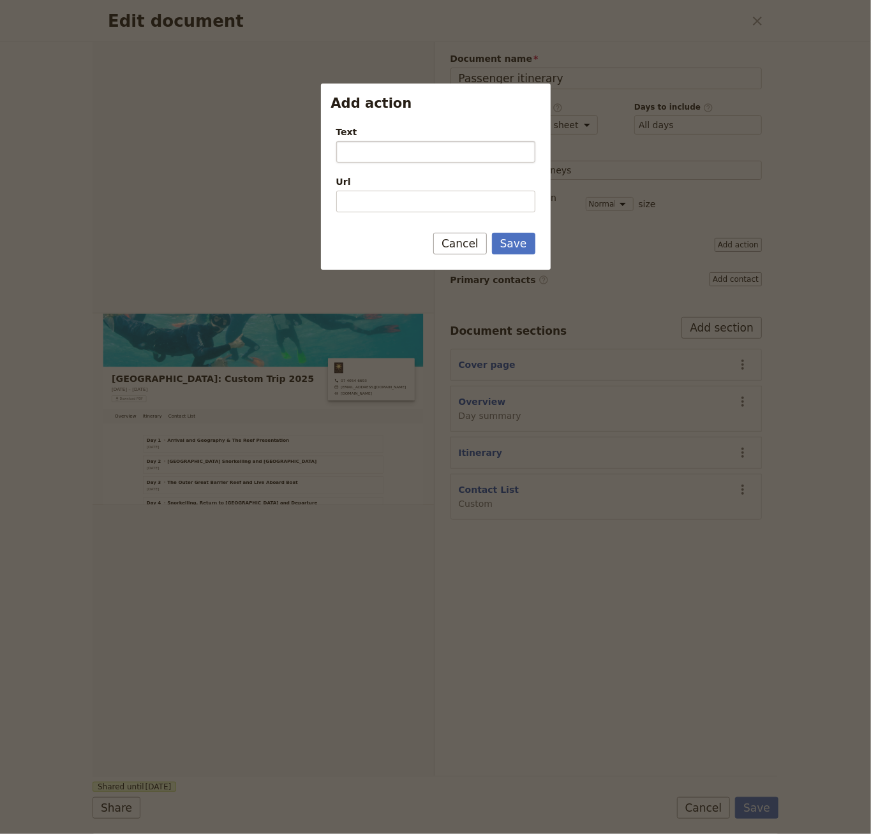
click at [393, 147] on input "Text" at bounding box center [435, 152] width 199 height 22
type input "F"
type input "Booking Form"
click at [385, 205] on input "Url" at bounding box center [435, 202] width 199 height 22
type input "[URL][DOMAIN_NAME]"
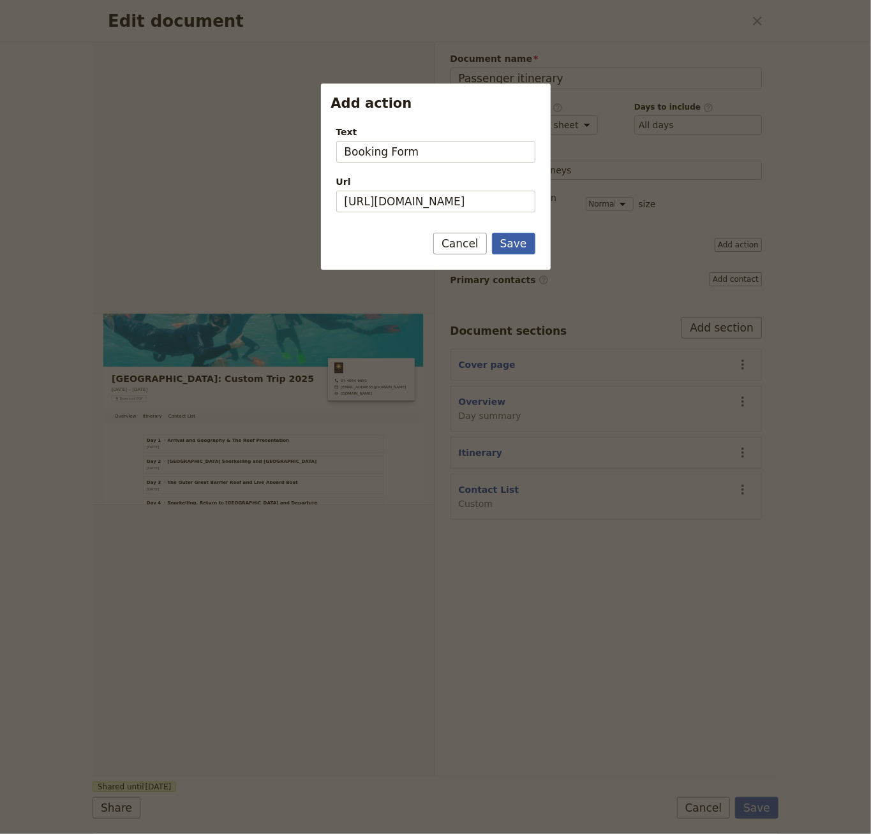
click at [517, 244] on form "Text Booking Form Url [URL][DOMAIN_NAME] Please enter a URL. Save Cancel" at bounding box center [436, 192] width 230 height 154
click at [523, 258] on button "Save" at bounding box center [513, 259] width 43 height 22
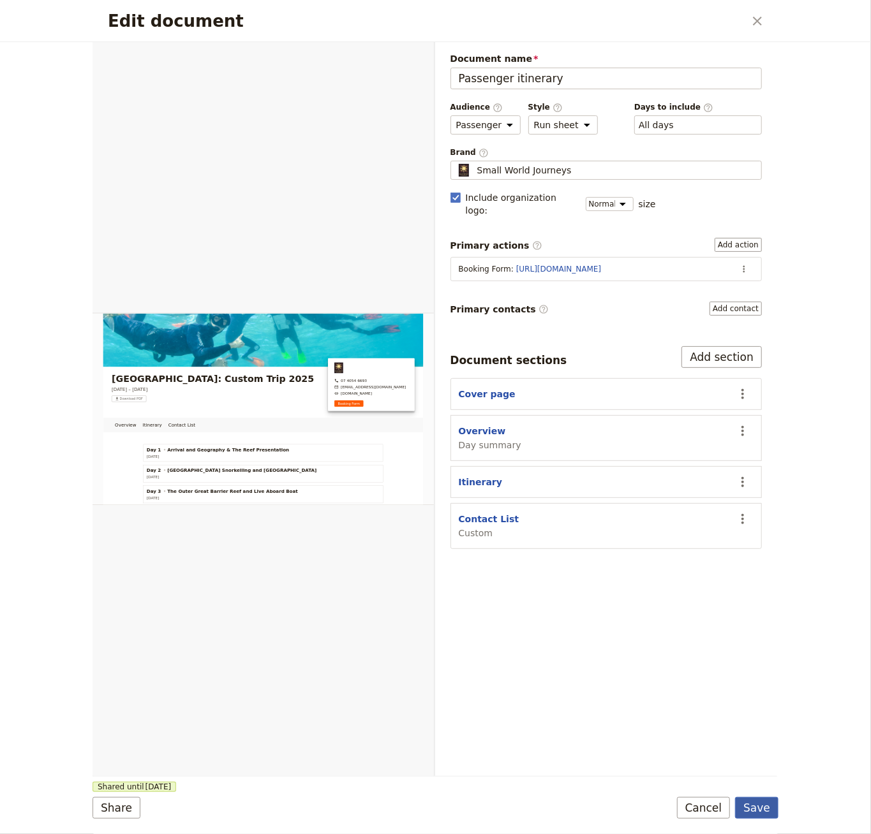
click at [727, 805] on button "Save" at bounding box center [756, 808] width 43 height 22
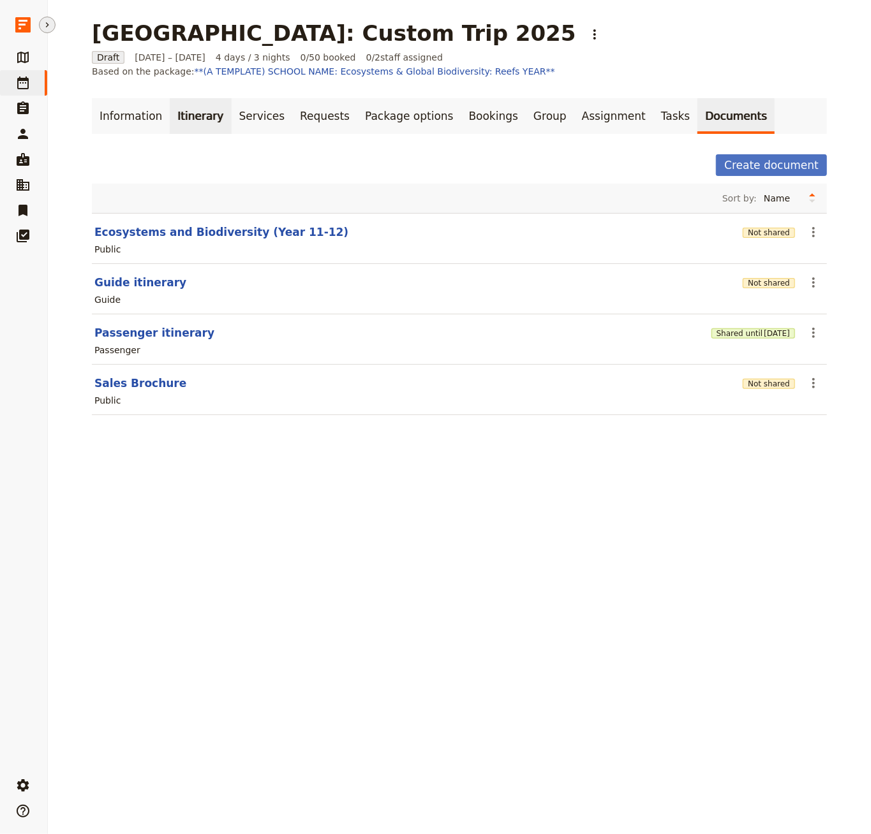
click at [189, 126] on link "Itinerary" at bounding box center [200, 116] width 61 height 36
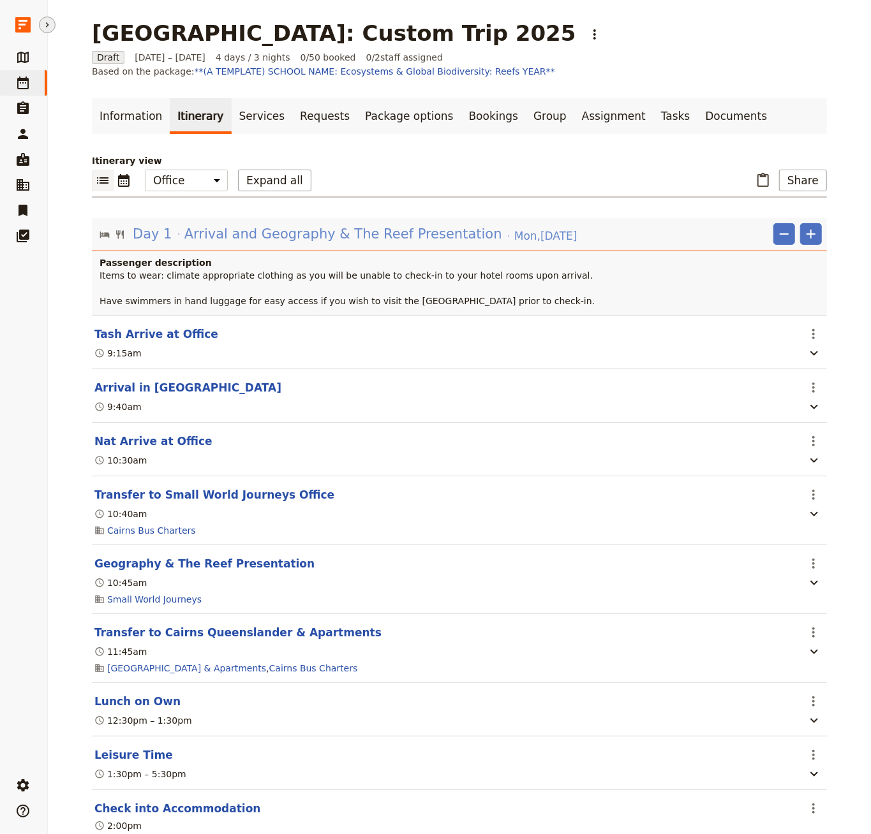
click at [175, 225] on div "Day 1 Arrival and Geography & The Reef Presentation [DATE]" at bounding box center [354, 234] width 447 height 22
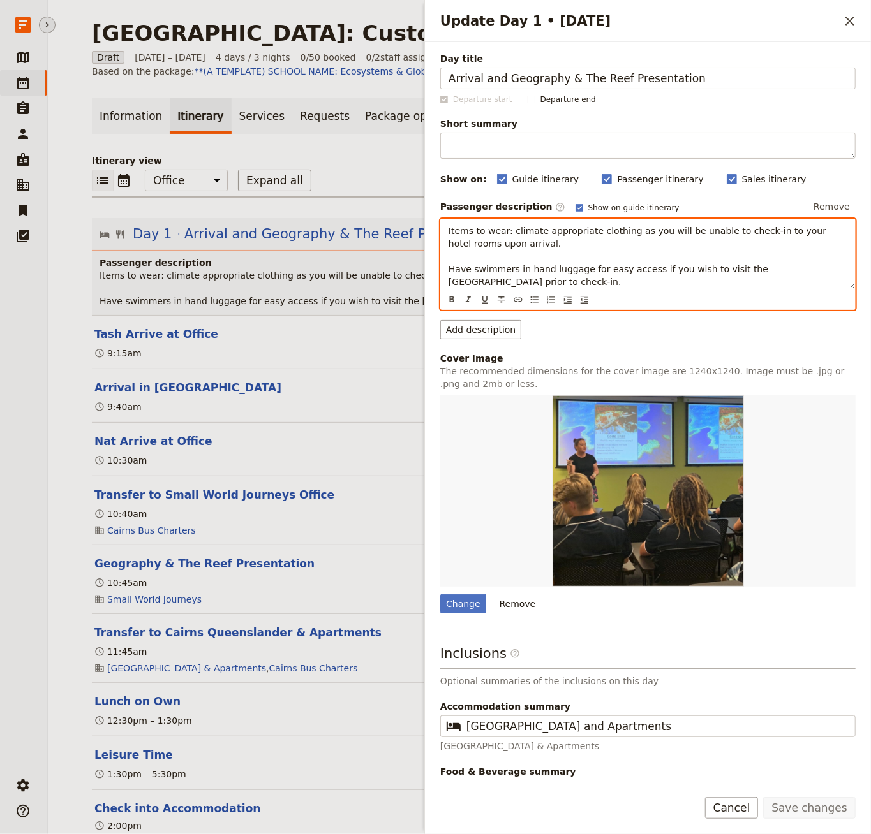
click at [542, 279] on p "Items to wear: climate appropriate clothing as you will be unable to check-in t…" at bounding box center [647, 257] width 399 height 64
drag, startPoint x: 516, startPoint y: 280, endPoint x: 448, endPoint y: 270, distance: 69.0
click at [447, 269] on div "Items to wear: climate appropriate clothing as you will be unable to check-in t…" at bounding box center [648, 253] width 414 height 69
click at [478, 278] on span "Items to wear: climate appropriate clothing as you will be unable to check-in t…" at bounding box center [638, 256] width 381 height 61
click at [507, 279] on p "Items to wear: climate appropriate clothing as you will be unable to check-in t…" at bounding box center [647, 257] width 399 height 64
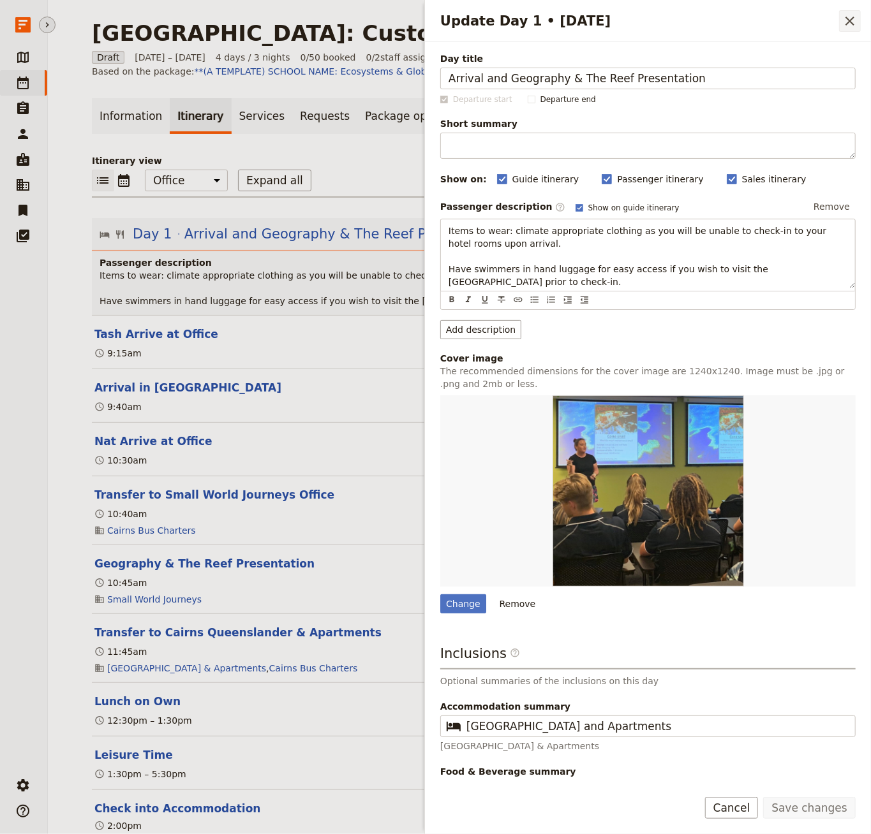
click at [727, 22] on icon "Close drawer" at bounding box center [849, 21] width 9 height 9
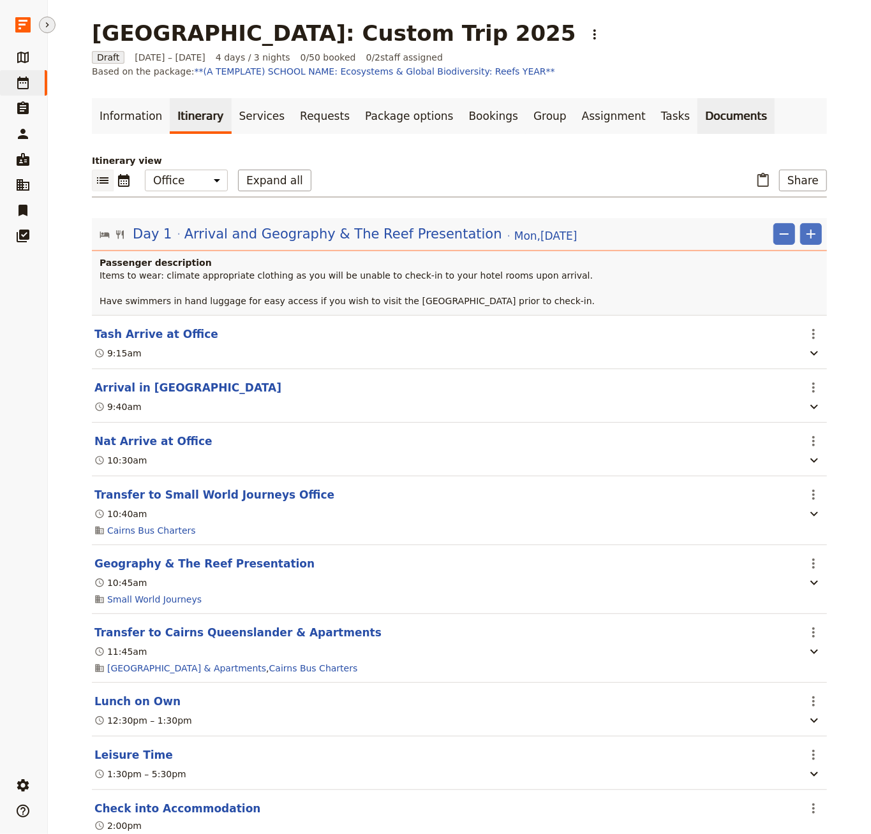
click at [697, 107] on link "Documents" at bounding box center [735, 116] width 77 height 36
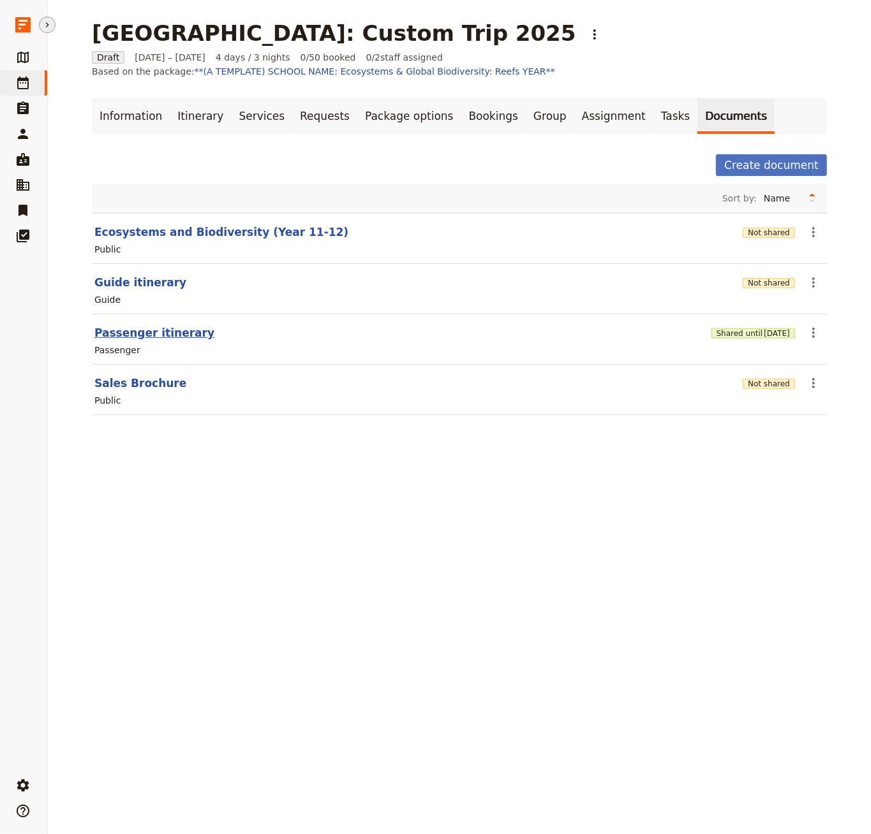
click at [142, 330] on button "Passenger itinerary" at bounding box center [154, 332] width 120 height 15
select select "PASSENGER"
select select "RUN_SHEET"
select select "DEFAULT"
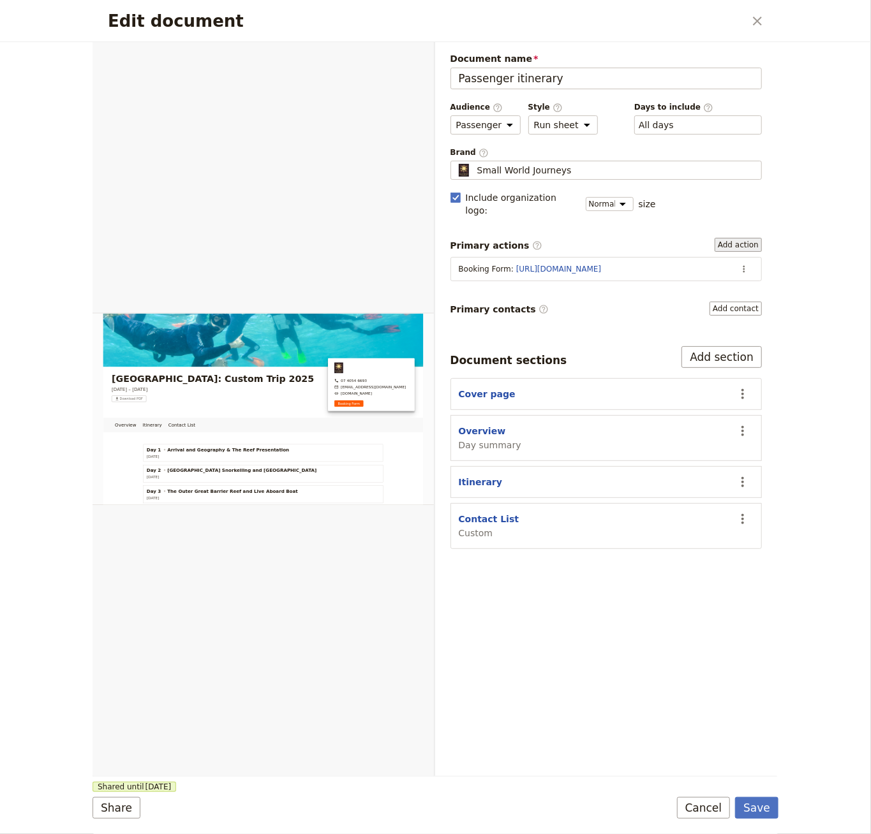
click at [727, 238] on button "Add action" at bounding box center [738, 245] width 47 height 14
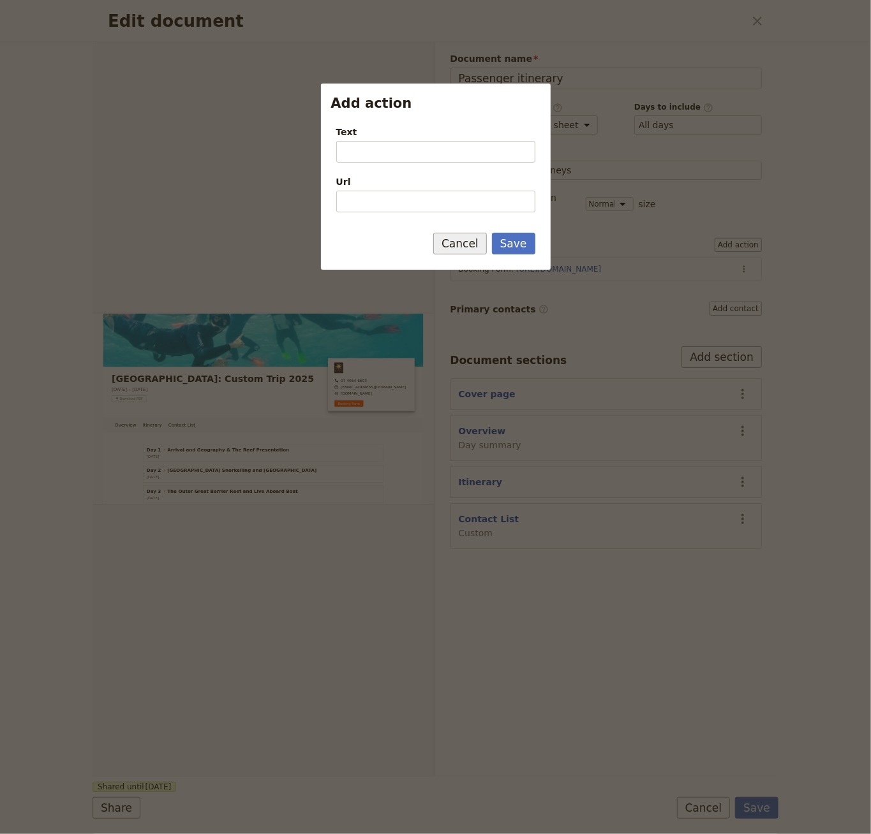
click at [483, 241] on button "Cancel" at bounding box center [460, 244] width 54 height 22
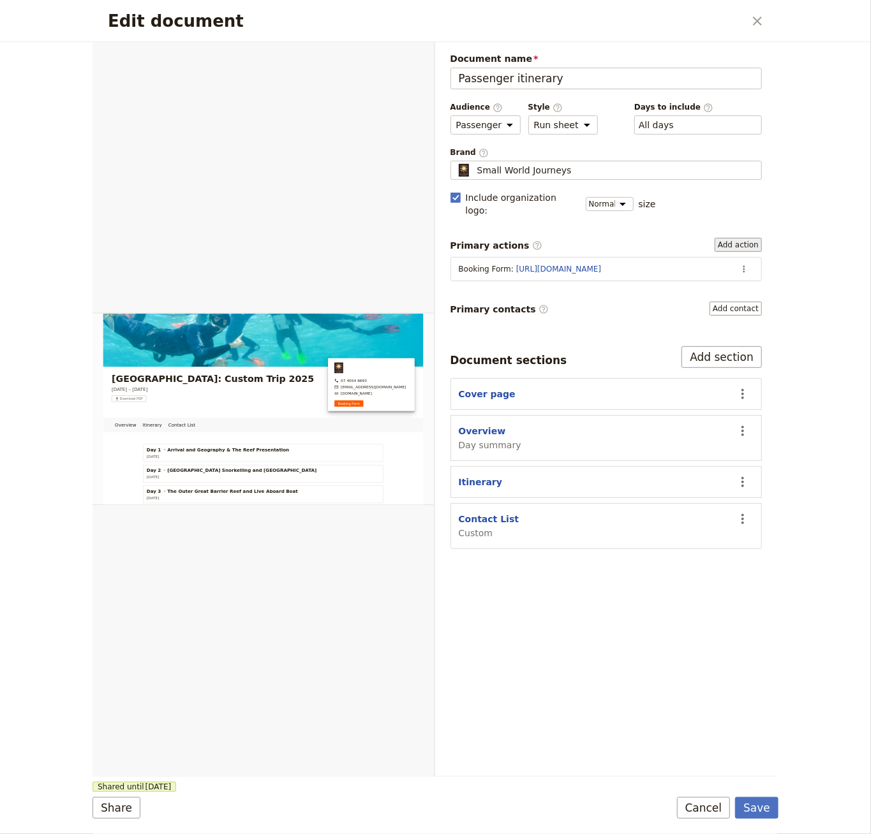
click at [722, 238] on button "Add action" at bounding box center [738, 245] width 47 height 14
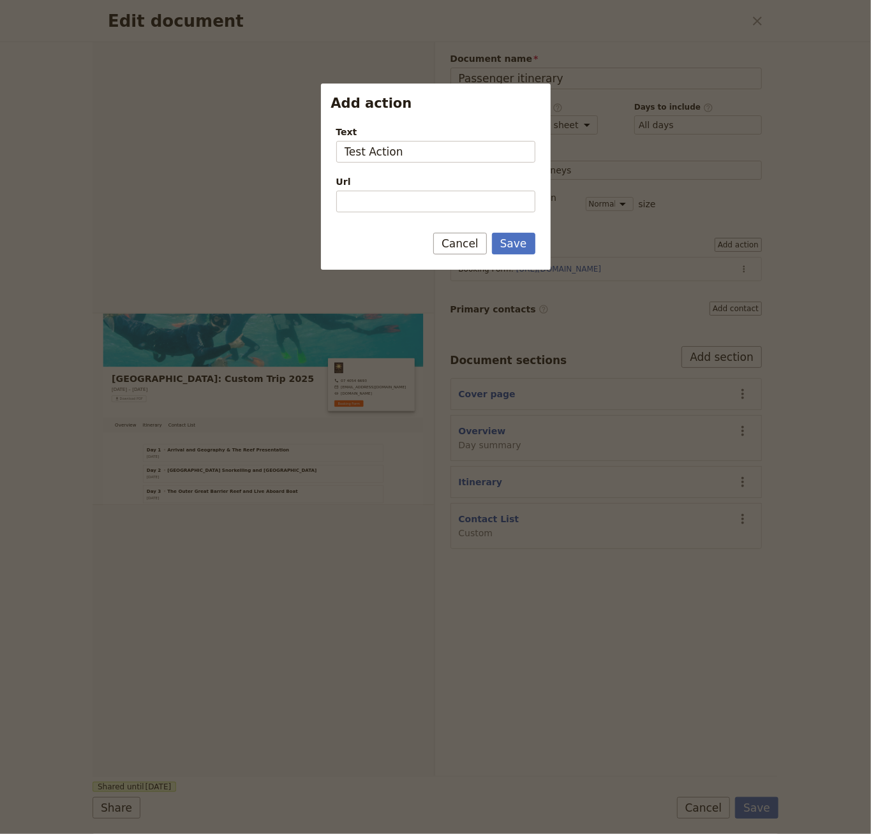
type input "Test Action"
type input "[URL][DOMAIN_NAME]"
click at [492, 233] on button "Save" at bounding box center [513, 244] width 43 height 22
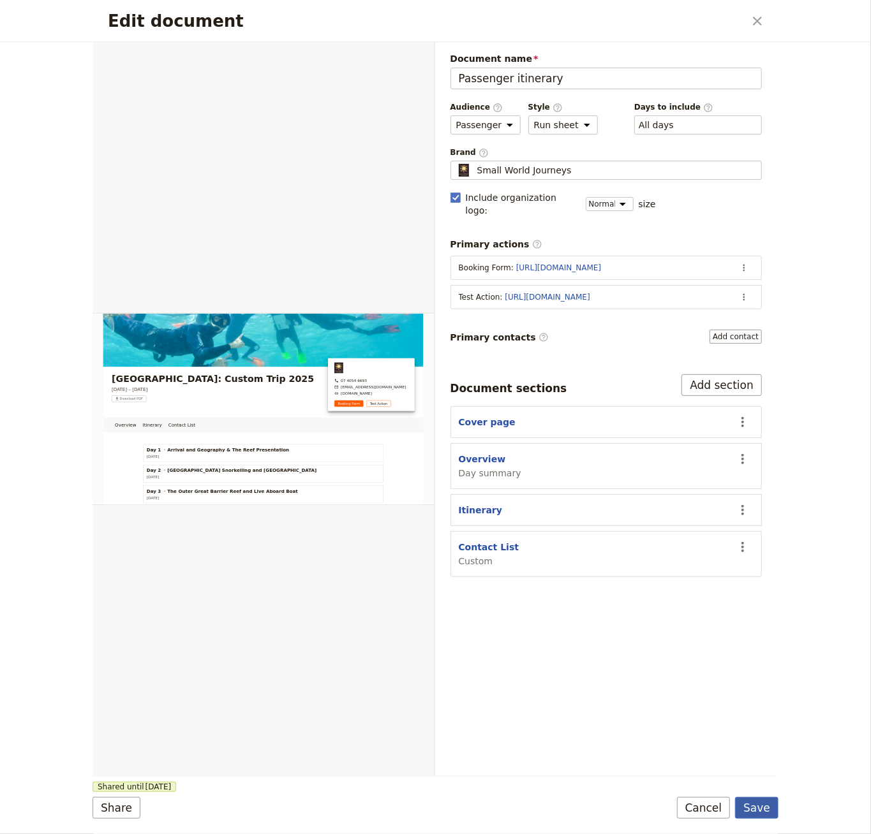
click at [727, 810] on button "Save" at bounding box center [756, 808] width 43 height 22
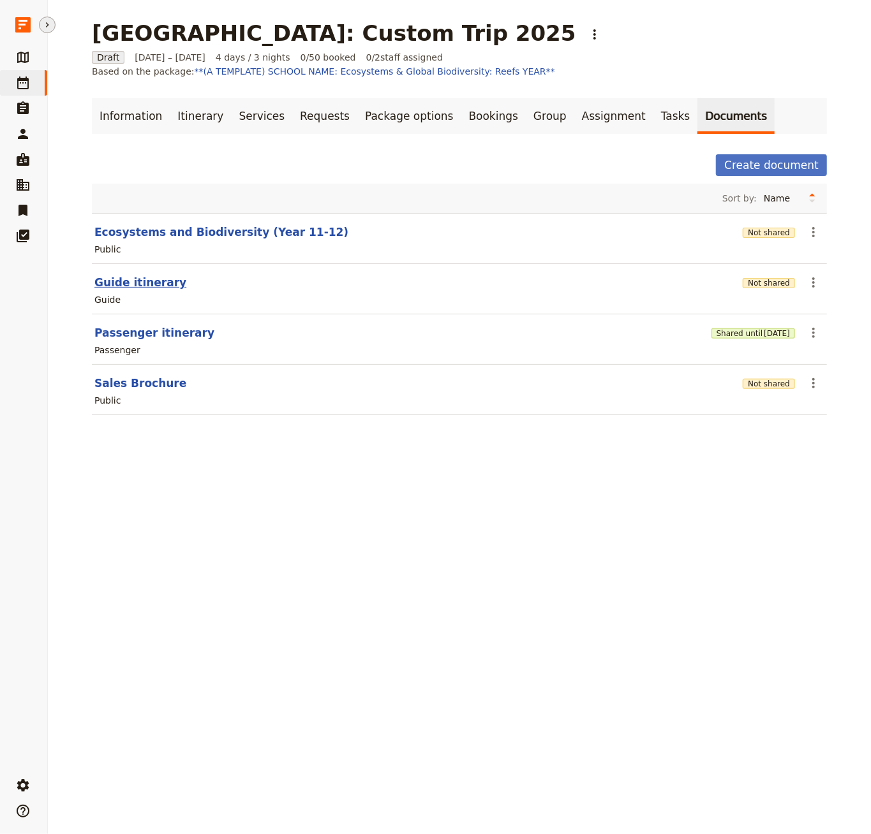
click at [164, 275] on button "Guide itinerary" at bounding box center [140, 282] width 92 height 15
select select "STAFF"
select select "RUN_SHEET"
select select "DEFAULT"
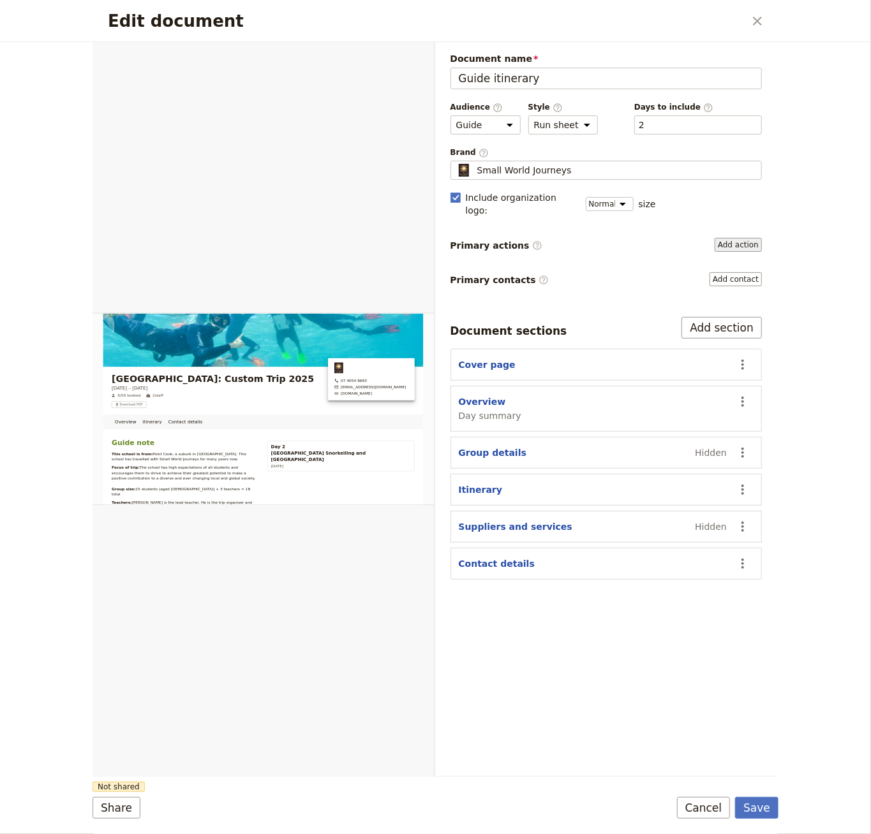
click at [727, 238] on button "Add action" at bounding box center [738, 245] width 47 height 14
click at [727, 17] on icon "Close dialog" at bounding box center [757, 20] width 15 height 15
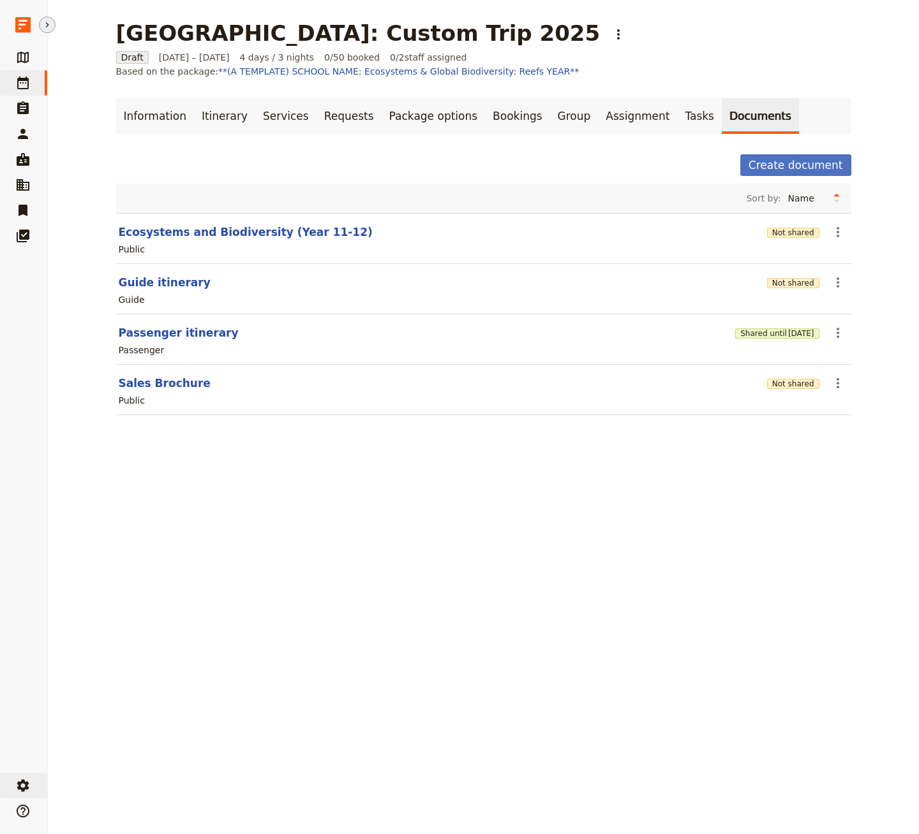
click at [27, 776] on button "​ Settings" at bounding box center [23, 786] width 47 height 26
click at [117, 750] on span "Your organization" at bounding box center [99, 751] width 77 height 13
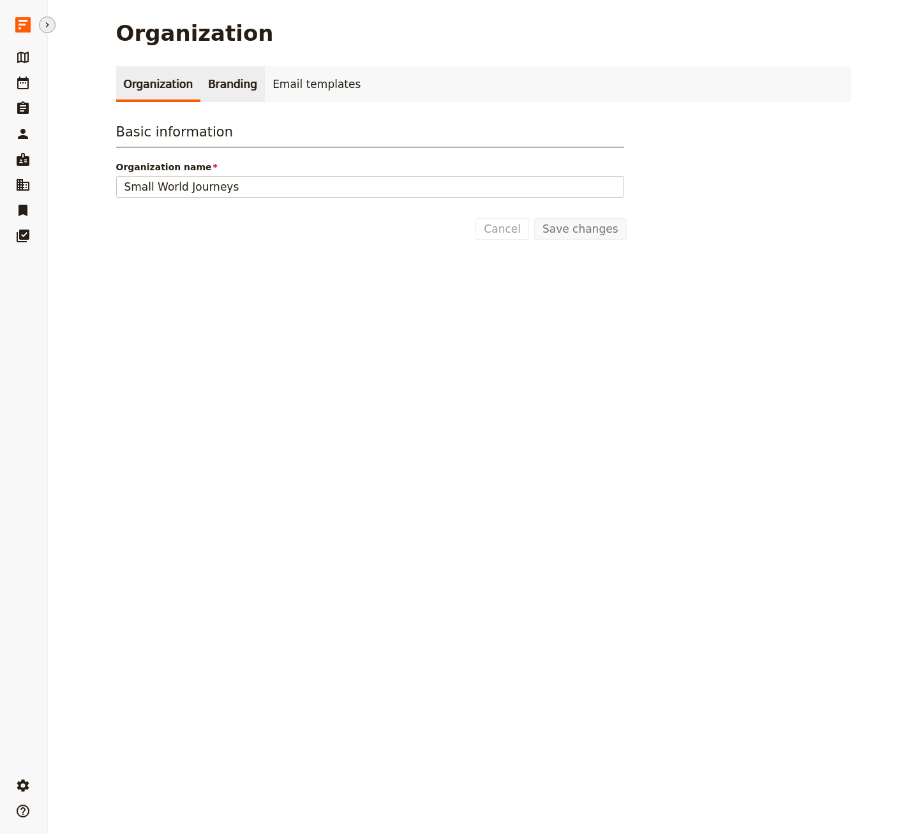
click at [202, 92] on link "Branding" at bounding box center [232, 84] width 64 height 36
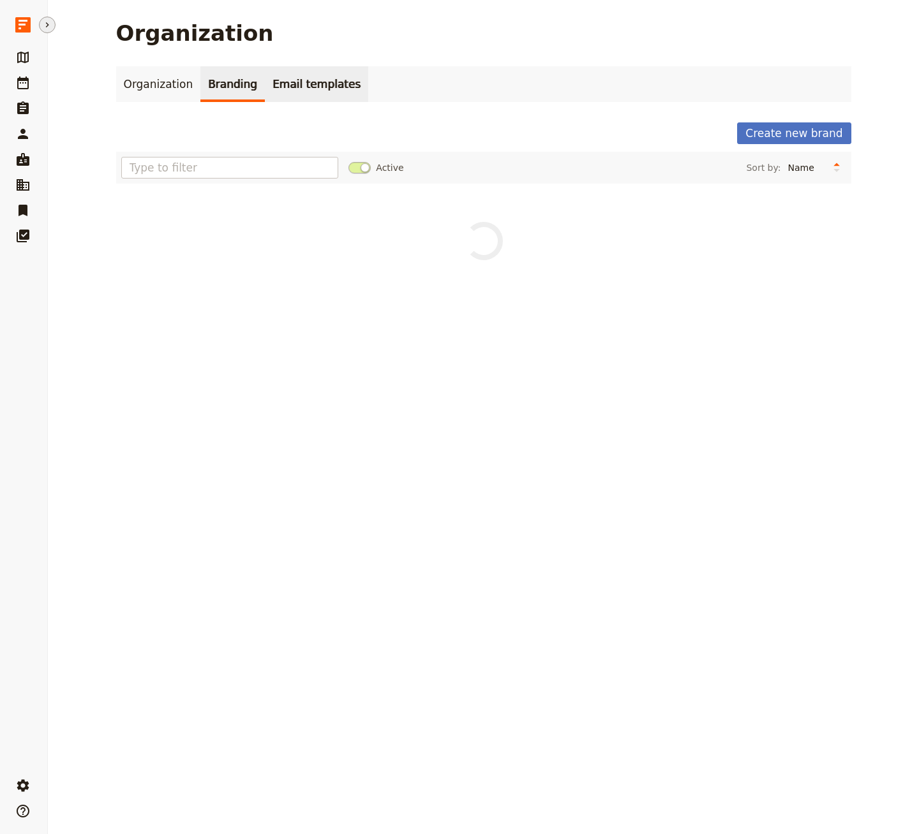
click at [279, 80] on link "Email templates" at bounding box center [316, 84] width 103 height 36
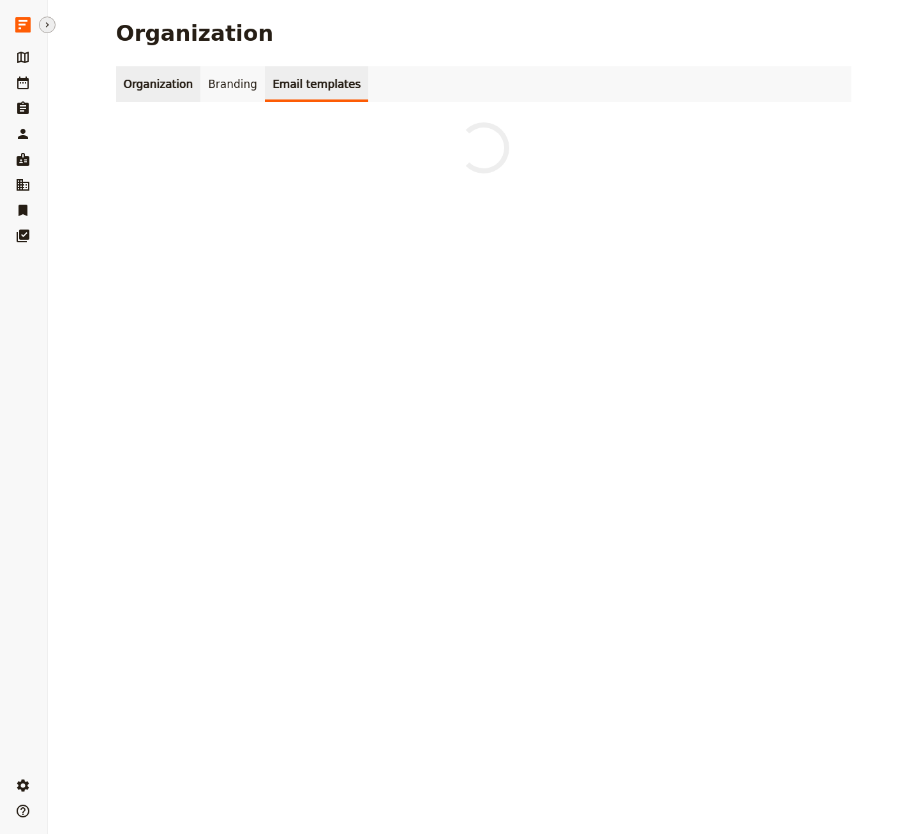
click at [189, 75] on link "Organization" at bounding box center [158, 84] width 85 height 36
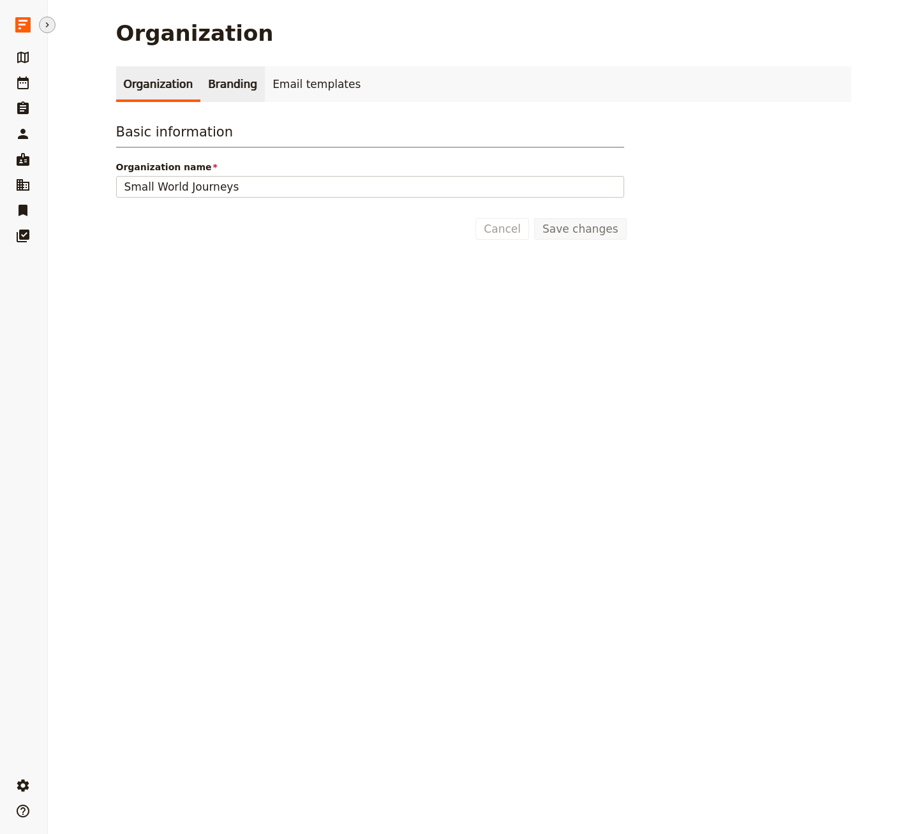
click at [219, 84] on link "Branding" at bounding box center [232, 84] width 64 height 36
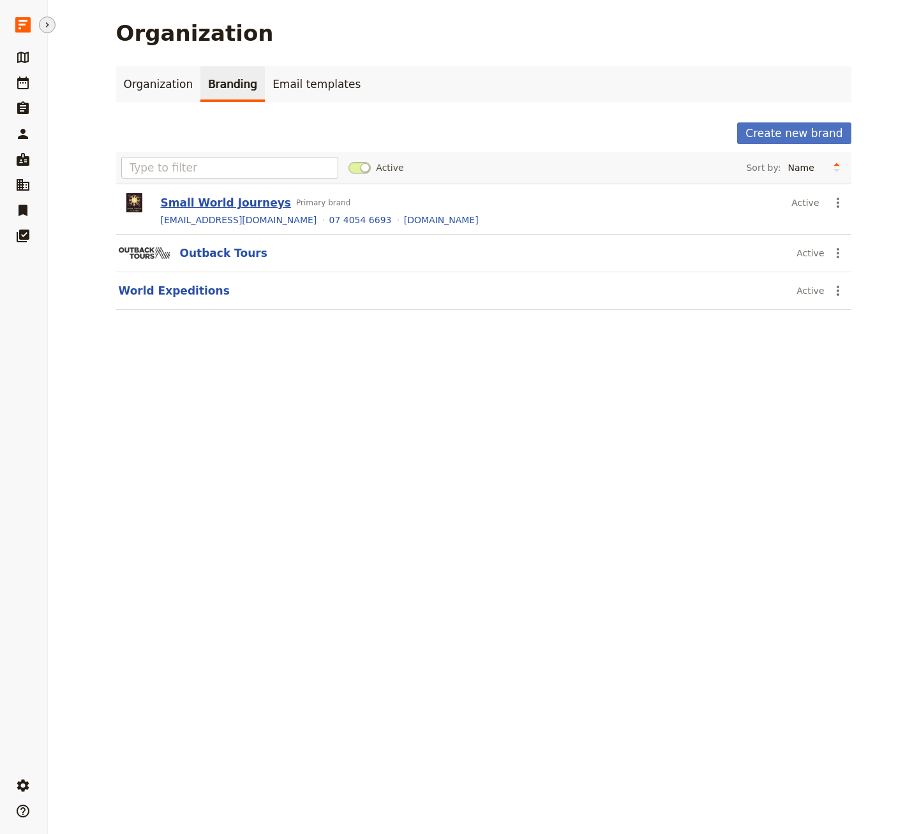
click at [241, 203] on button "Small World Journeys" at bounding box center [226, 202] width 130 height 15
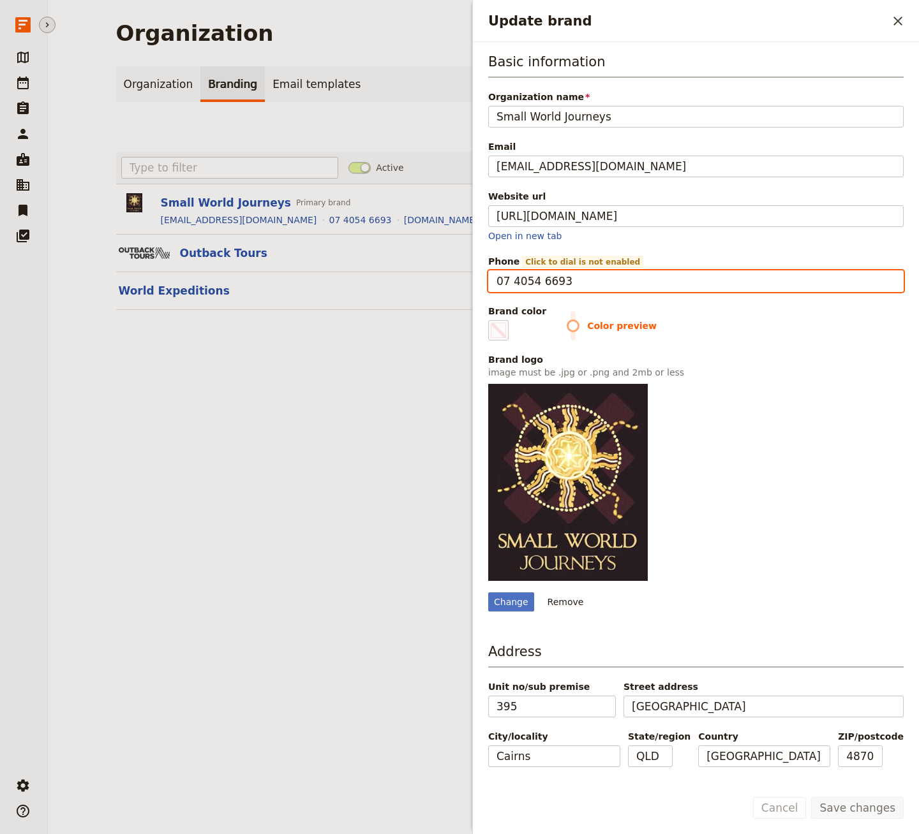
click at [507, 279] on input "07 4054 6693" at bounding box center [695, 281] width 415 height 22
click at [610, 278] on input "[PHONE_NUMBER]" at bounding box center [695, 281] width 415 height 22
click at [544, 279] on input "[PHONE_NUMBER]" at bounding box center [695, 281] width 415 height 22
type input "[PHONE_NUMBER]"
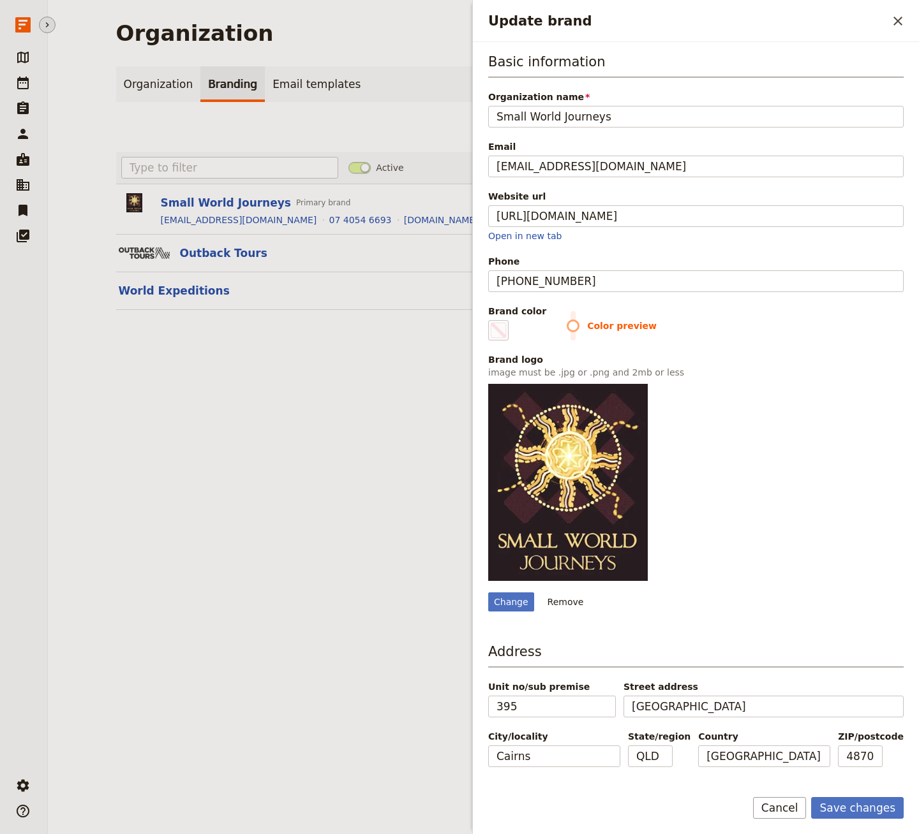
click at [718, 320] on span "Color preview" at bounding box center [735, 326] width 337 height 13
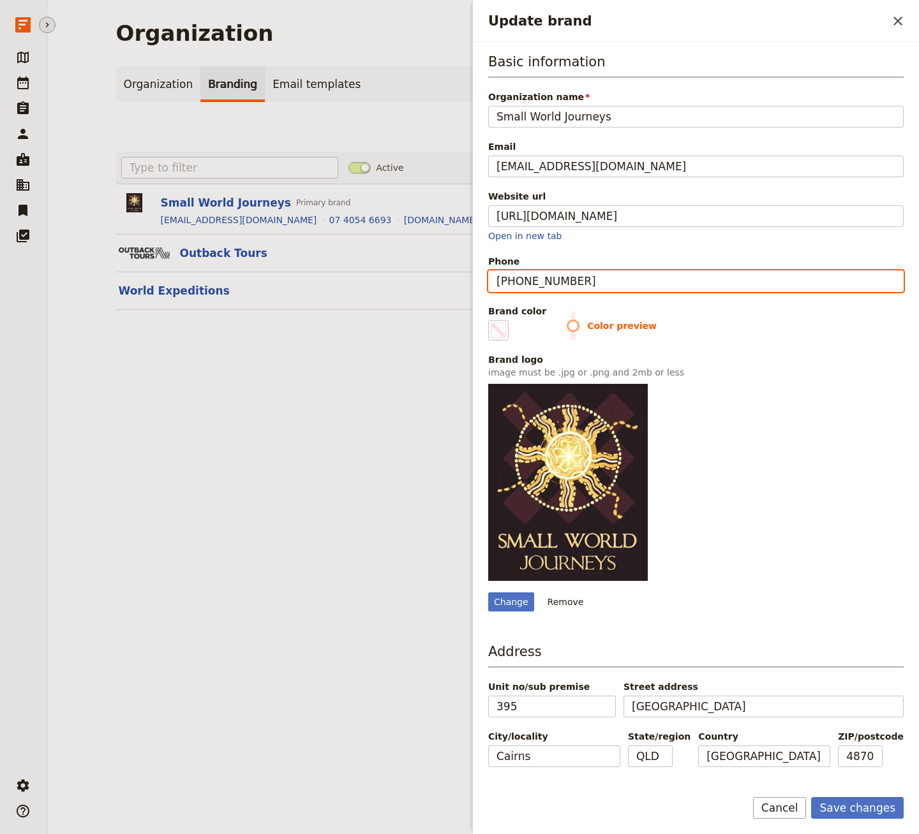
click at [563, 270] on input "[PHONE_NUMBER]" at bounding box center [695, 281] width 415 height 22
click at [563, 281] on input "[PHONE_NUMBER]" at bounding box center [695, 281] width 415 height 22
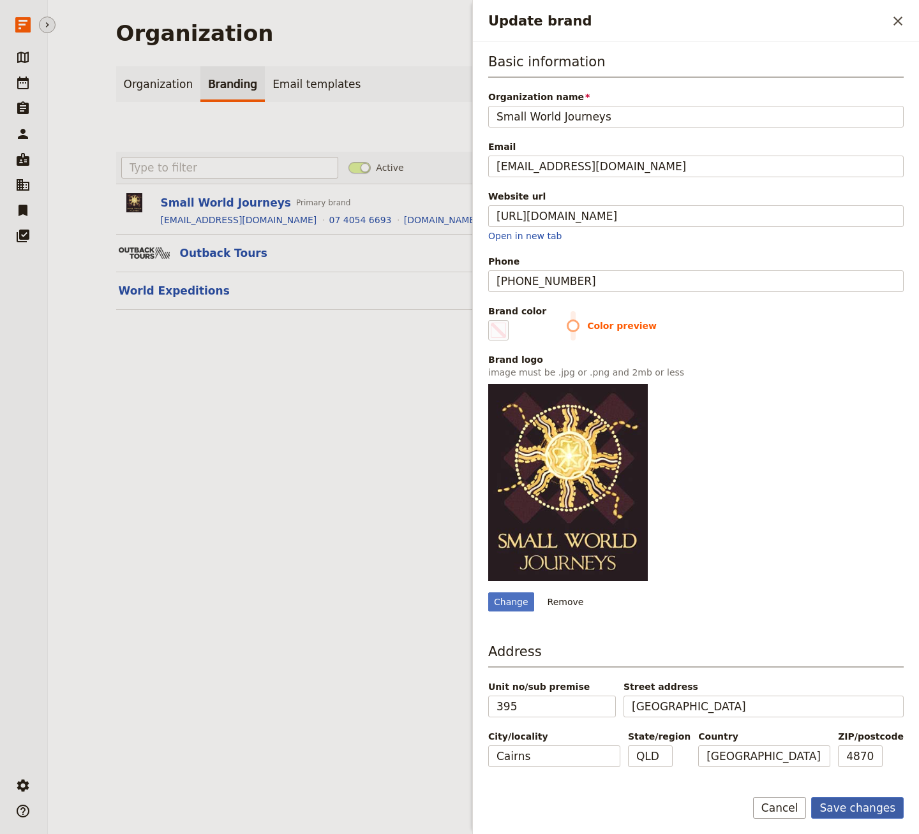
click at [727, 811] on button "Save changes" at bounding box center [857, 808] width 93 height 22
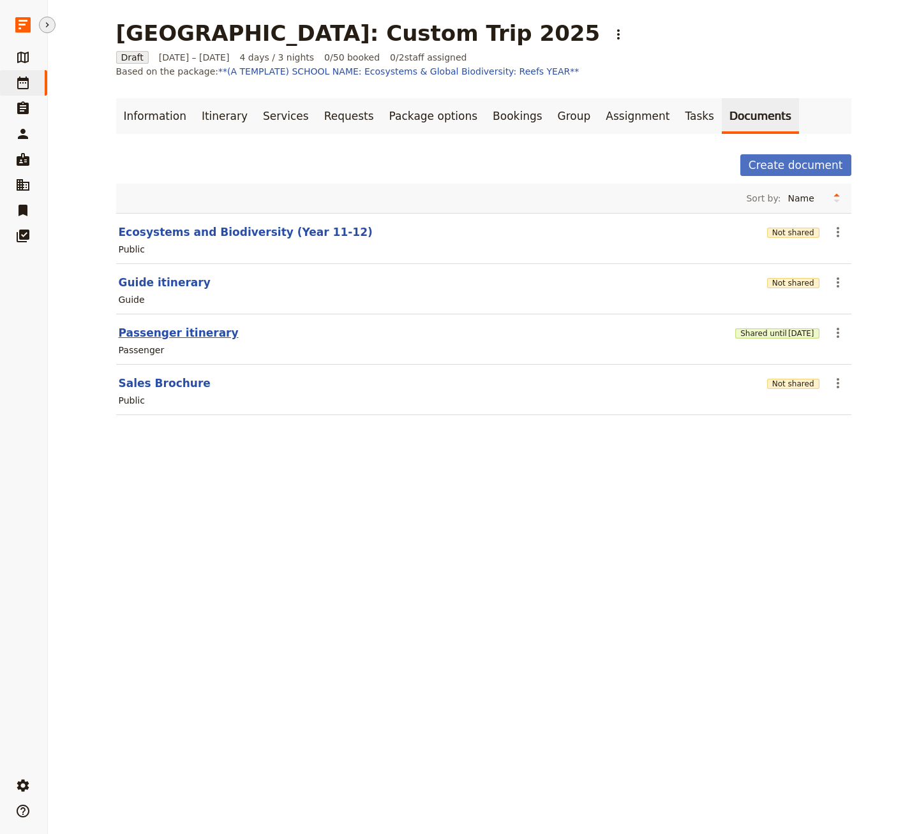
click at [165, 330] on button "Passenger itinerary" at bounding box center [179, 332] width 120 height 15
select select "PASSENGER"
select select "RUN_SHEET"
select select "DEFAULT"
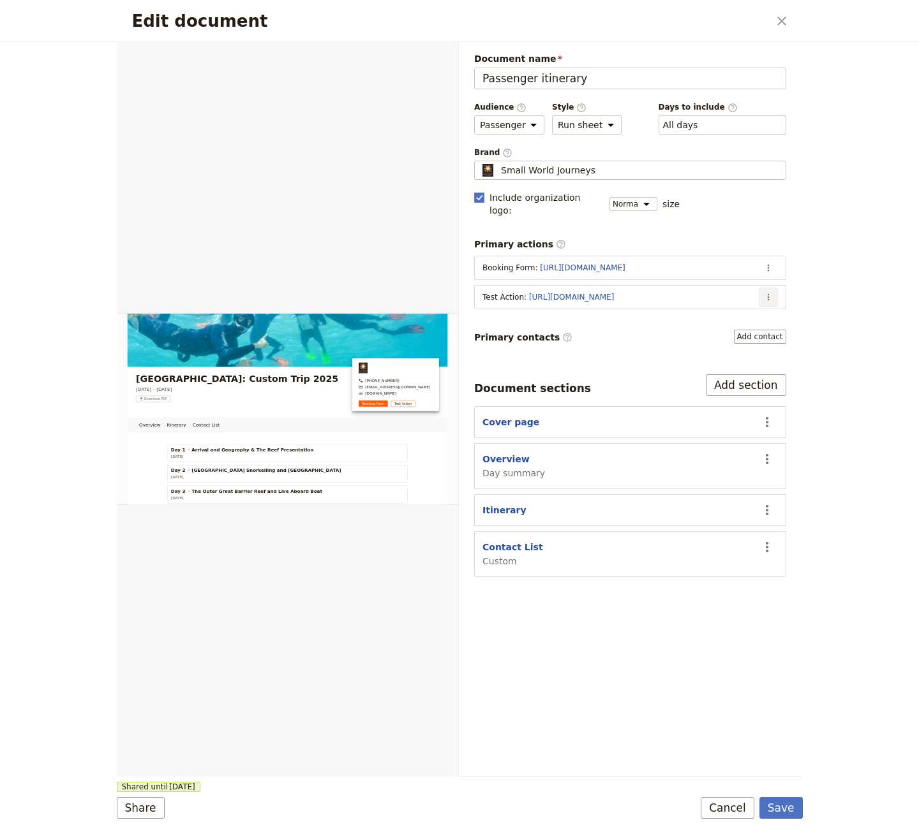
click at [727, 292] on icon "Actions" at bounding box center [768, 297] width 10 height 10
click at [727, 306] on span "Edit action" at bounding box center [717, 308] width 103 height 13
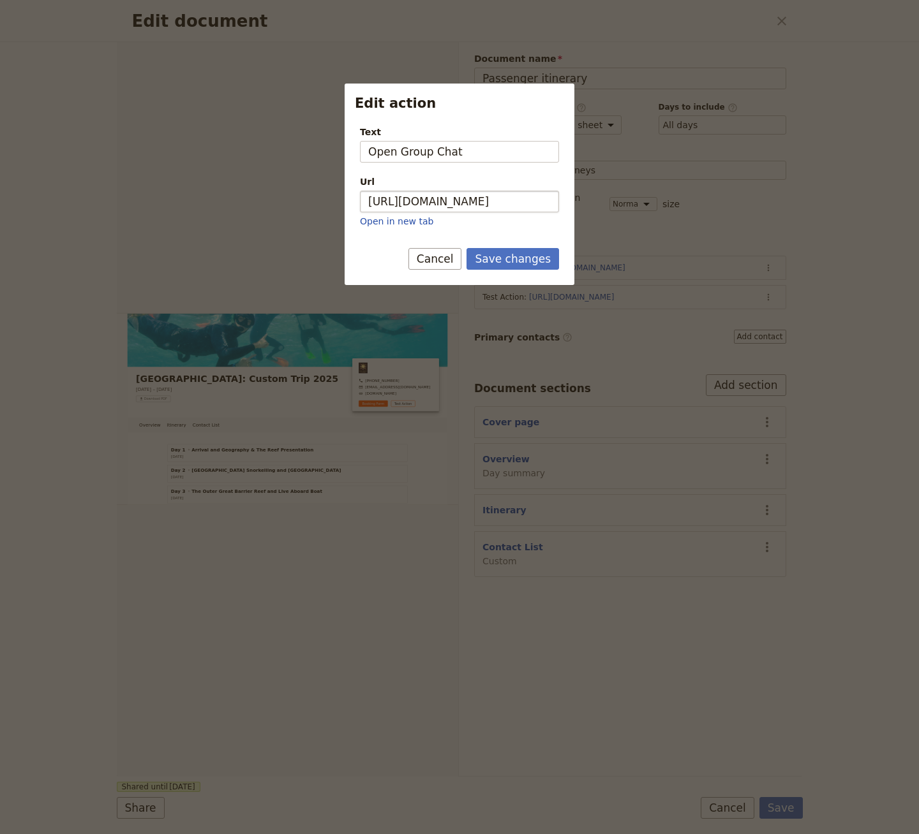
type input "Open Group Chat"
click at [458, 200] on input "[URL][DOMAIN_NAME]" at bounding box center [459, 202] width 199 height 22
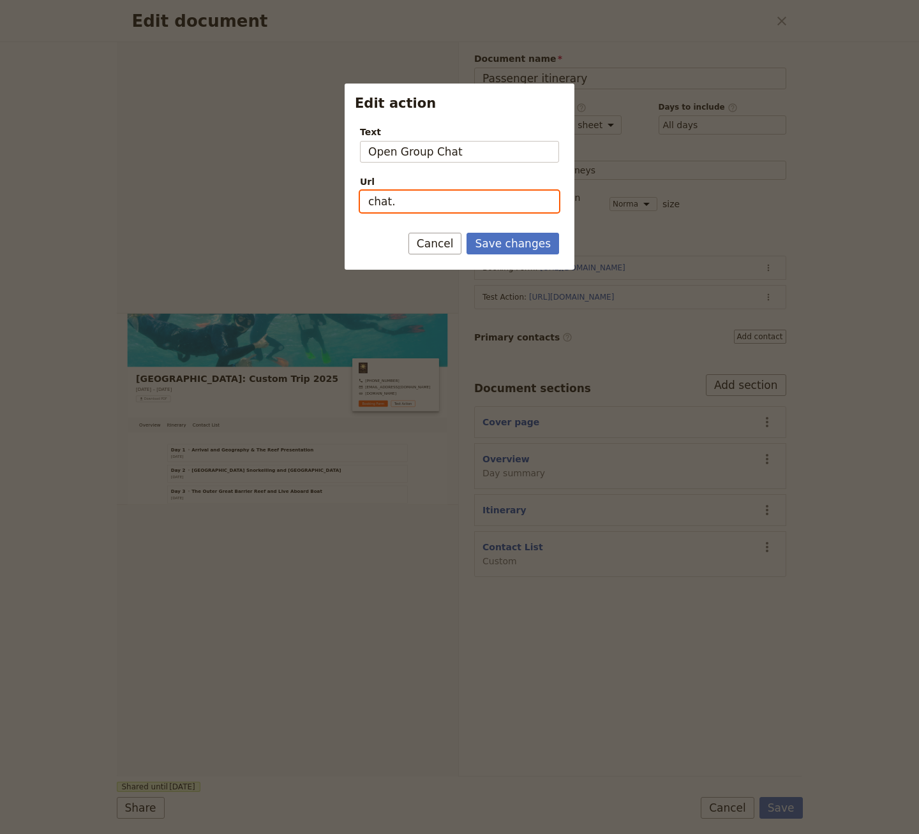
click at [415, 201] on input "chat." at bounding box center [459, 202] width 199 height 22
type input "[URL]"
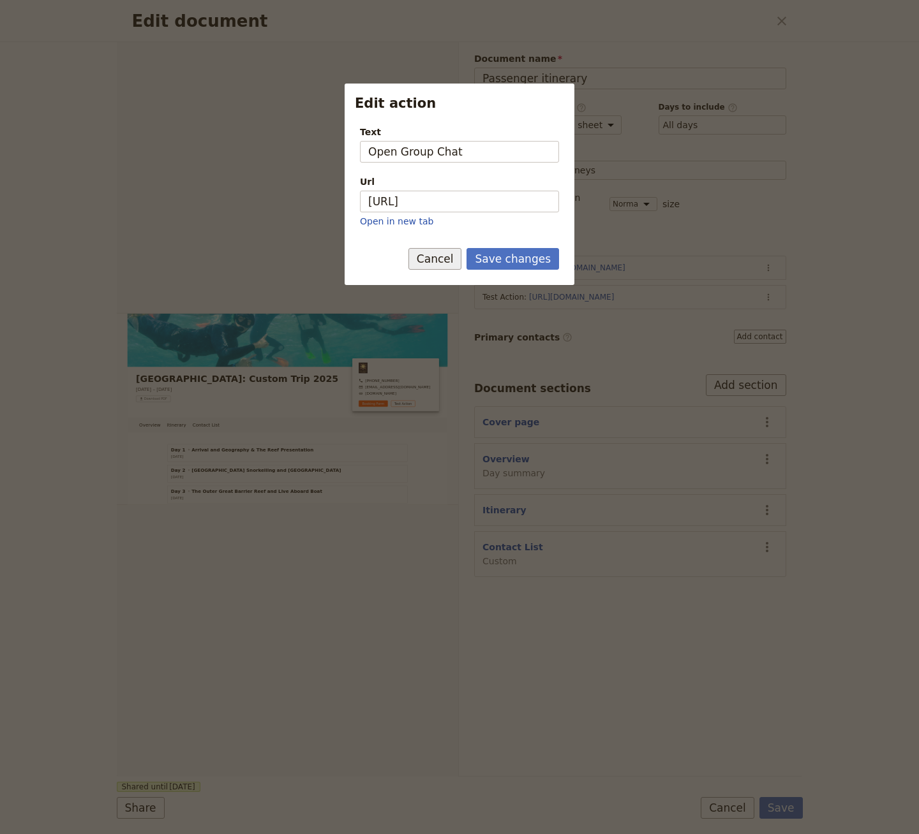
click at [439, 248] on button "Cancel" at bounding box center [435, 259] width 54 height 22
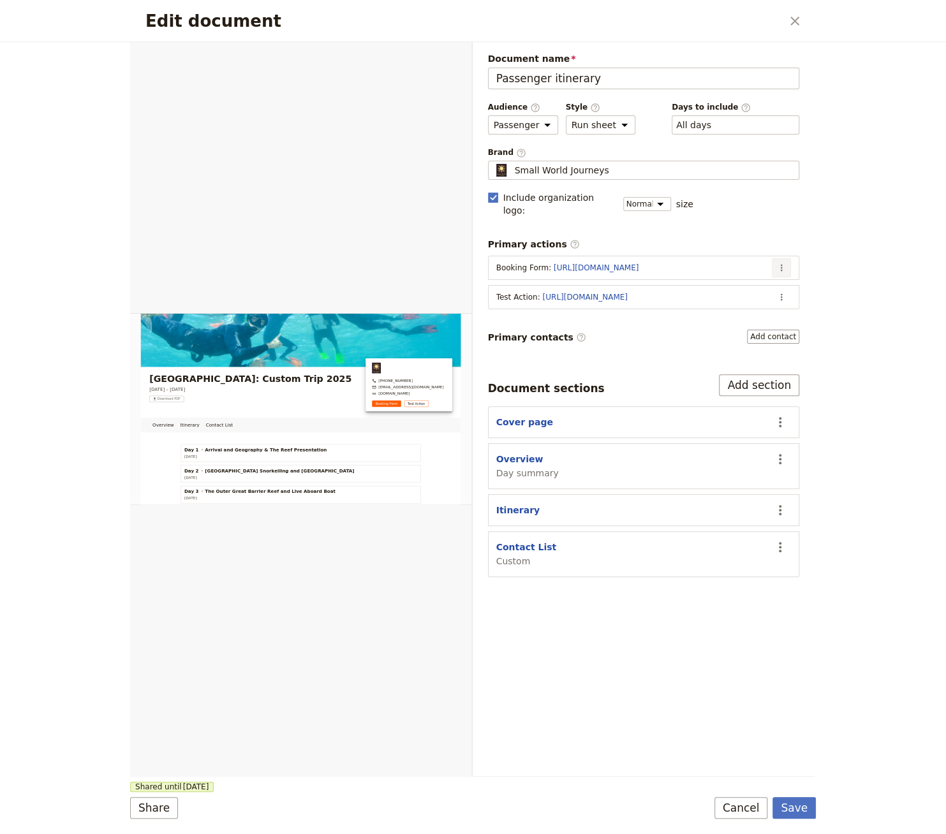
click at [727, 263] on icon "Actions" at bounding box center [781, 268] width 10 height 10
click at [727, 263] on div "Booking Form : [URL][DOMAIN_NAME]" at bounding box center [631, 268] width 271 height 10
click at [727, 260] on button "​" at bounding box center [781, 267] width 19 height 19
click at [727, 300] on span "Remove action" at bounding box center [712, 296] width 66 height 13
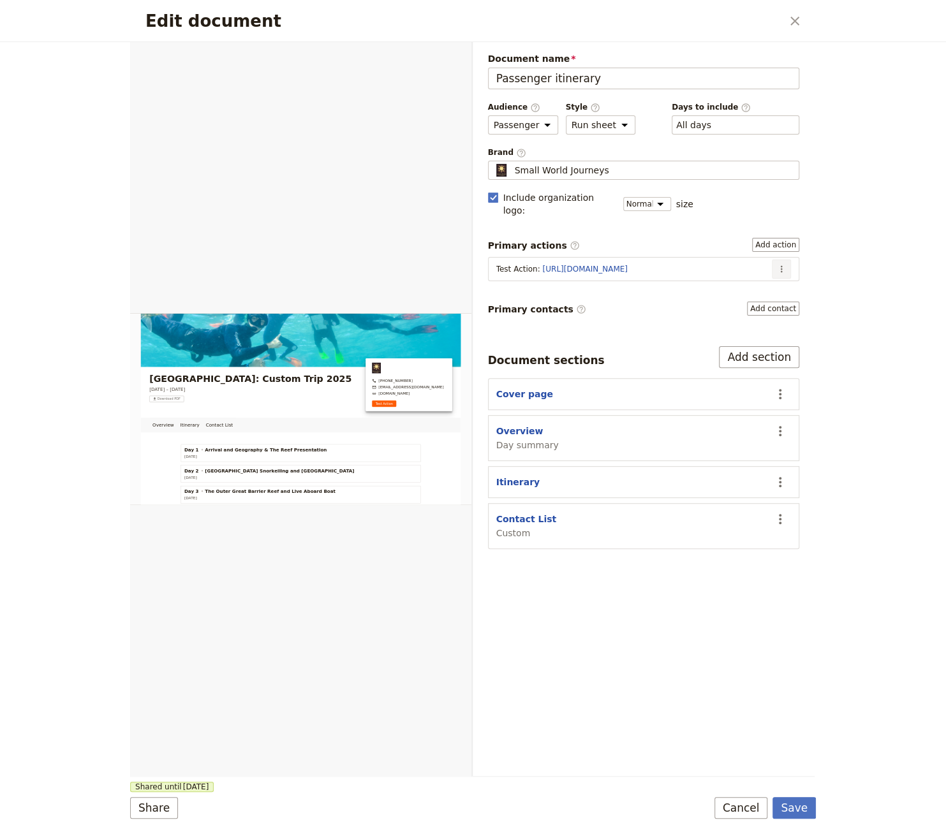
click at [727, 264] on icon "Actions" at bounding box center [781, 269] width 10 height 10
click at [727, 292] on span "Remove action" at bounding box center [749, 298] width 66 height 13
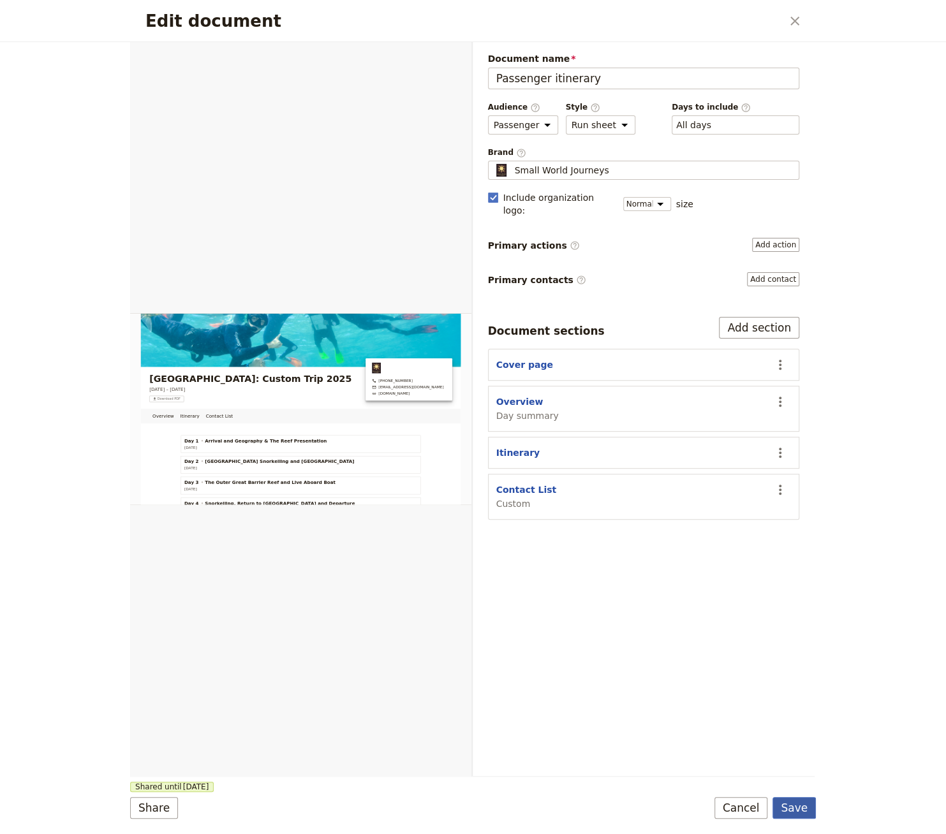
click at [727, 809] on button "Save" at bounding box center [794, 808] width 43 height 22
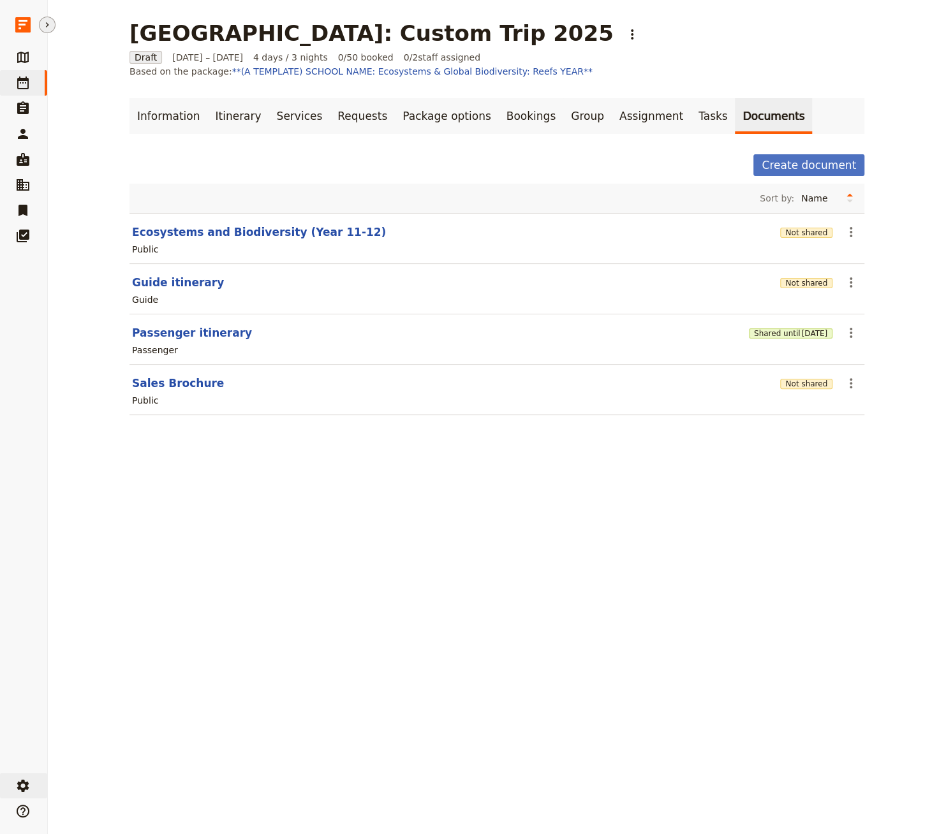
click at [27, 785] on icon "button" at bounding box center [23, 786] width 12 height 12
click at [126, 752] on span "Your organization" at bounding box center [99, 751] width 77 height 13
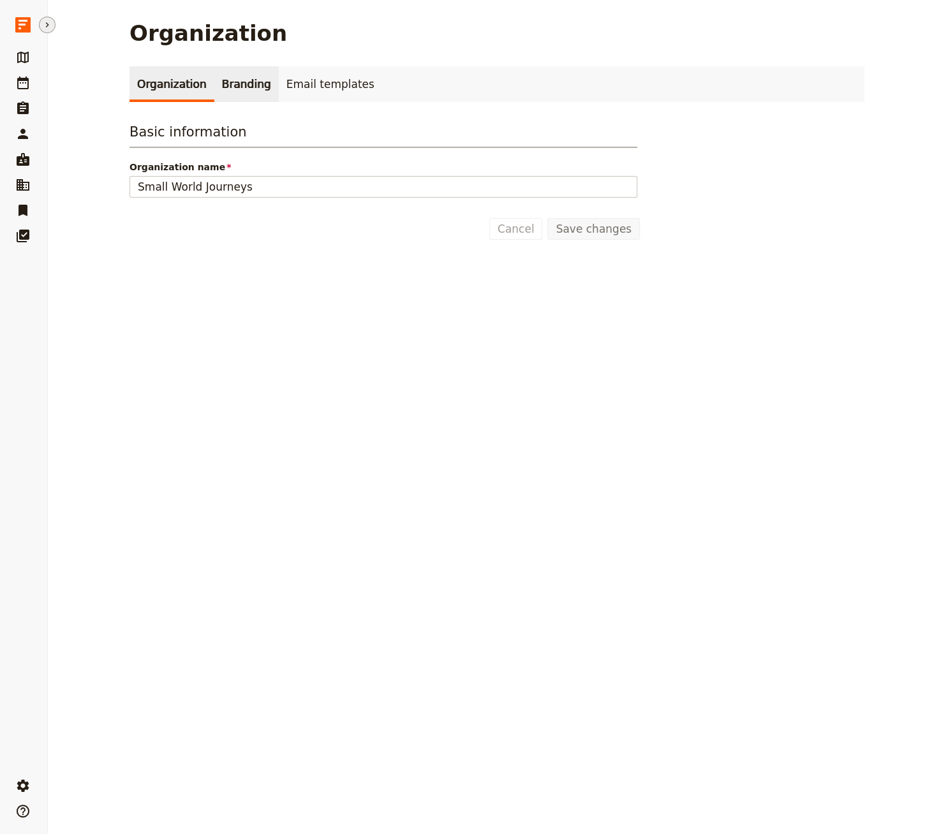
click at [252, 93] on link "Branding" at bounding box center [246, 84] width 64 height 36
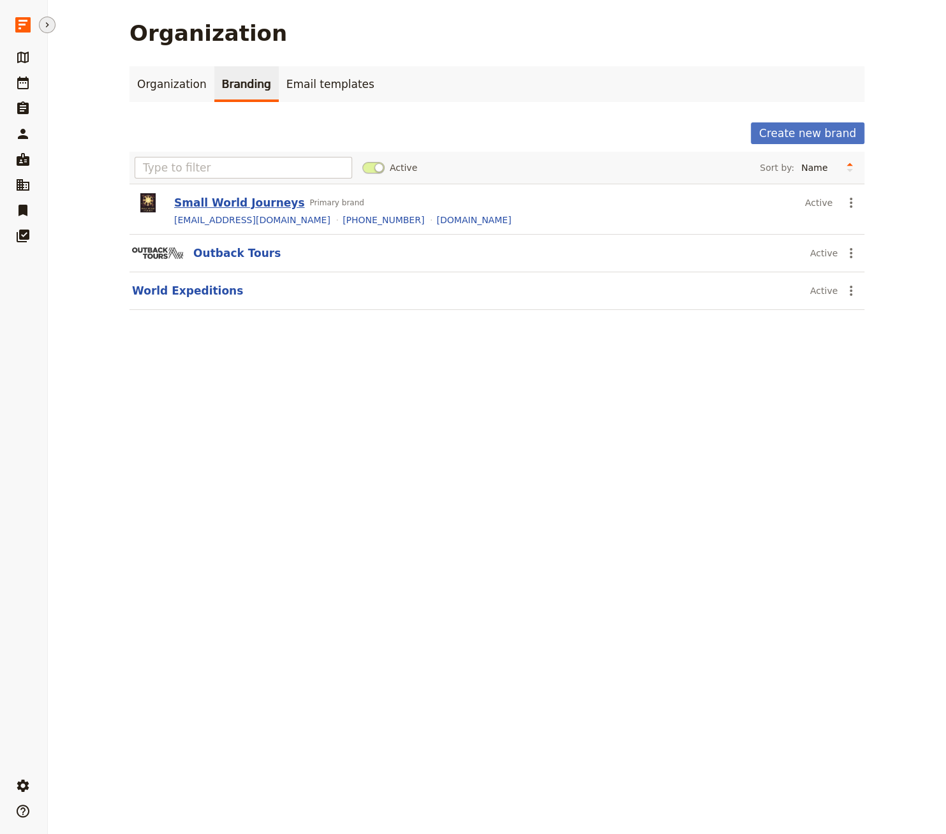
click at [204, 205] on button "Small World Journeys" at bounding box center [239, 202] width 130 height 15
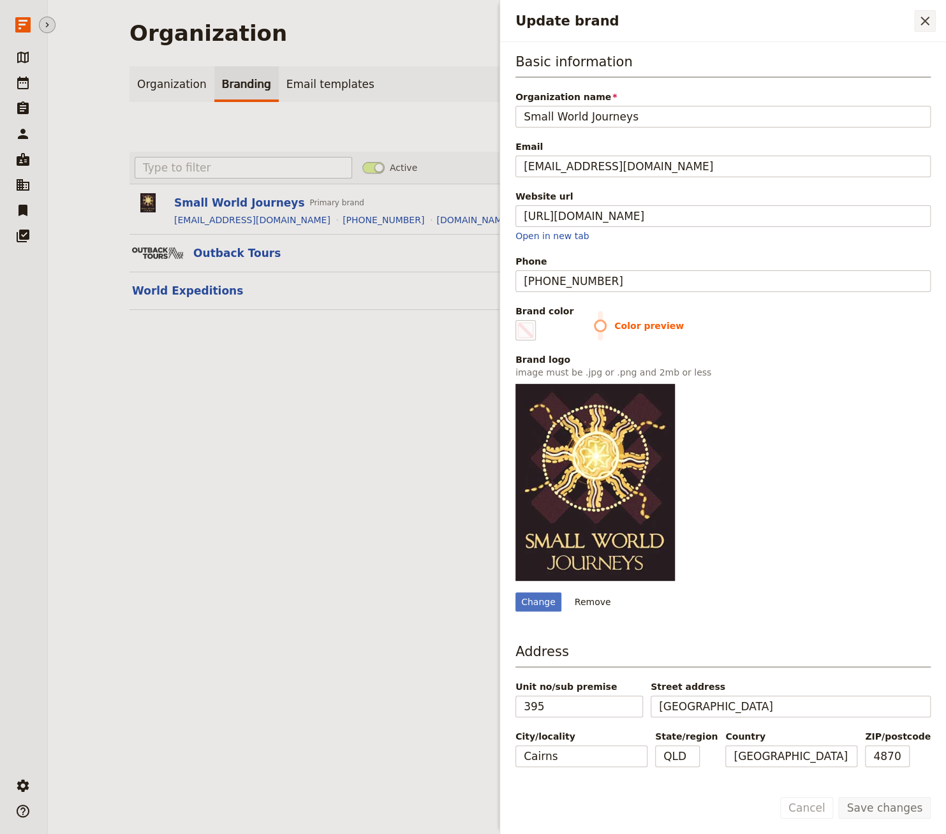
click at [727, 23] on icon "Close drawer" at bounding box center [924, 20] width 15 height 15
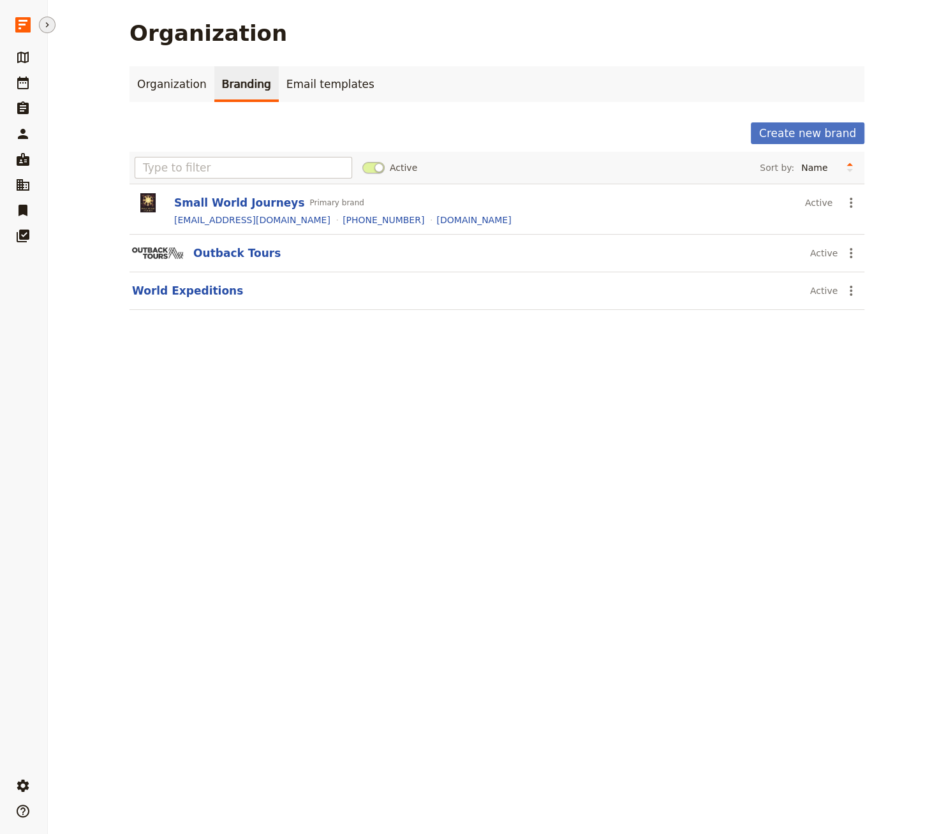
click at [46, 23] on icon "Hide menu" at bounding box center [47, 25] width 10 height 10
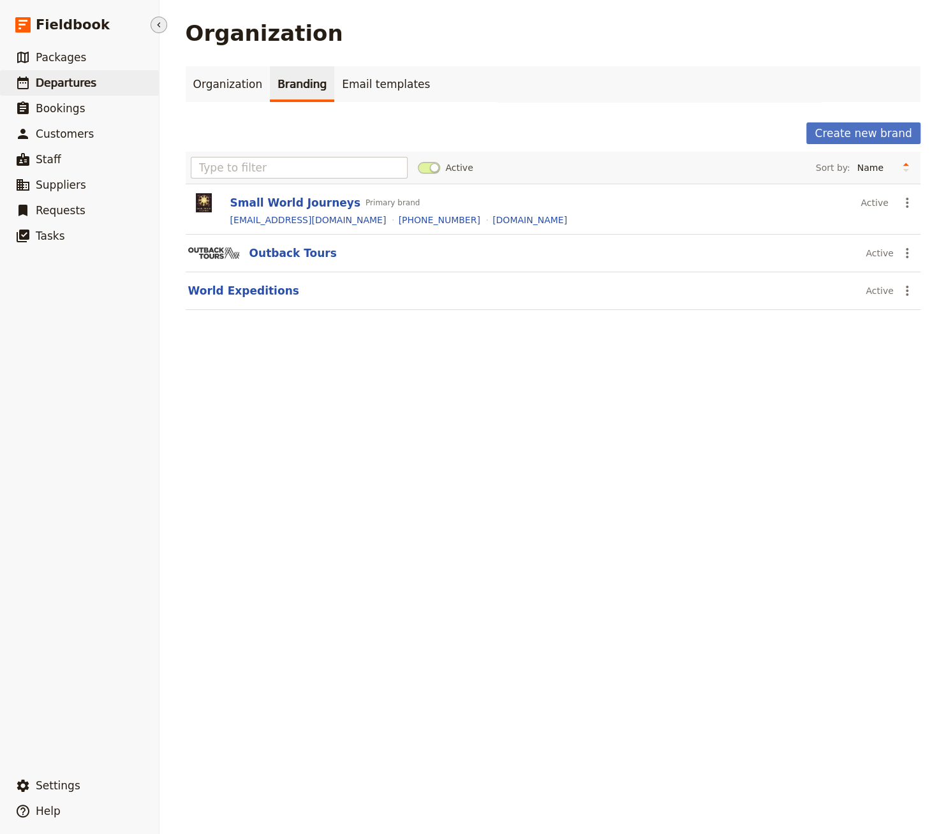
click at [84, 83] on span "Departures" at bounding box center [66, 83] width 61 height 13
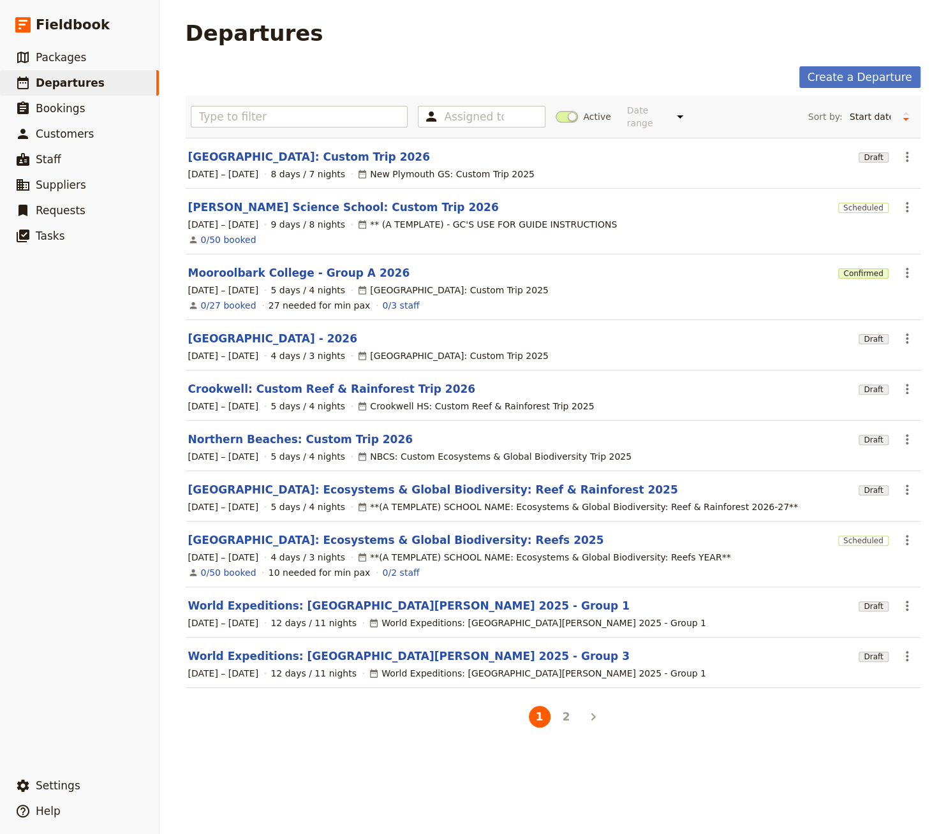
click at [567, 112] on span at bounding box center [567, 116] width 22 height 11
click at [556, 110] on input "Active" at bounding box center [556, 110] width 0 height 0
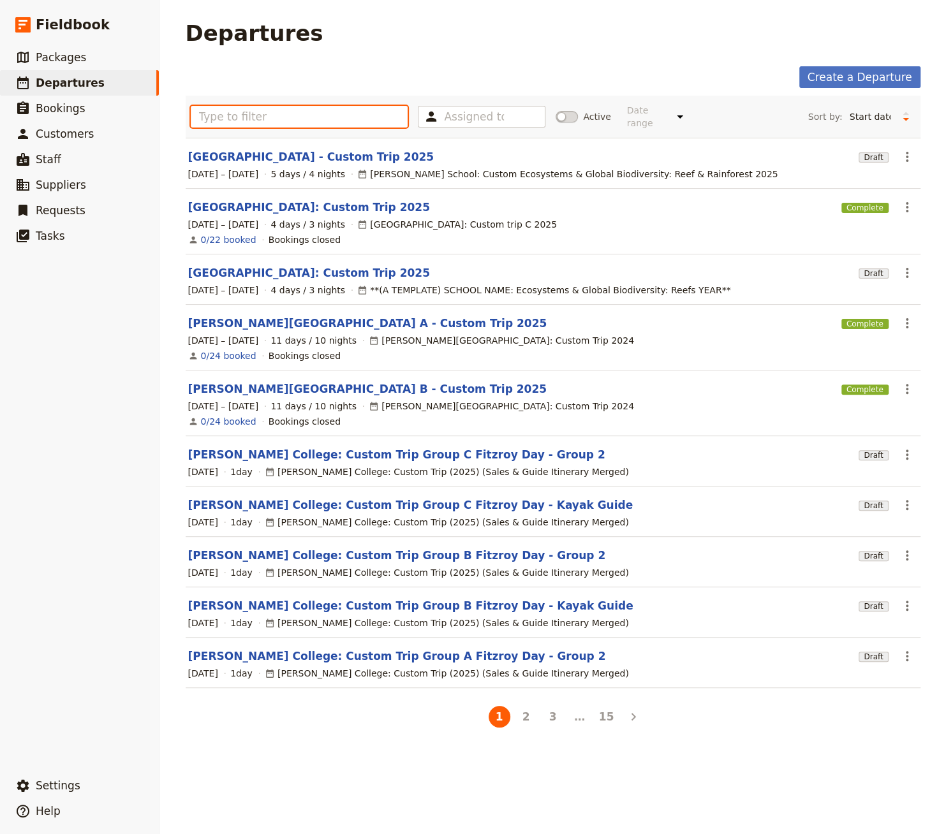
click at [327, 115] on input "text" at bounding box center [300, 117] width 218 height 22
click at [330, 112] on input "text" at bounding box center [300, 117] width 218 height 22
click at [511, 116] on div "Assigned to" at bounding box center [482, 117] width 128 height 22
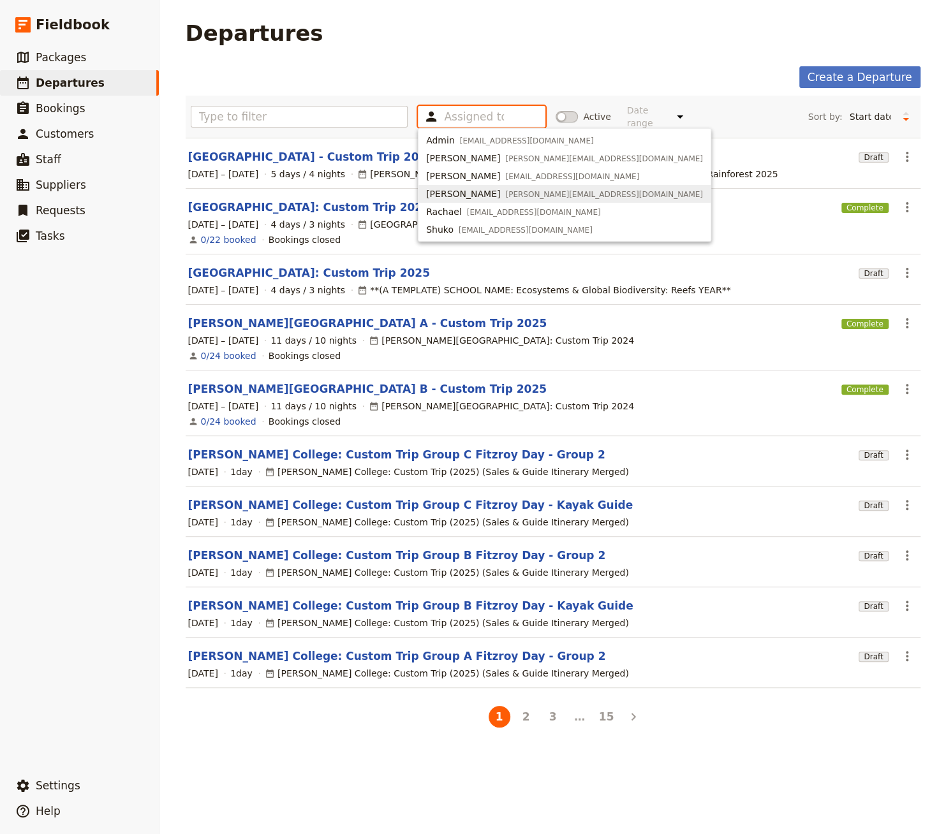
click at [505, 198] on span "[PERSON_NAME][EMAIL_ADDRESS][DOMAIN_NAME]" at bounding box center [604, 194] width 198 height 10
type input "655bc9180a0683e24fac64e4"
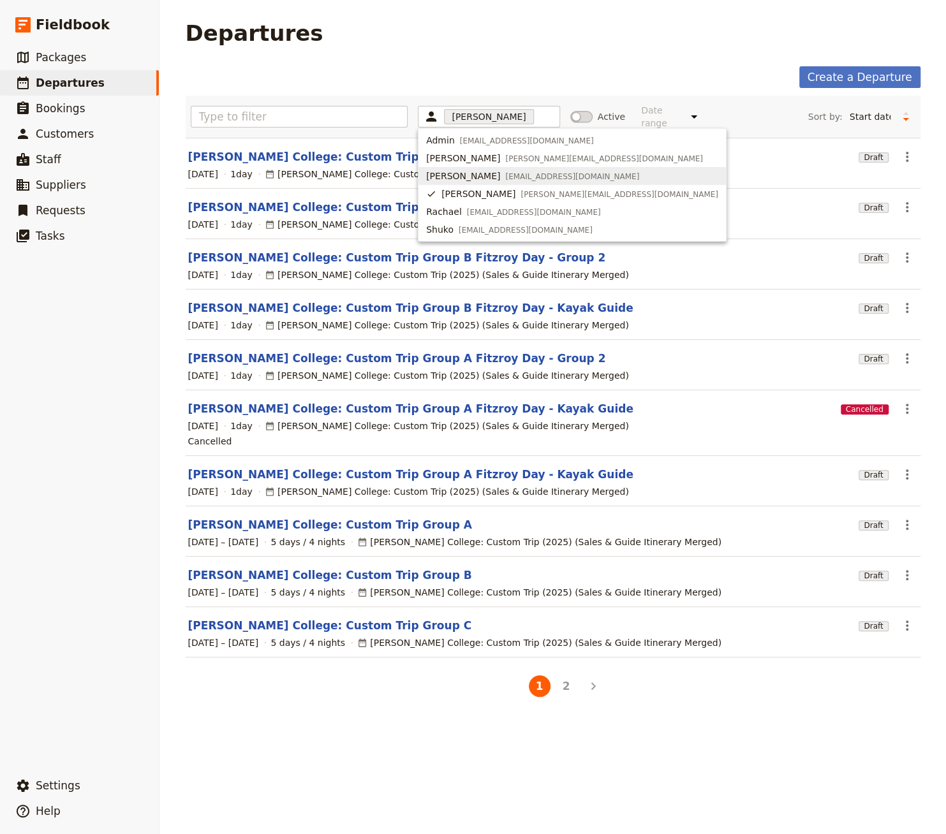
click at [346, 75] on div "Create a Departure" at bounding box center [553, 77] width 735 height 22
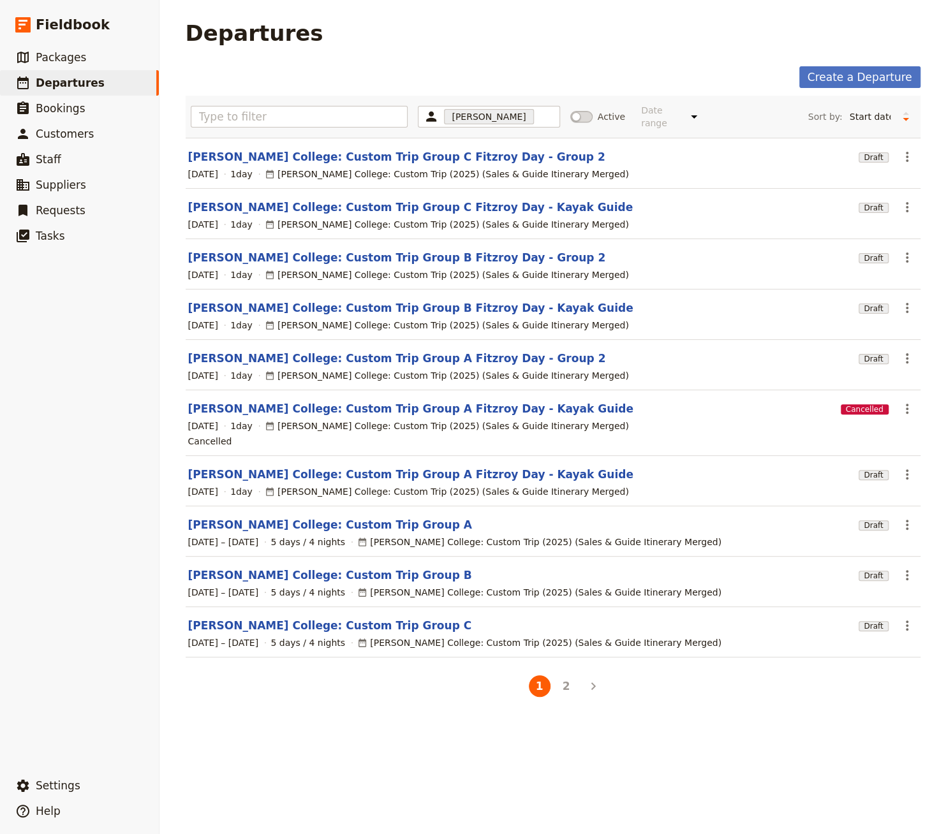
click at [570, 111] on span at bounding box center [581, 116] width 22 height 11
click at [570, 110] on input "Active" at bounding box center [570, 110] width 0 height 0
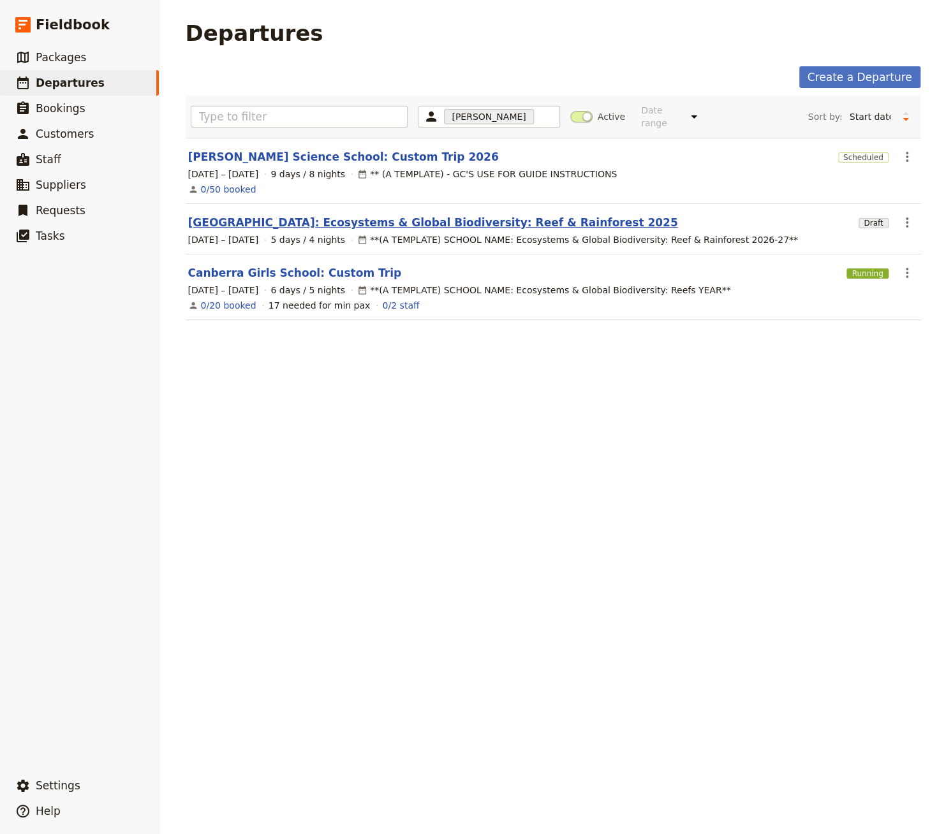
click at [337, 215] on link "[GEOGRAPHIC_DATA]: Ecosystems & Global Biodiversity: Reef & Rainforest 2025" at bounding box center [433, 222] width 490 height 15
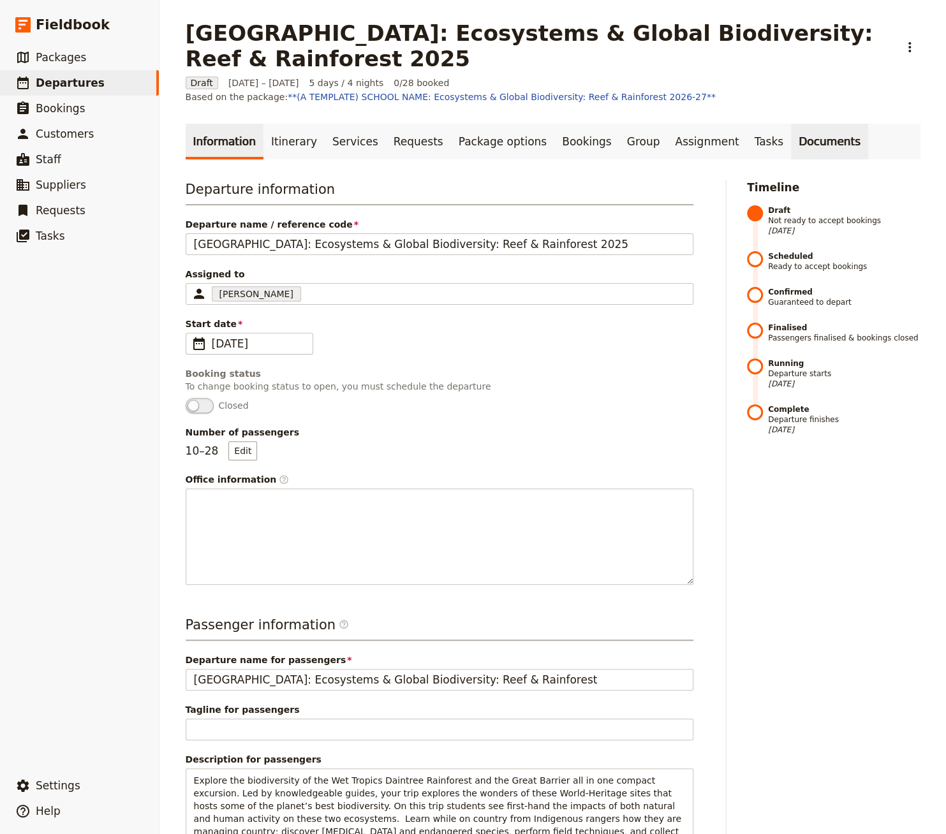
click at [727, 146] on link "Documents" at bounding box center [829, 142] width 77 height 36
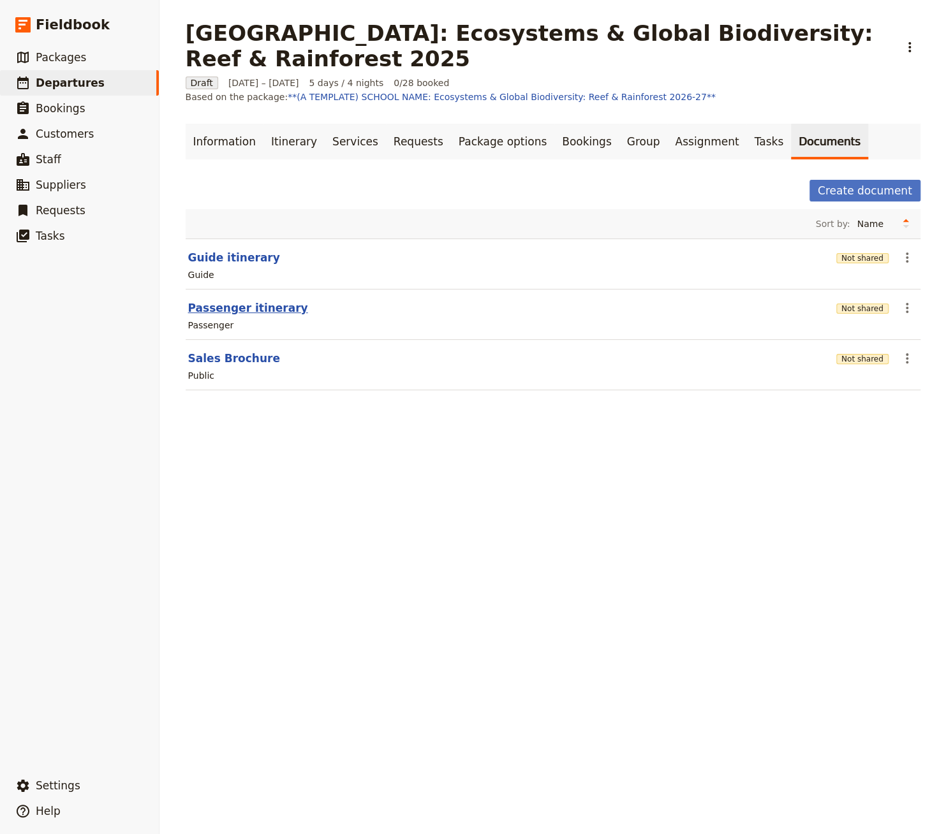
click at [254, 307] on button "Passenger itinerary" at bounding box center [248, 307] width 120 height 15
select select "PASSENGER"
select select "RUN_SHEET"
select select "DEFAULT"
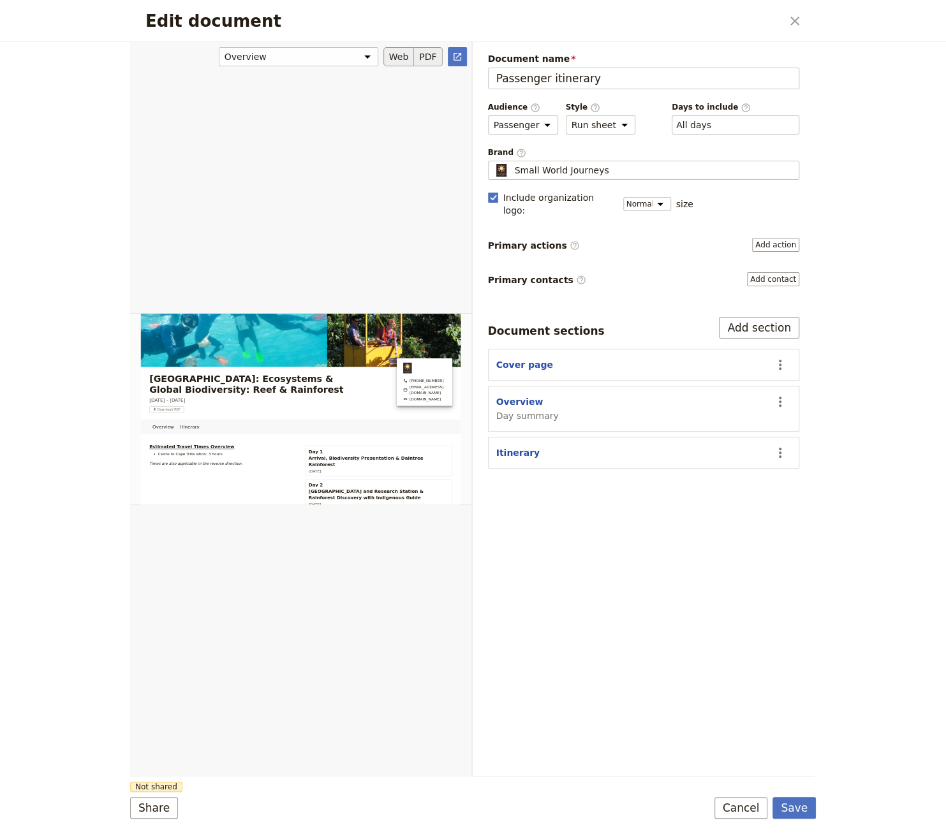
click at [426, 54] on button "PDF" at bounding box center [428, 56] width 28 height 19
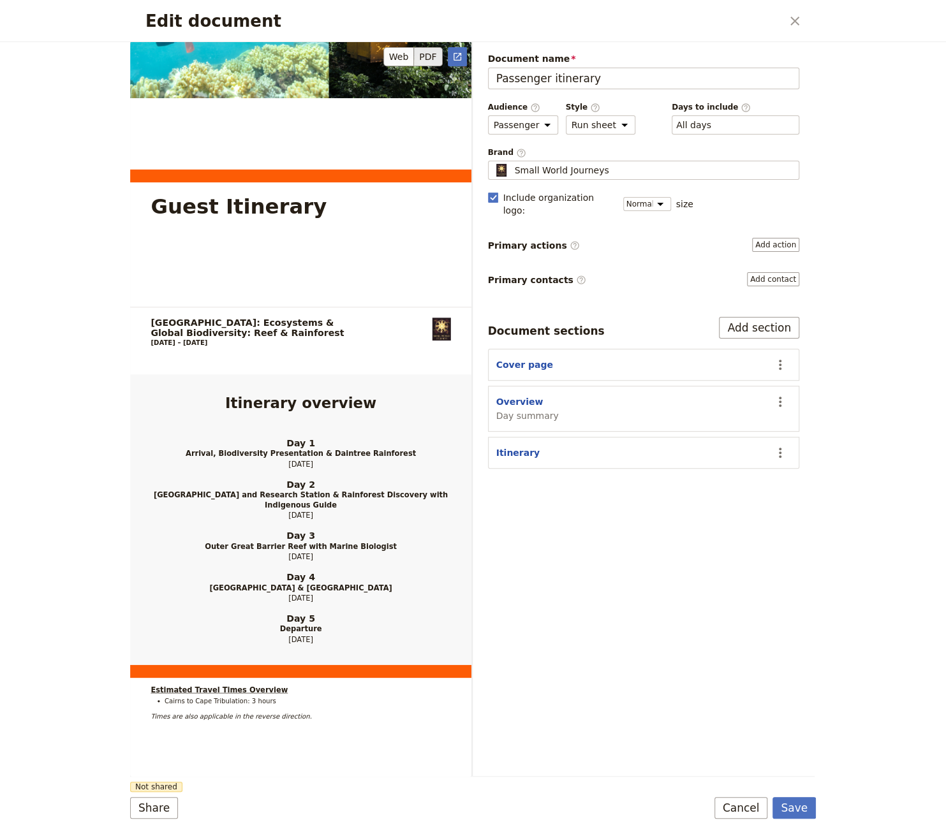
scroll to position [297, 0]
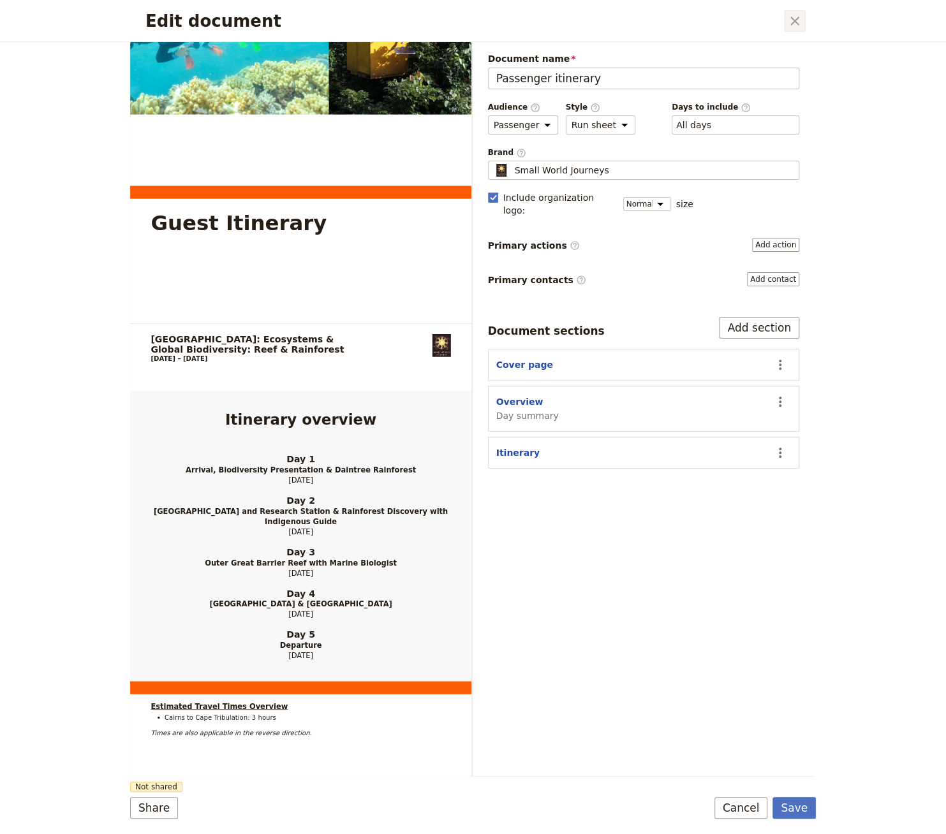
click at [727, 23] on icon "Close dialog" at bounding box center [794, 20] width 15 height 15
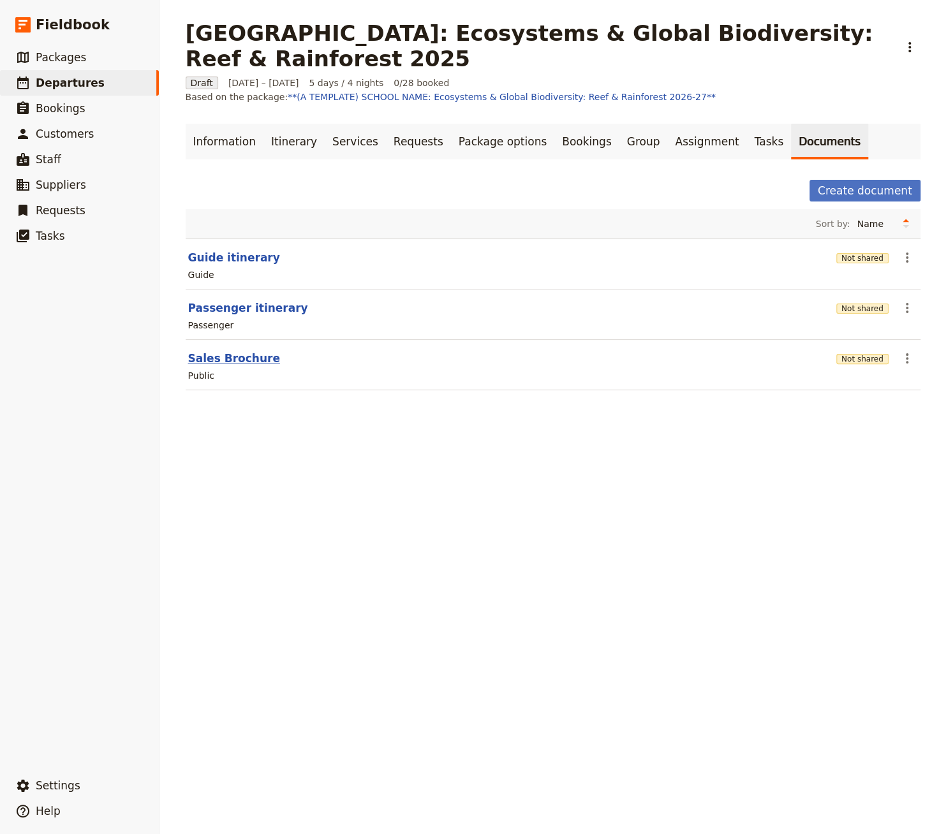
click at [231, 351] on button "Sales Brochure" at bounding box center [234, 358] width 92 height 15
select select "LARGE"
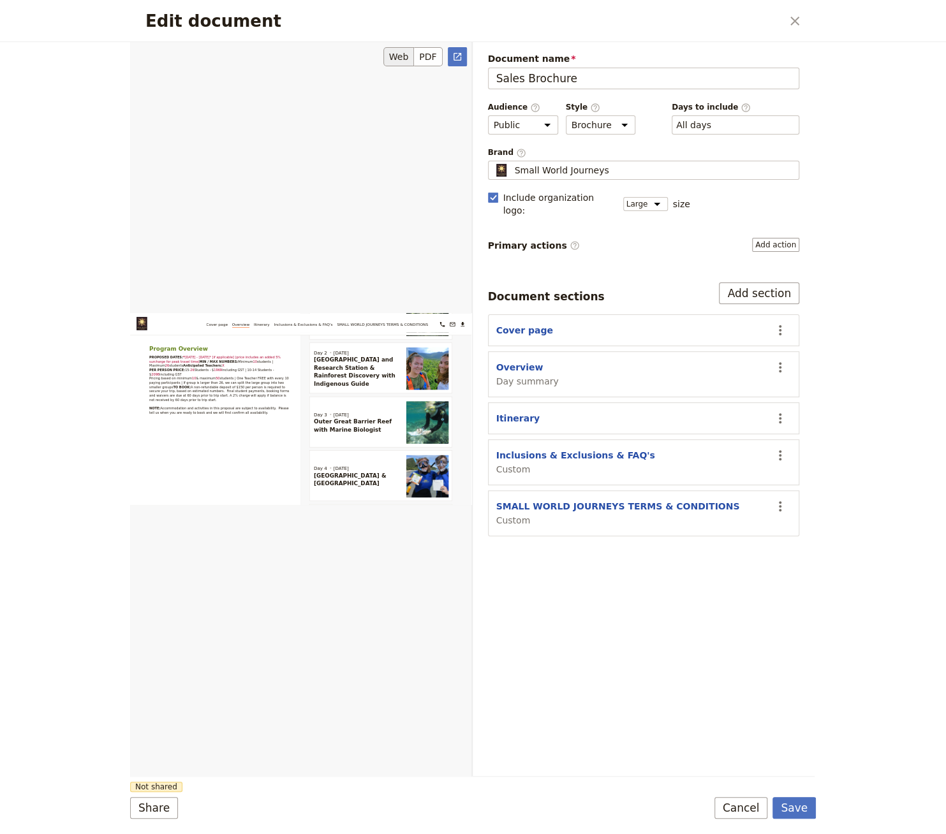
scroll to position [774, 0]
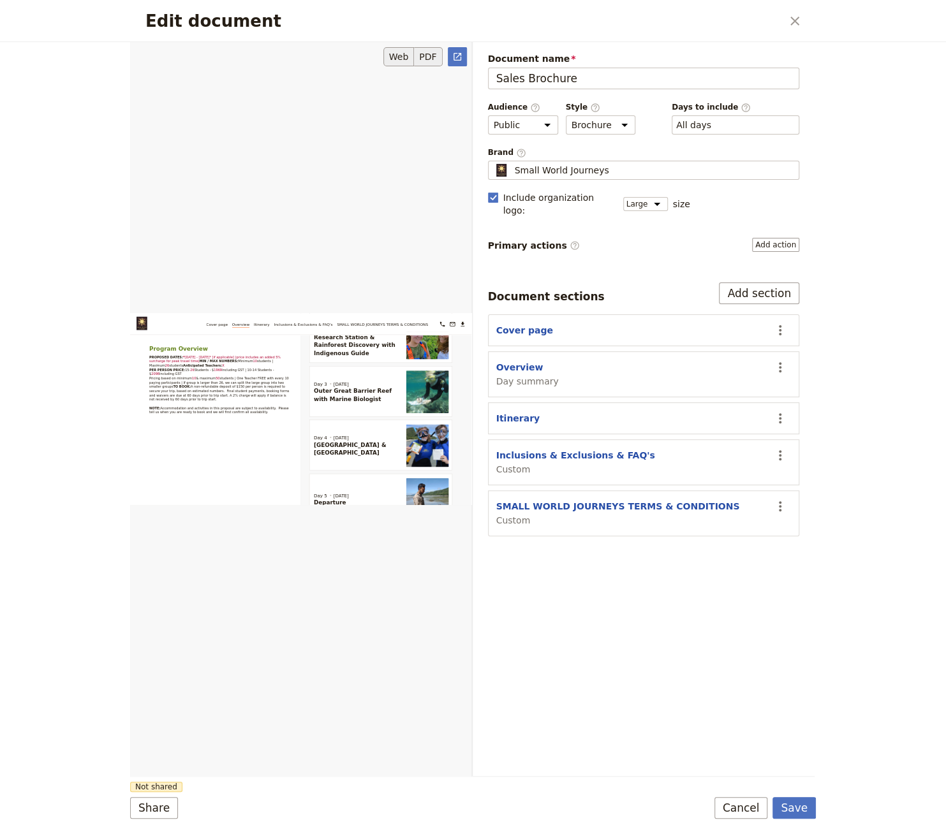
click at [424, 52] on button "PDF" at bounding box center [428, 56] width 28 height 19
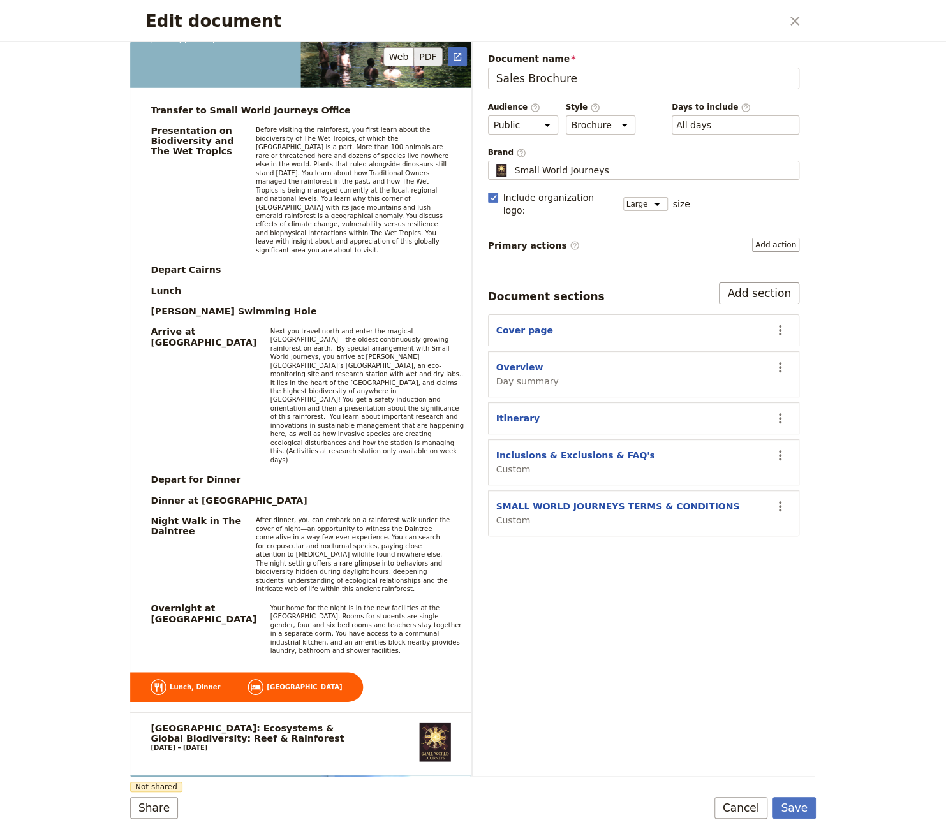
scroll to position [2443, 0]
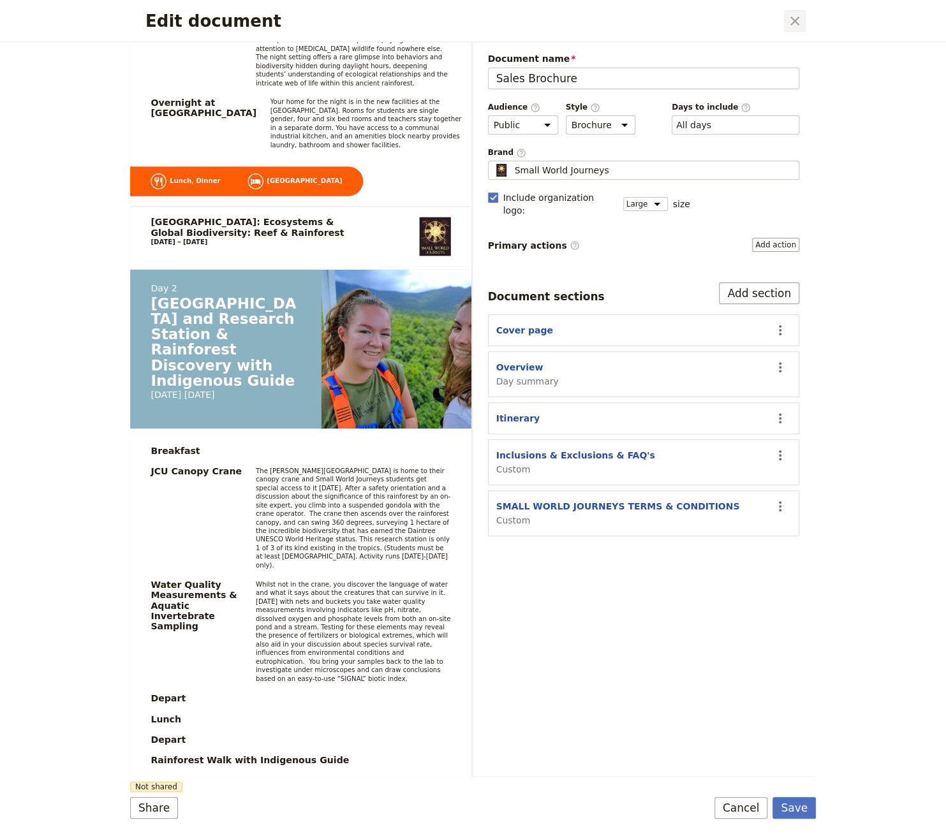
click at [727, 21] on icon "Close dialog" at bounding box center [794, 20] width 15 height 15
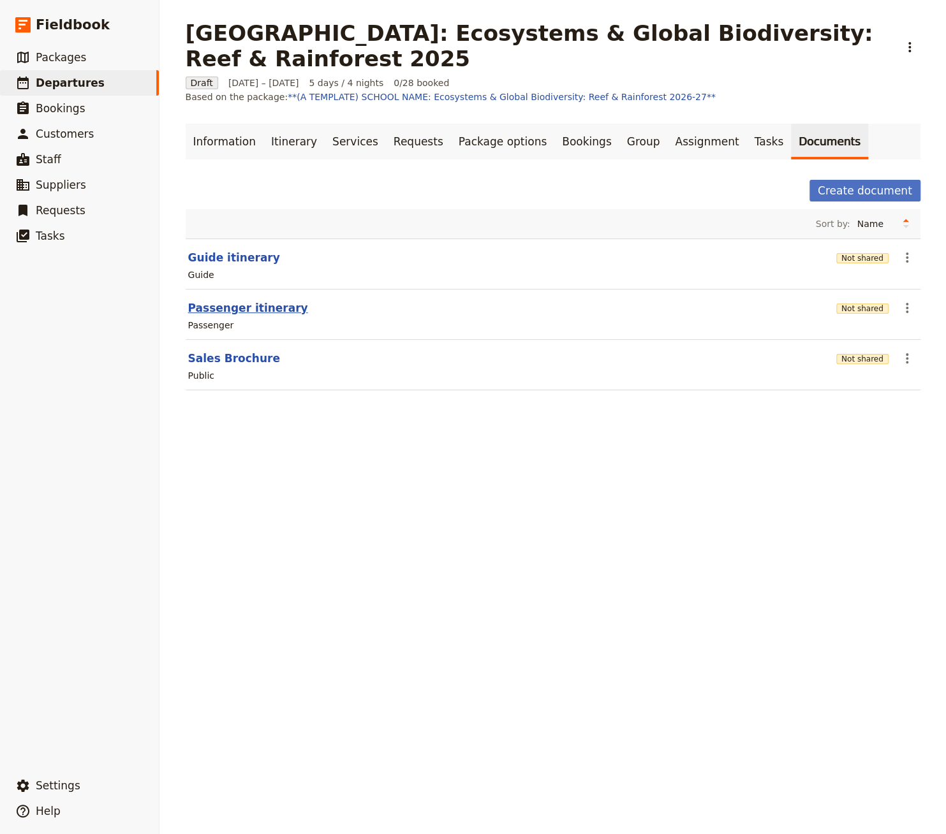
click at [272, 309] on button "Passenger itinerary" at bounding box center [248, 307] width 120 height 15
select select "PASSENGER"
select select "RUN_SHEET"
select select "DEFAULT"
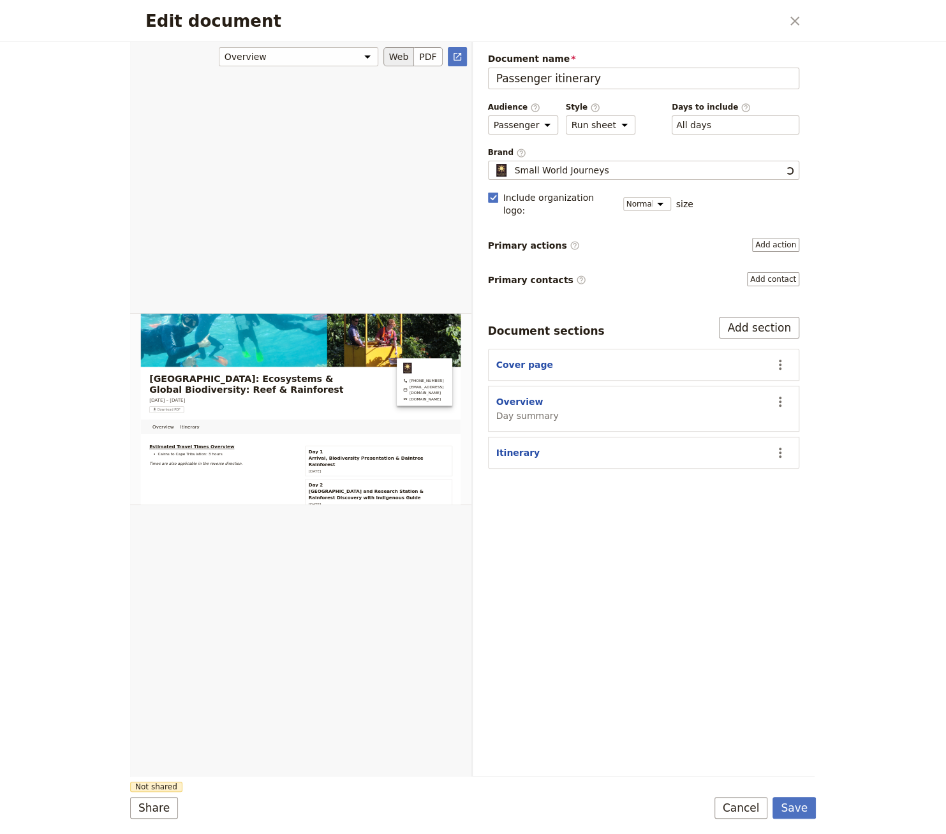
scroll to position [0, 0]
click at [432, 55] on button "PDF" at bounding box center [428, 56] width 28 height 19
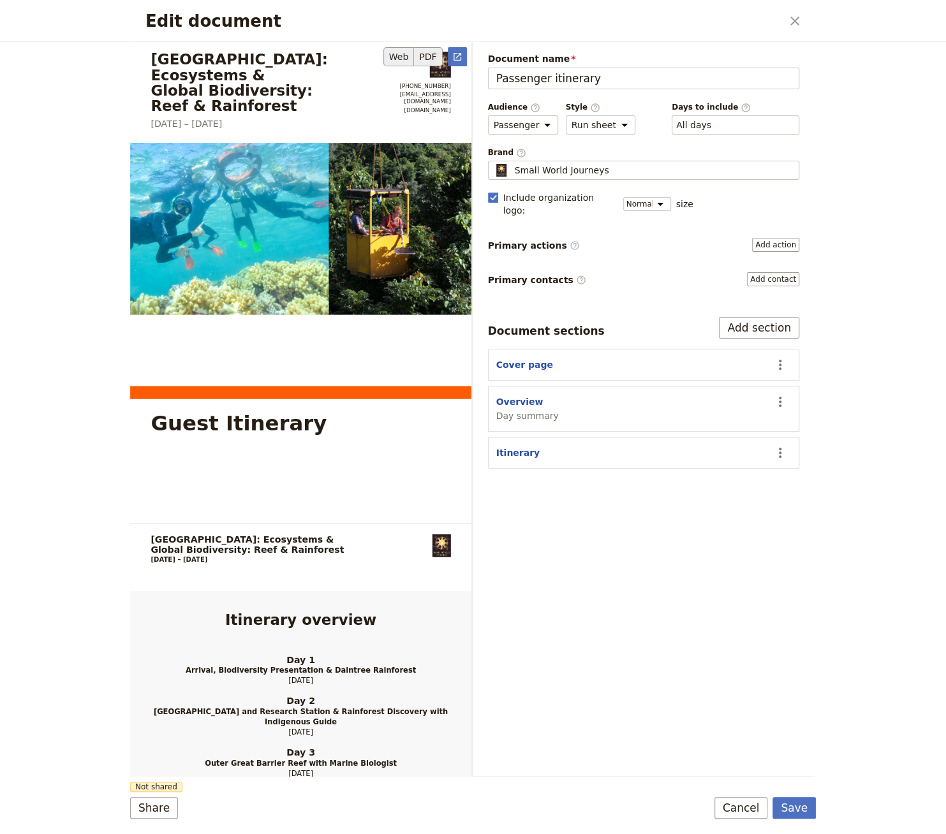
click at [402, 63] on button "Web" at bounding box center [398, 56] width 31 height 19
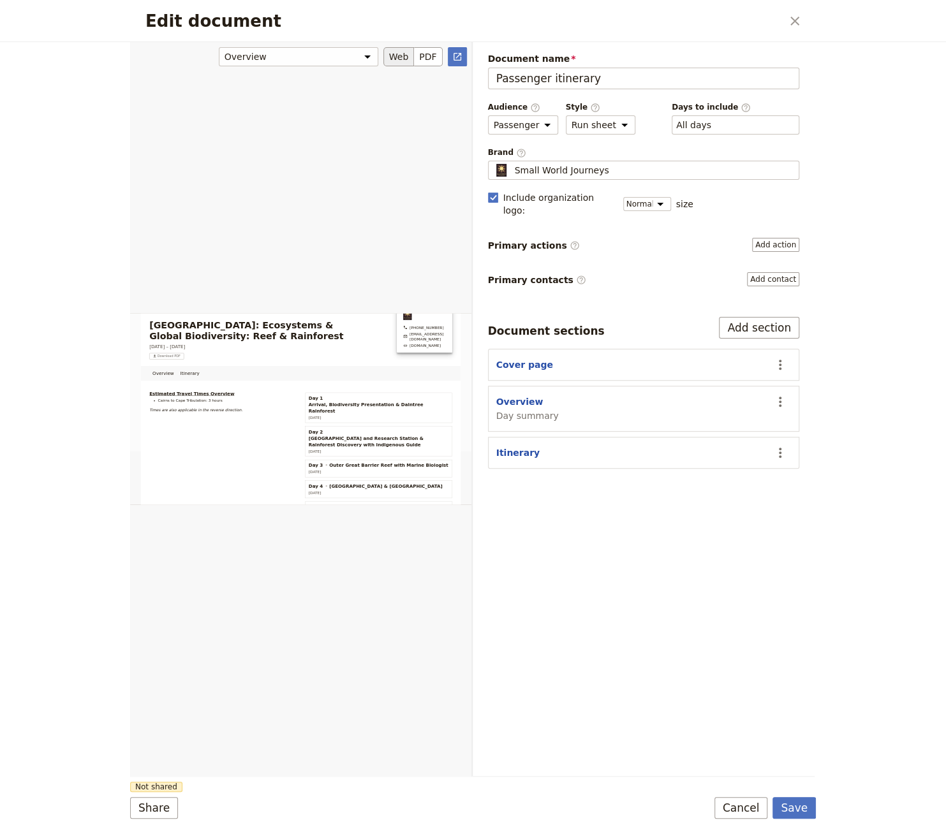
scroll to position [174, 0]
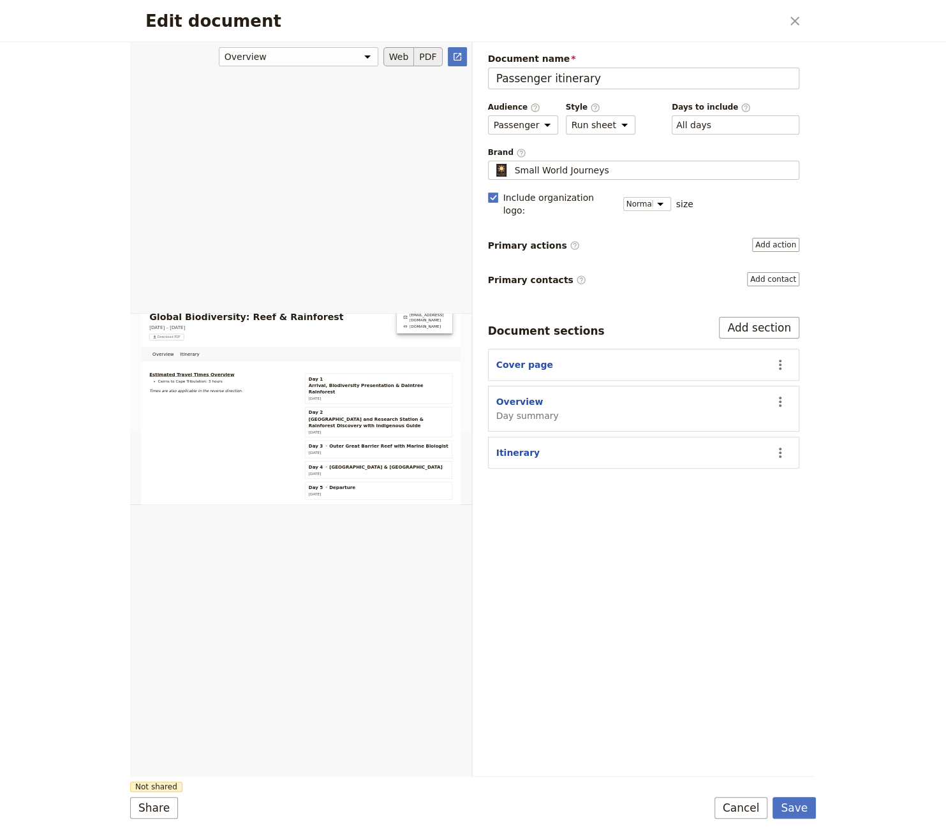
click at [433, 47] on button "PDF" at bounding box center [428, 56] width 28 height 19
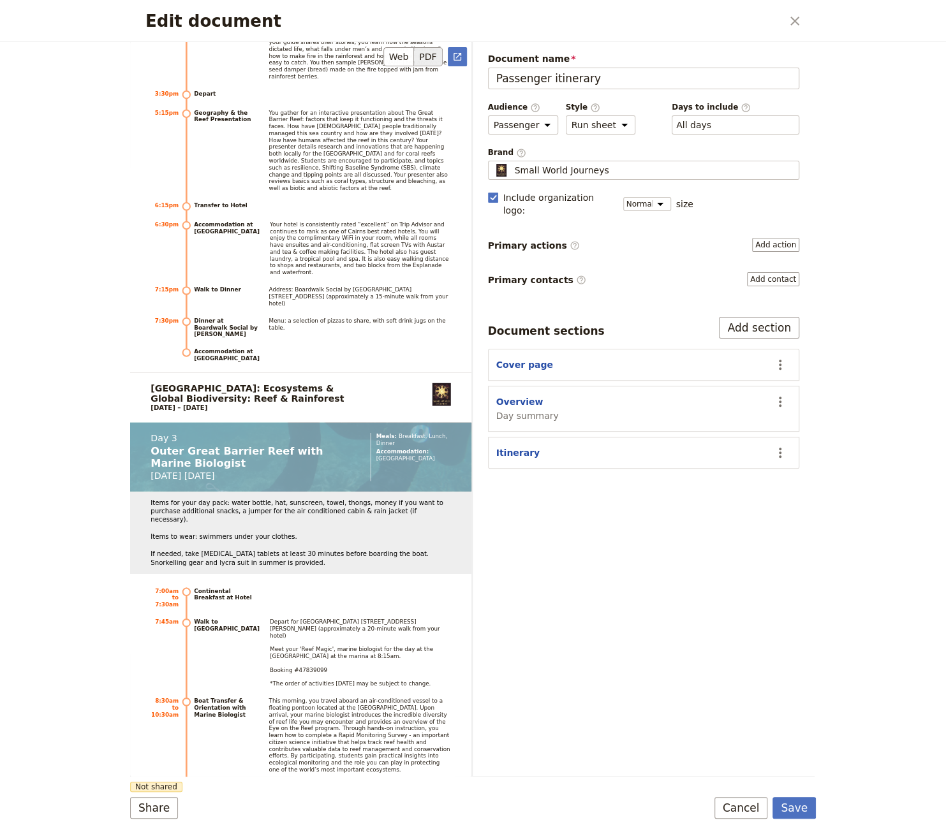
scroll to position [3185, 0]
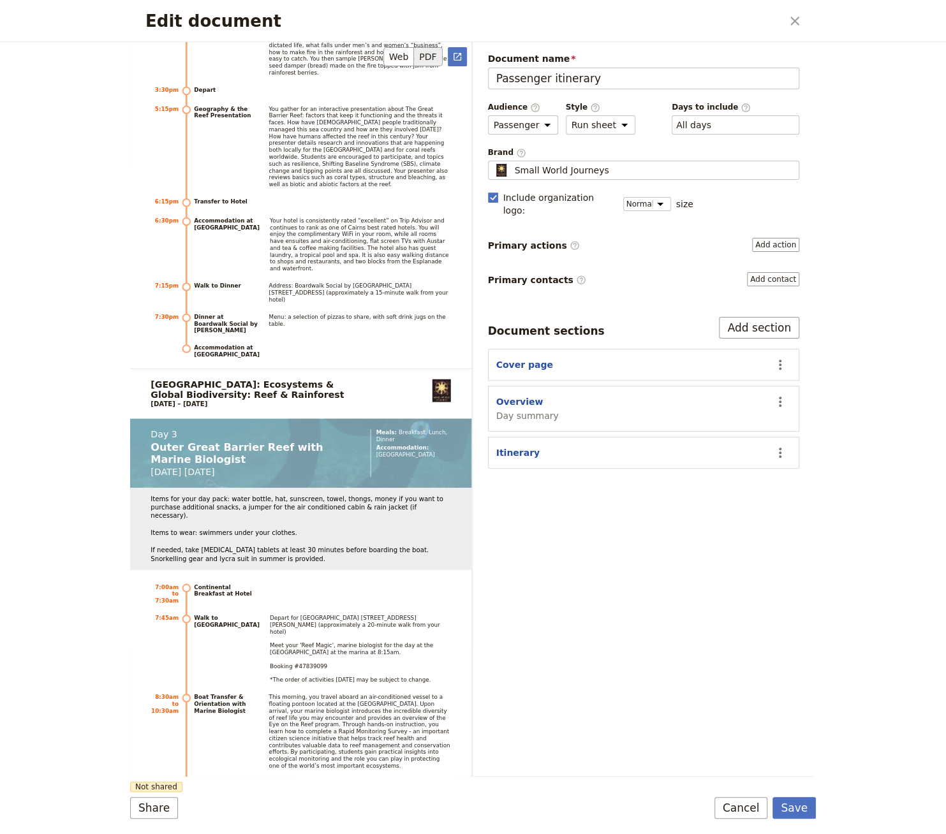
drag, startPoint x: 797, startPoint y: 23, endPoint x: 267, endPoint y: 366, distance: 631.2
click at [267, 366] on div "Edit document ​ [GEOGRAPHIC_DATA]: Ecosystems & Global Biodiversity: Reef & Rai…" at bounding box center [473, 417] width 686 height 834
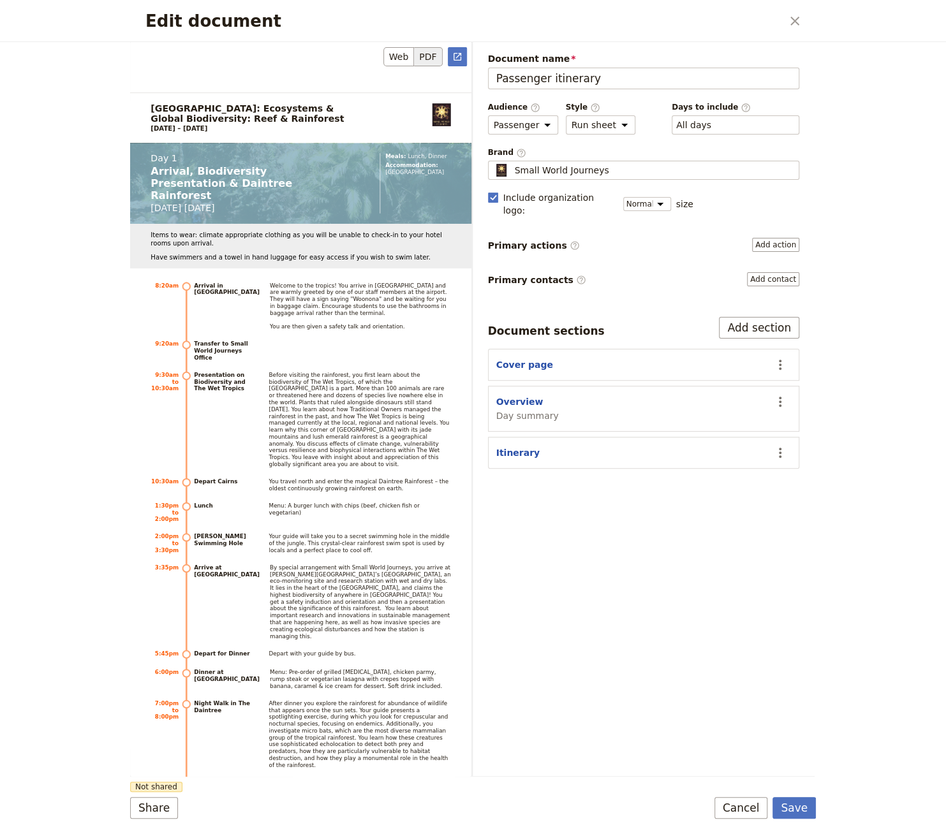
scroll to position [908, 0]
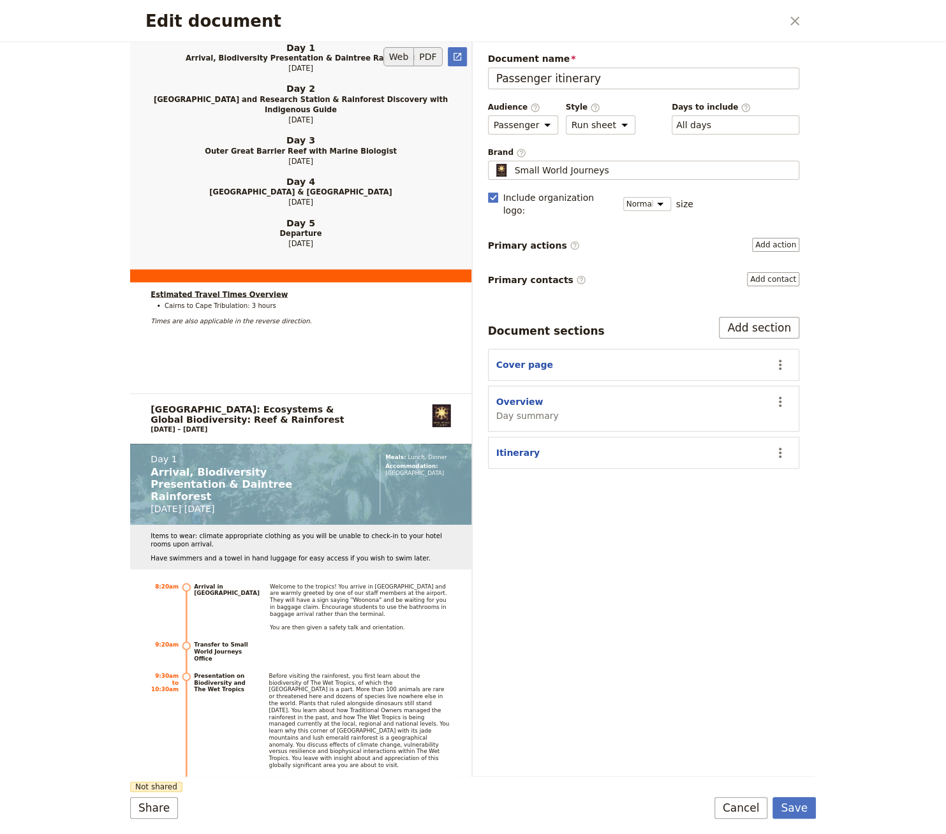
click at [399, 54] on button "Web" at bounding box center [398, 56] width 31 height 19
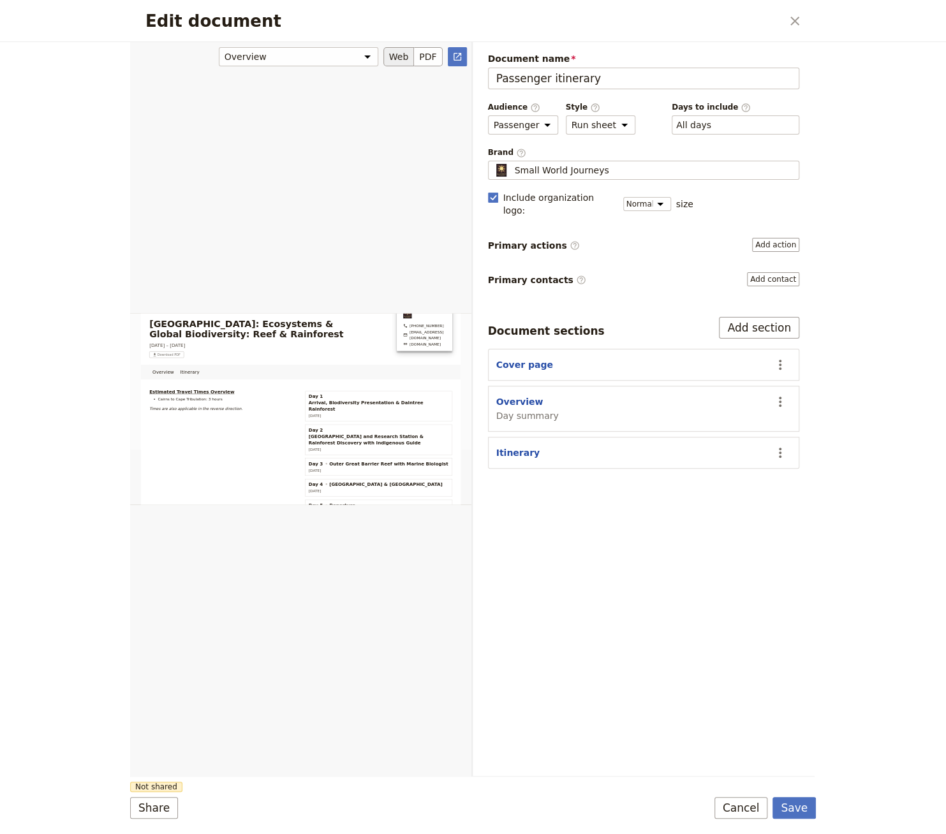
scroll to position [63, 0]
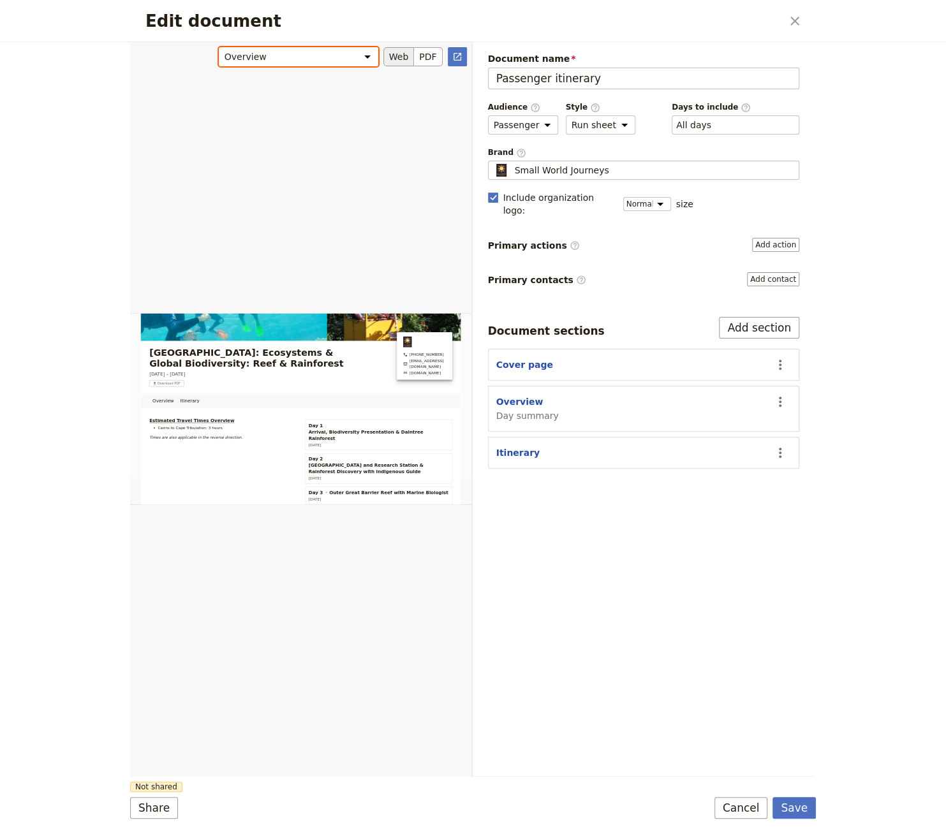
click at [342, 54] on select "Overview Itinerary" at bounding box center [298, 56] width 159 height 19
click at [727, 20] on icon "Close dialog" at bounding box center [794, 20] width 15 height 15
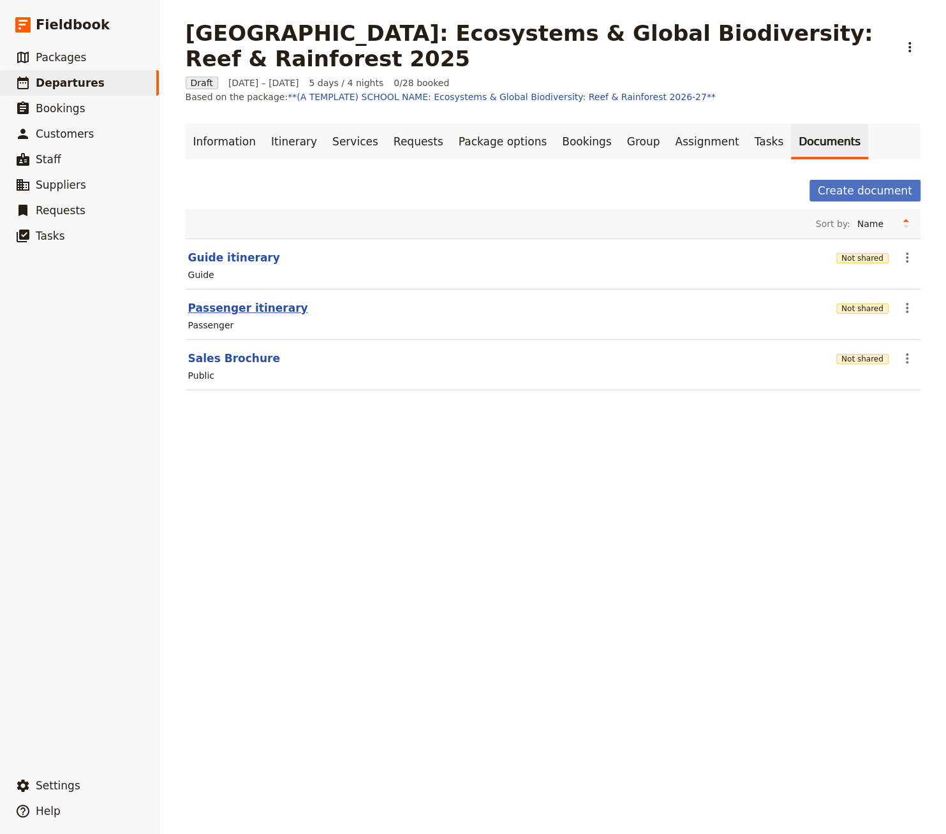
click at [235, 311] on button "Passenger itinerary" at bounding box center [248, 307] width 120 height 15
select select "PASSENGER"
select select "RUN_SHEET"
select select "DEFAULT"
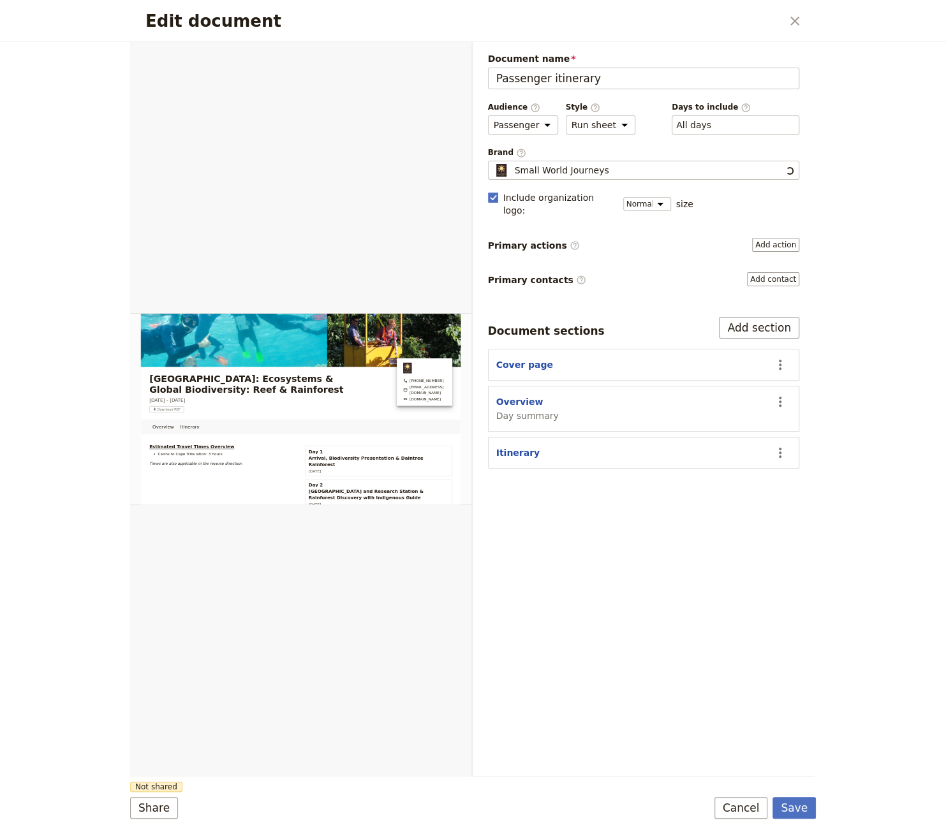
scroll to position [0, 0]
click at [454, 62] on link "​" at bounding box center [457, 56] width 19 height 19
click at [727, 20] on icon "Close dialog" at bounding box center [794, 20] width 15 height 15
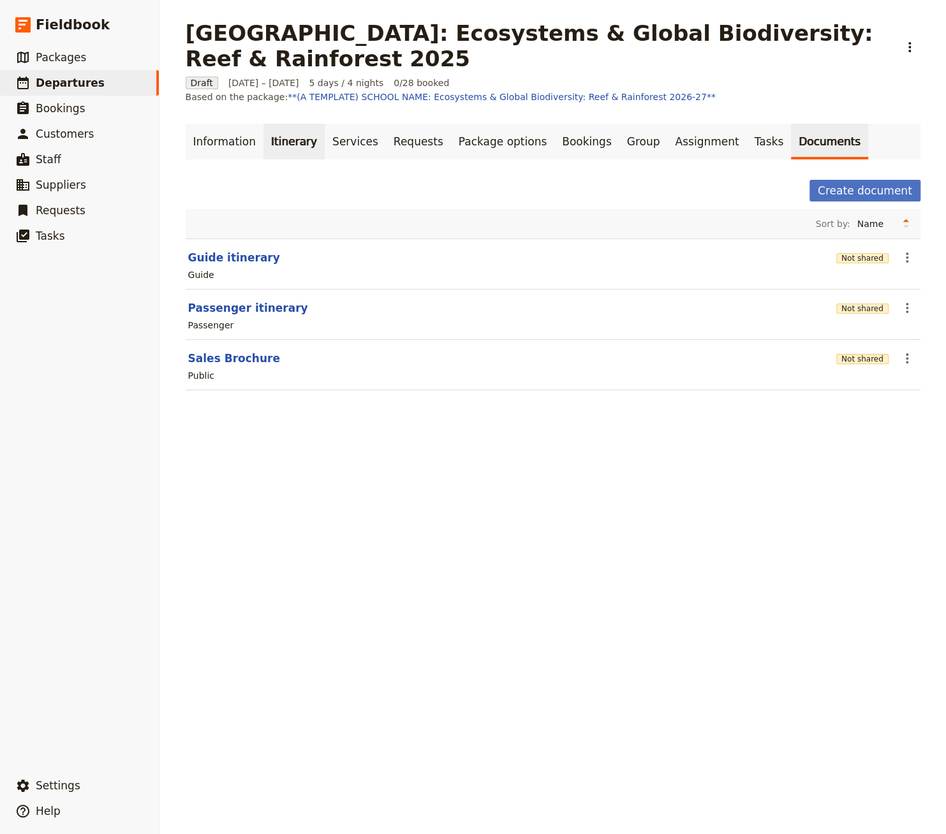
click at [273, 138] on link "Itinerary" at bounding box center [293, 142] width 61 height 36
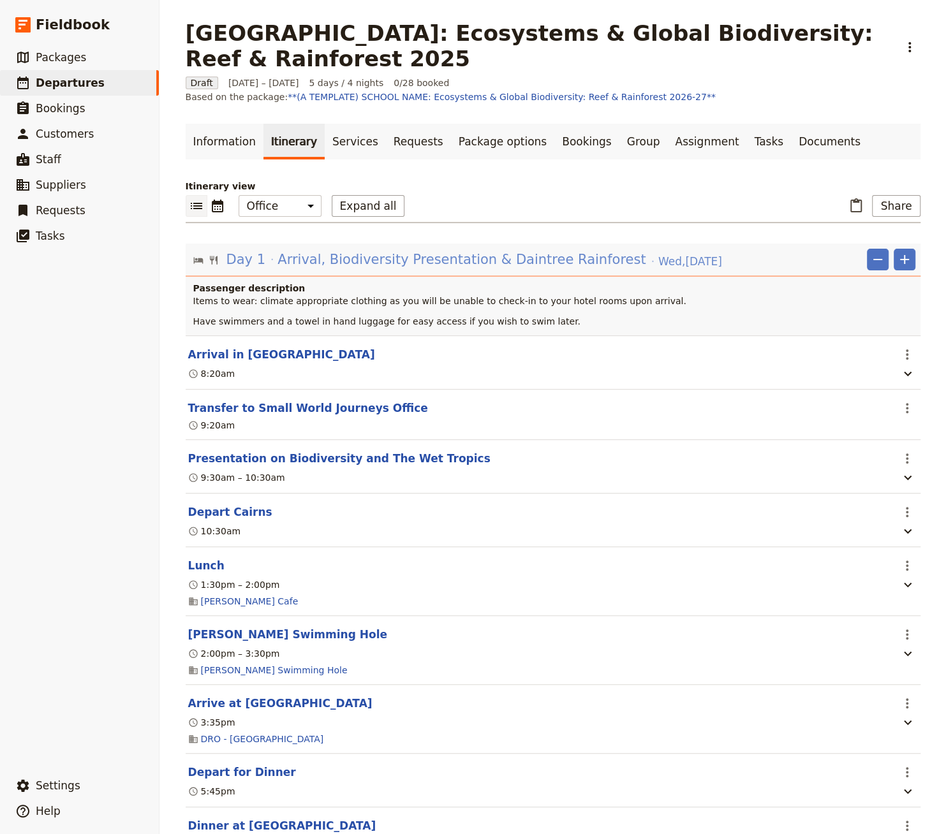
click at [278, 265] on span "Arrival, Biodiversity Presentation & Daintree Rainforest" at bounding box center [462, 259] width 368 height 19
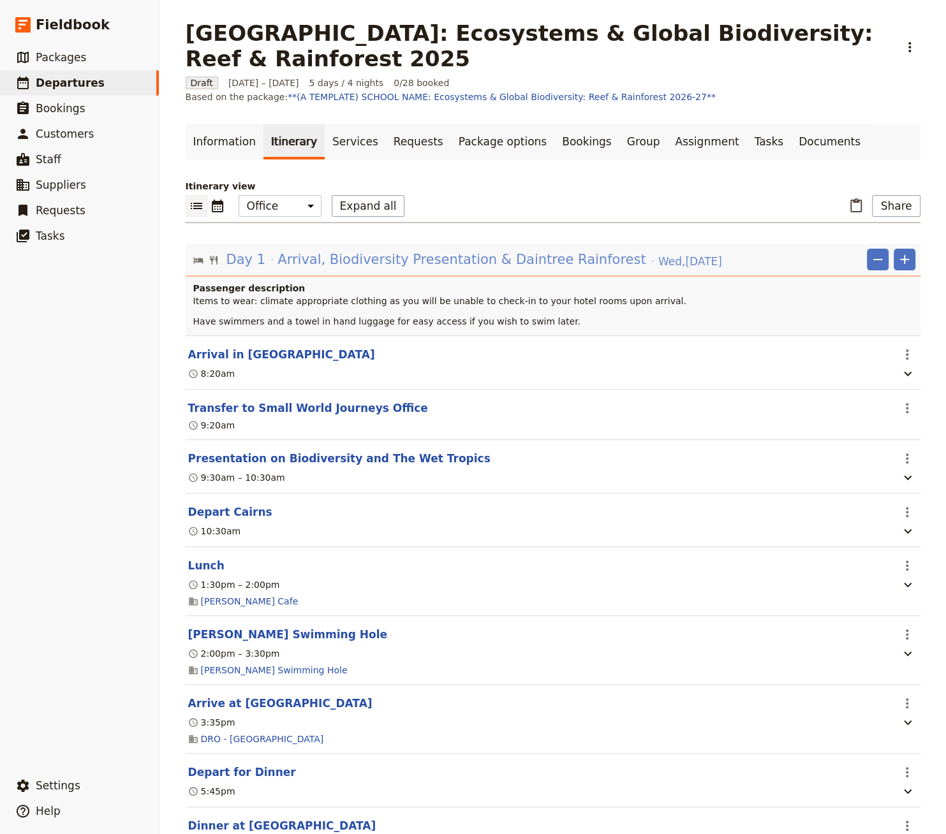
click at [283, 263] on span "Arrival, Biodiversity Presentation & Daintree Rainforest" at bounding box center [462, 259] width 368 height 19
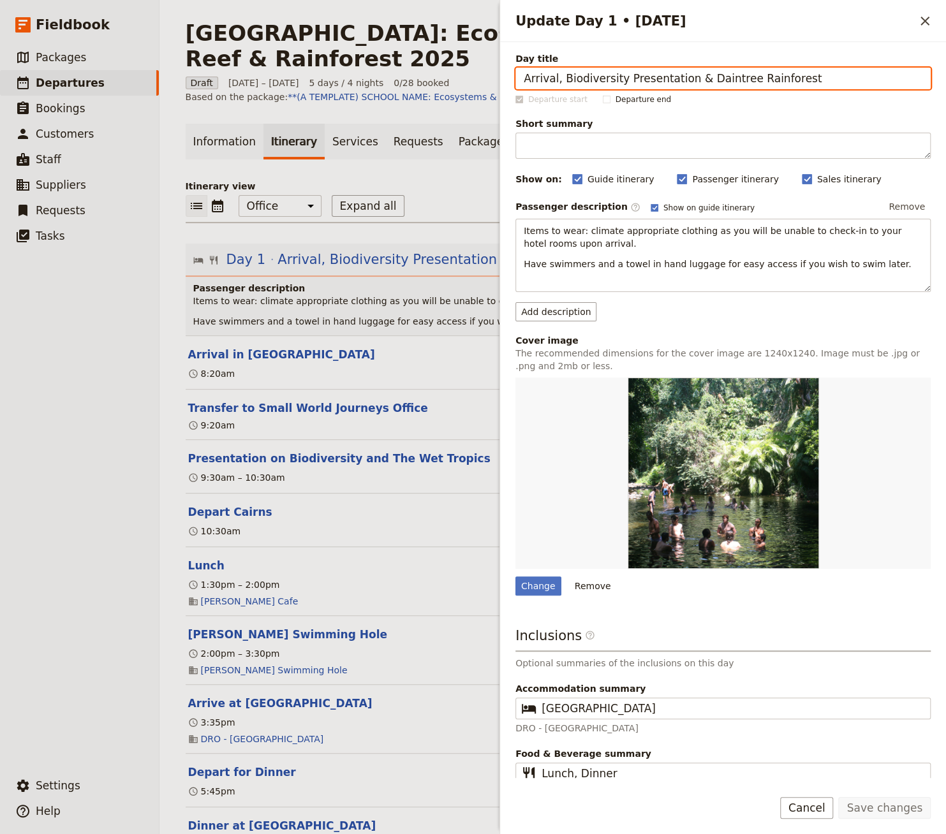
click at [420, 180] on p "Itinerary view" at bounding box center [553, 186] width 735 height 13
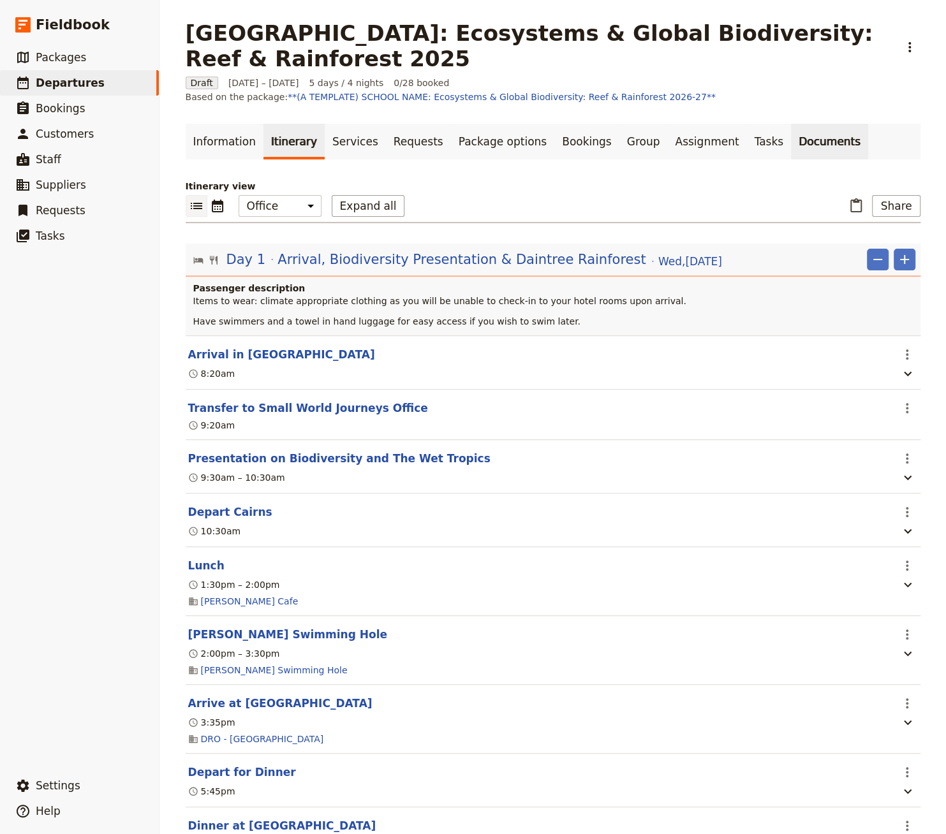
click at [727, 152] on link "Documents" at bounding box center [829, 142] width 77 height 36
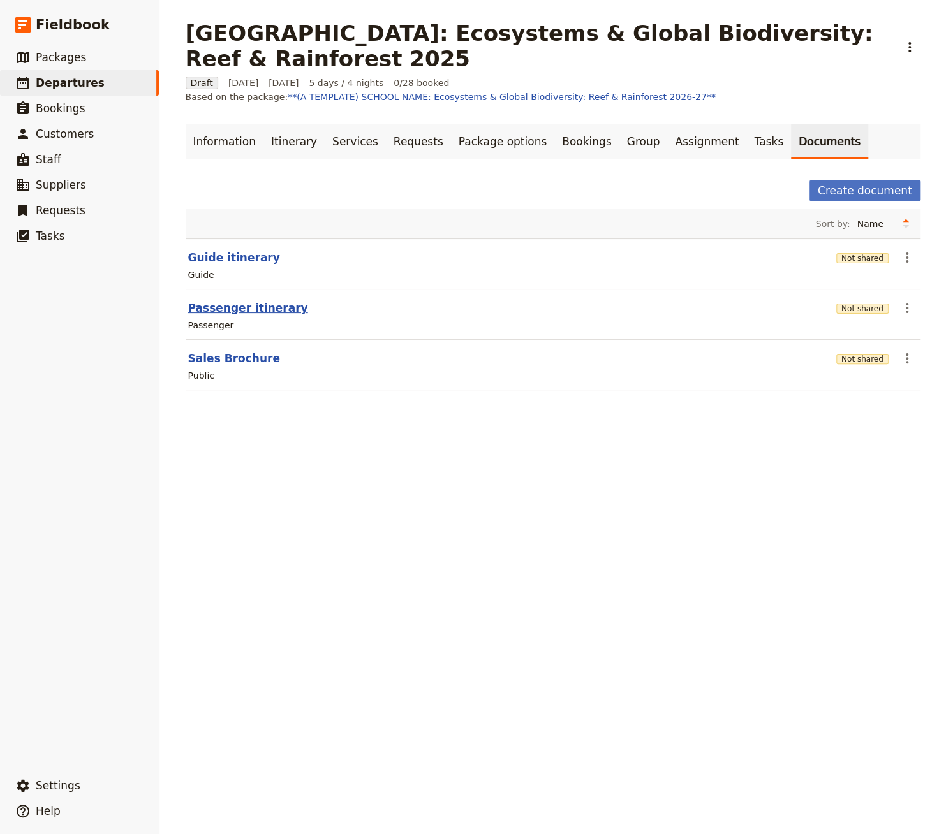
click at [248, 303] on button "Passenger itinerary" at bounding box center [248, 307] width 120 height 15
select select "PASSENGER"
select select "RUN_SHEET"
select select "DEFAULT"
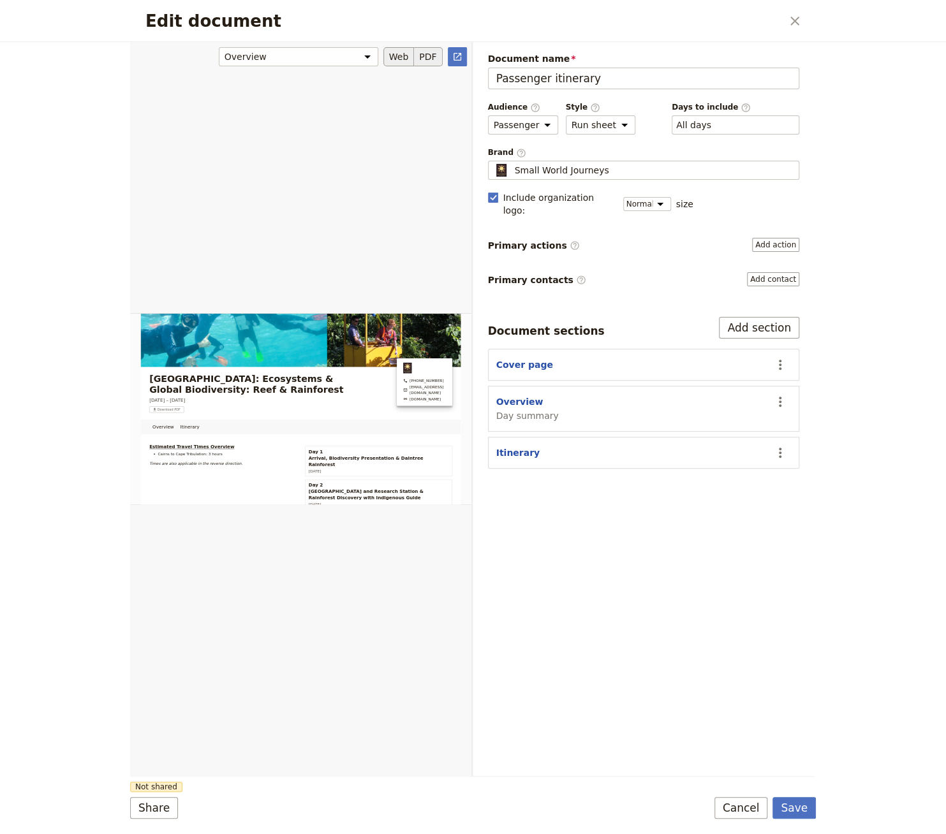
click at [425, 59] on button "PDF" at bounding box center [428, 56] width 28 height 19
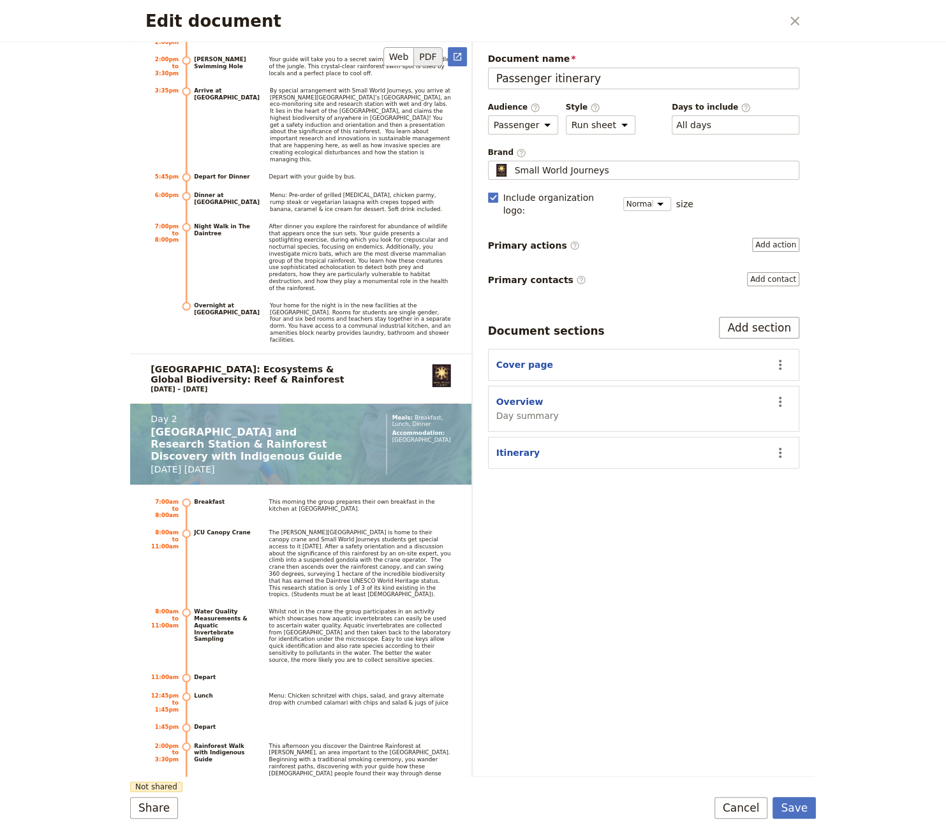
scroll to position [2257, 0]
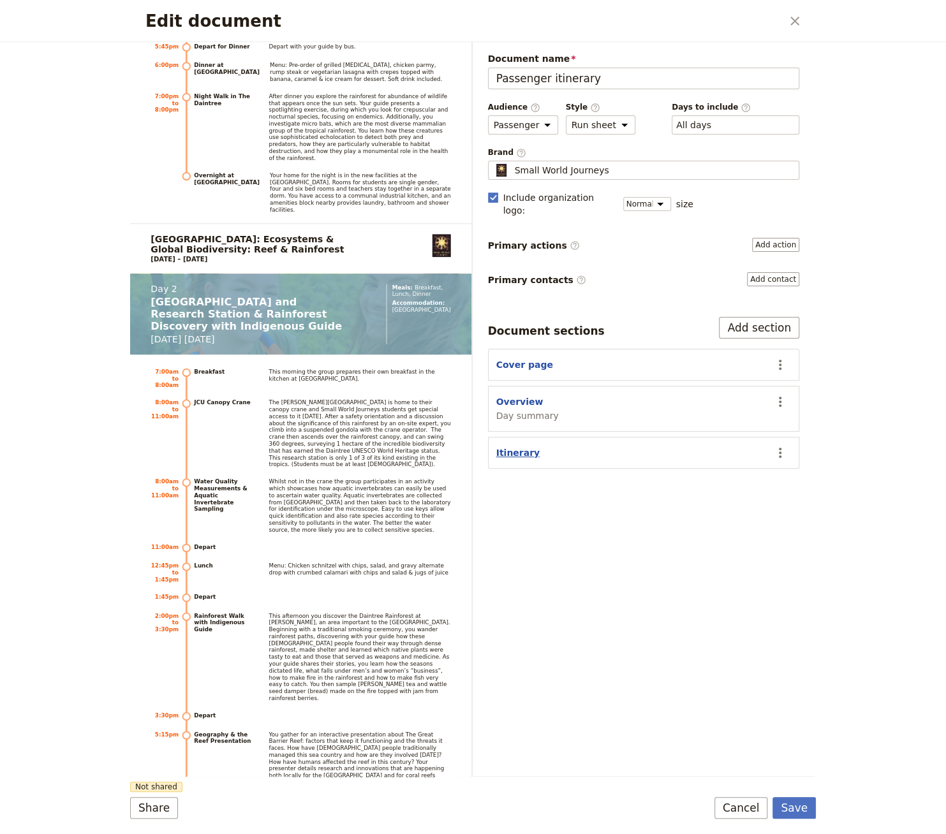
click at [515, 447] on button "Itinerary" at bounding box center [518, 453] width 44 height 13
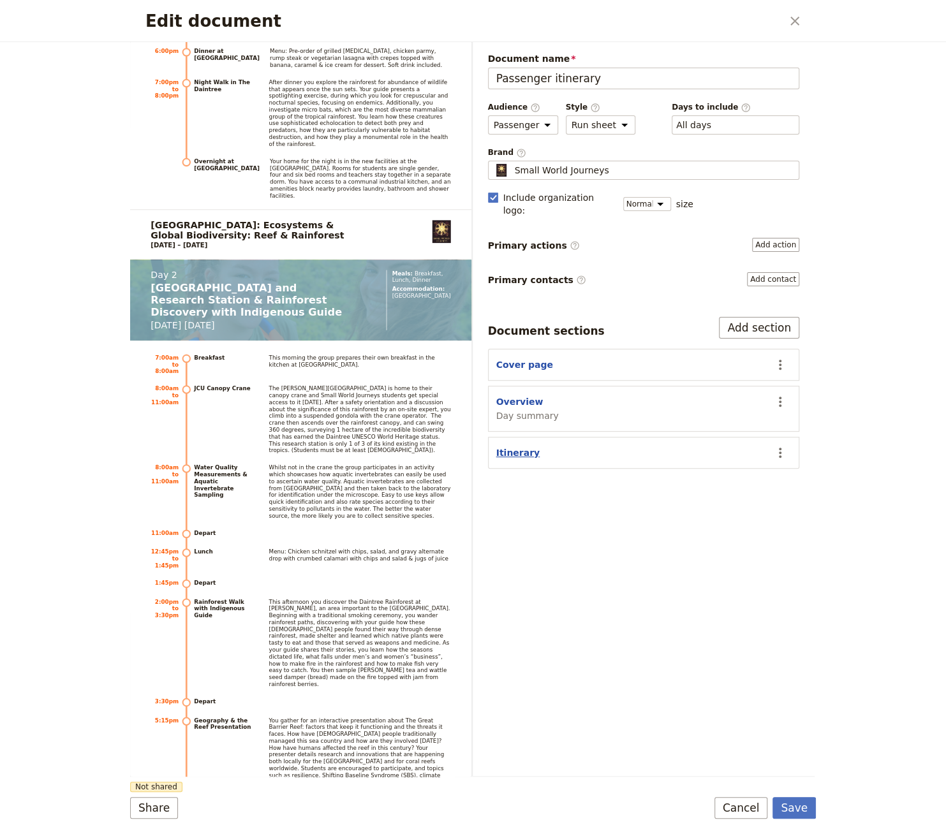
select select "ITINERARY"
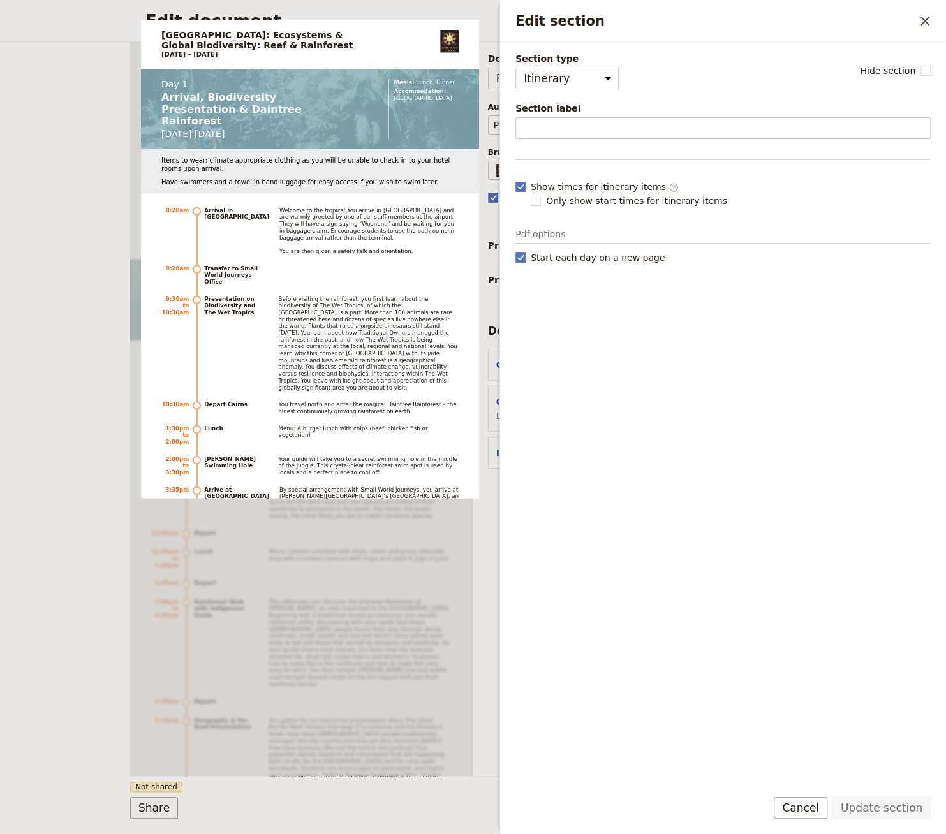
click at [429, 665] on div "[GEOGRAPHIC_DATA]: Ecosystems & Global Biodiversity: Reef & Rainforest [DATE] –…" at bounding box center [301, 409] width 343 height 734
